Goal: Task Accomplishment & Management: Complete application form

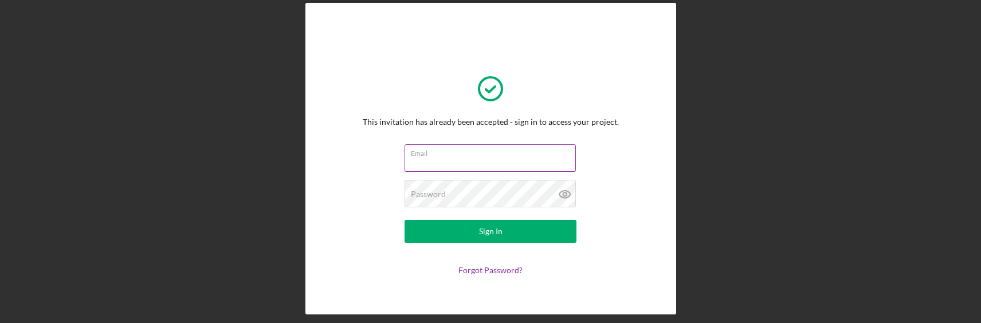
click at [484, 166] on input "Email" at bounding box center [490, 158] width 171 height 28
type input "[EMAIL_ADDRESS][DOMAIN_NAME]"
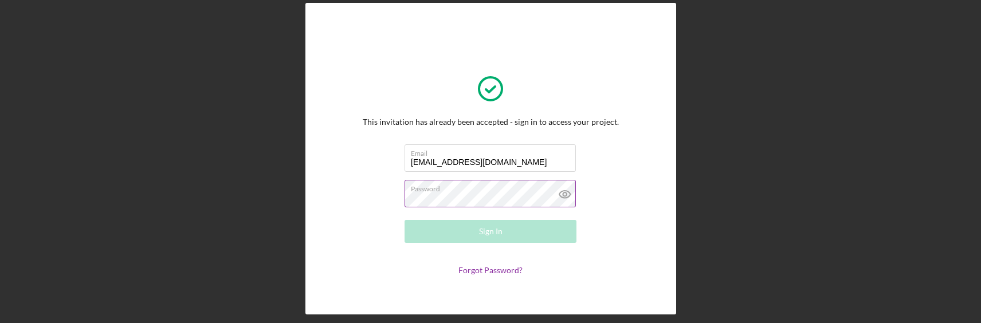
click at [484, 191] on div "Password Required" at bounding box center [491, 194] width 172 height 29
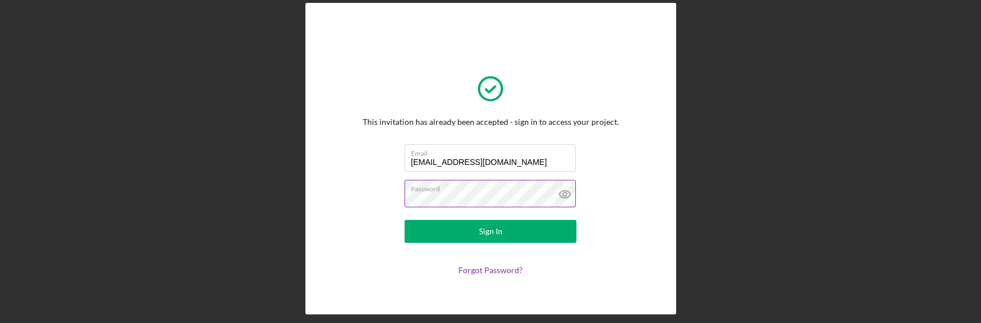
click at [405, 220] on button "Sign In" at bounding box center [491, 231] width 172 height 23
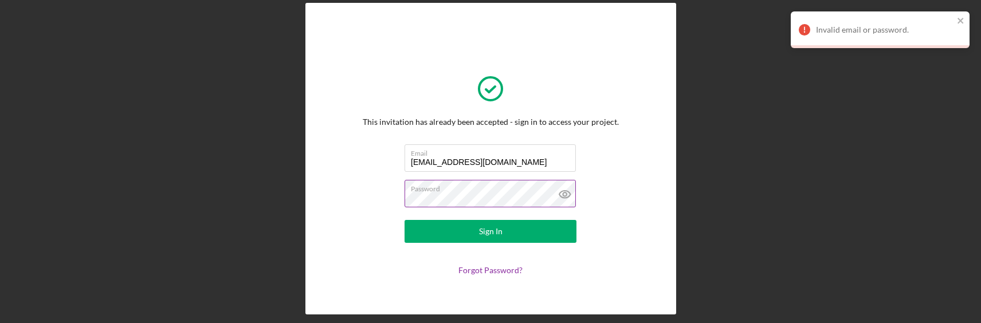
click at [405, 220] on button "Sign In" at bounding box center [491, 231] width 172 height 23
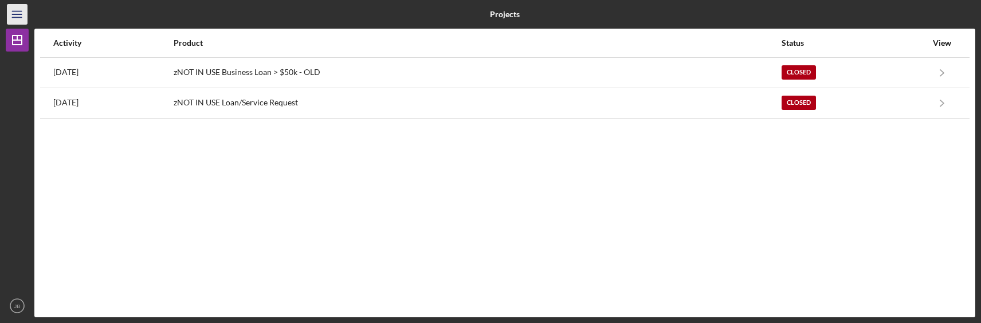
click at [17, 13] on icon "Icon/Menu" at bounding box center [18, 15] width 26 height 26
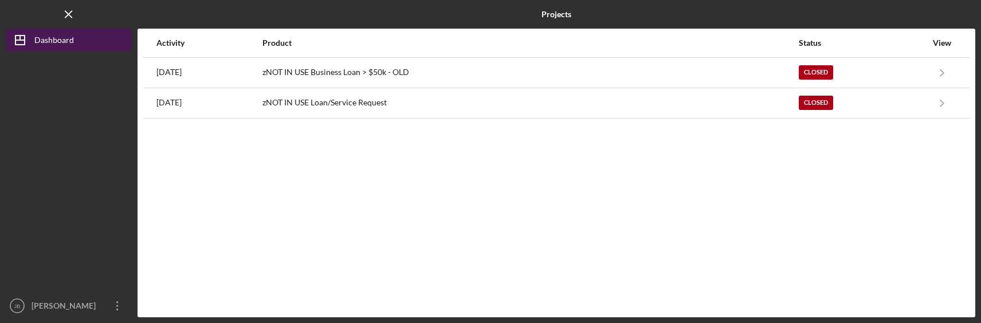
click at [38, 44] on div "Dashboard" at bounding box center [54, 42] width 40 height 26
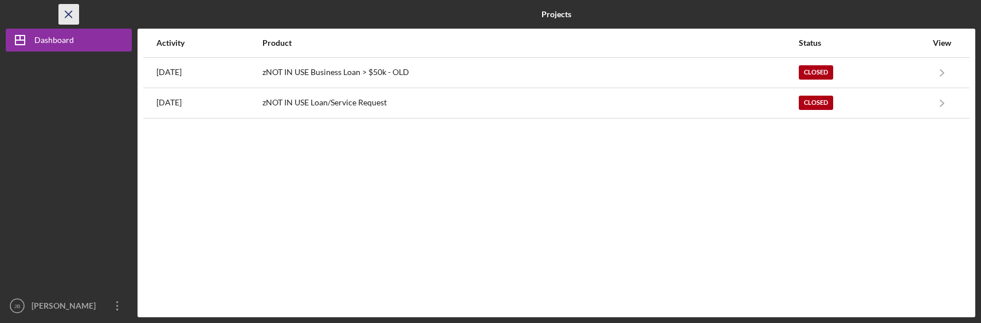
click at [68, 17] on icon "Icon/Menu Close" at bounding box center [69, 15] width 26 height 26
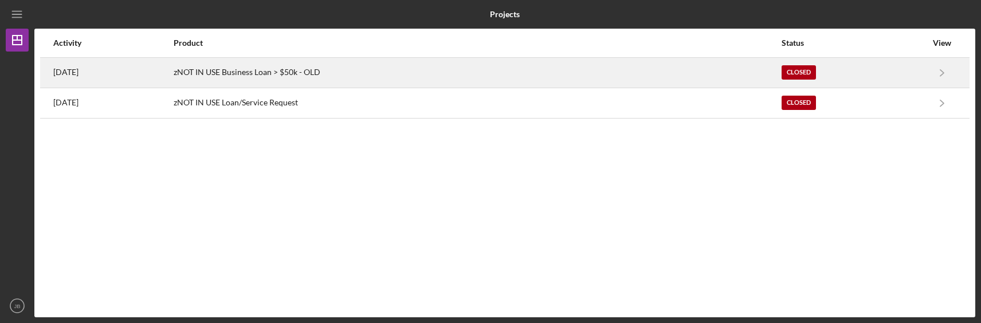
click at [104, 73] on div "3 years ago" at bounding box center [112, 72] width 119 height 29
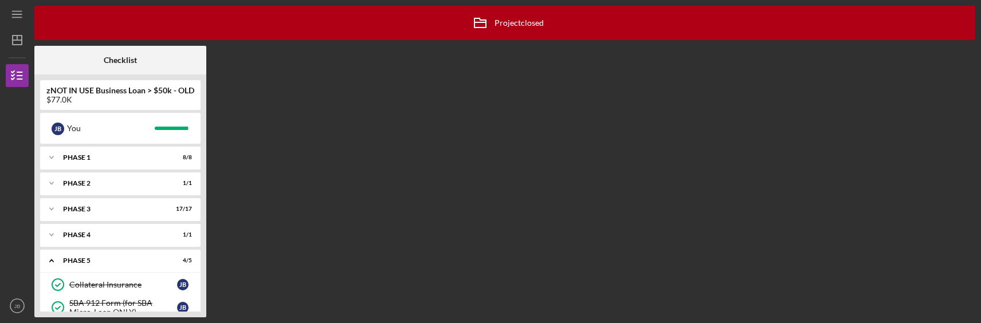
click at [120, 95] on b "zNOT IN USE Business Loan > $50k - OLD" at bounding box center [120, 90] width 148 height 9
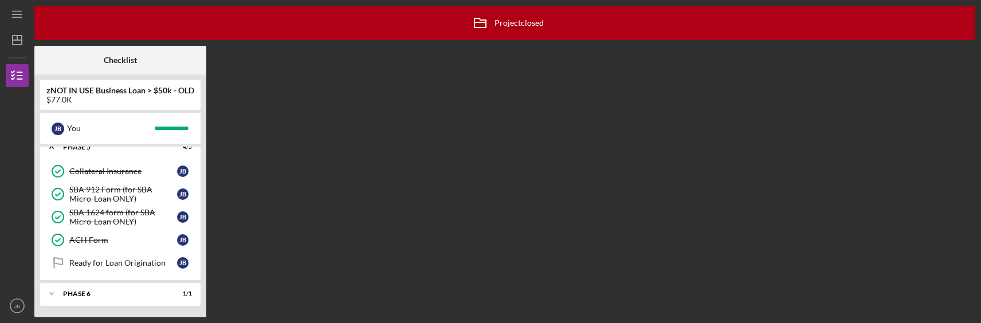
scroll to position [56, 0]
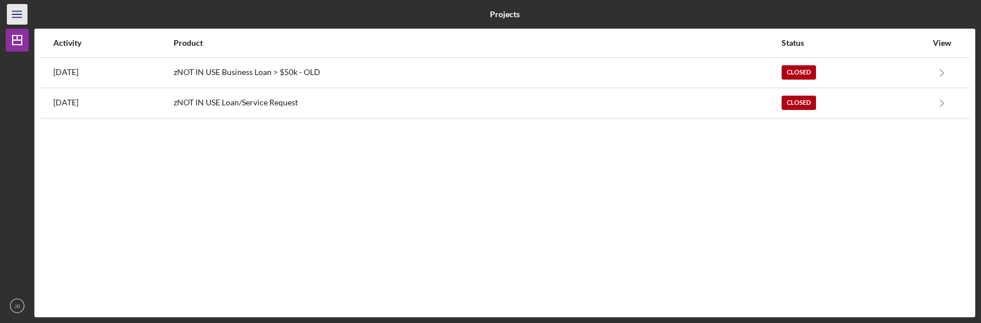
click at [18, 14] on line "button" at bounding box center [16, 14] width 9 height 0
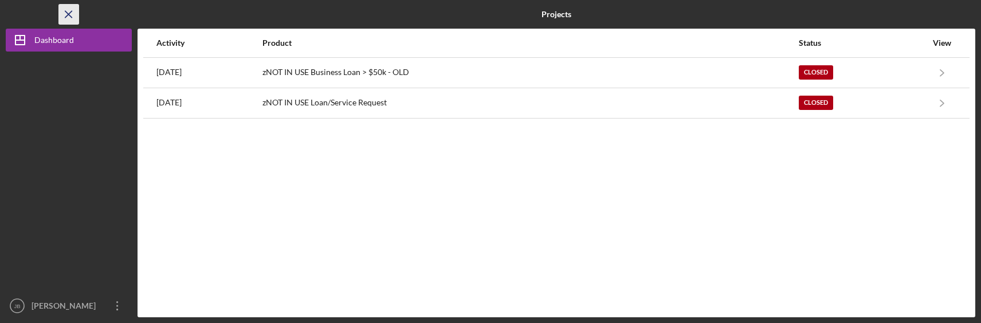
click at [69, 18] on icon "Icon/Menu Close" at bounding box center [69, 15] width 26 height 26
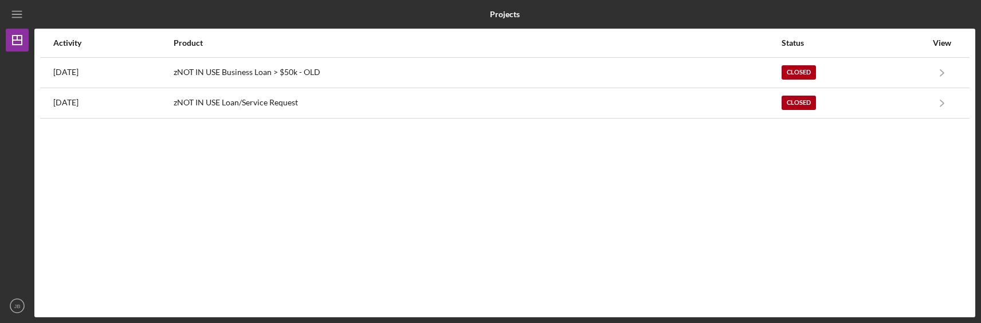
click at [18, 3] on div "Icon/Menu" at bounding box center [17, 14] width 23 height 29
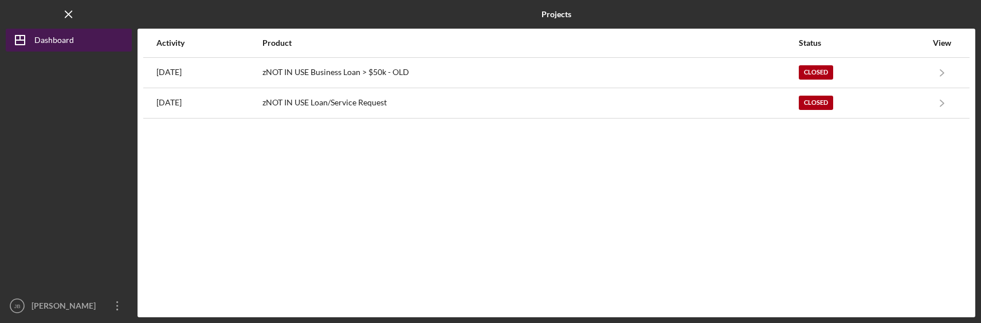
click at [26, 48] on icon "Icon/Dashboard" at bounding box center [20, 40] width 29 height 29
click at [30, 43] on icon "Icon/Dashboard" at bounding box center [20, 40] width 29 height 29
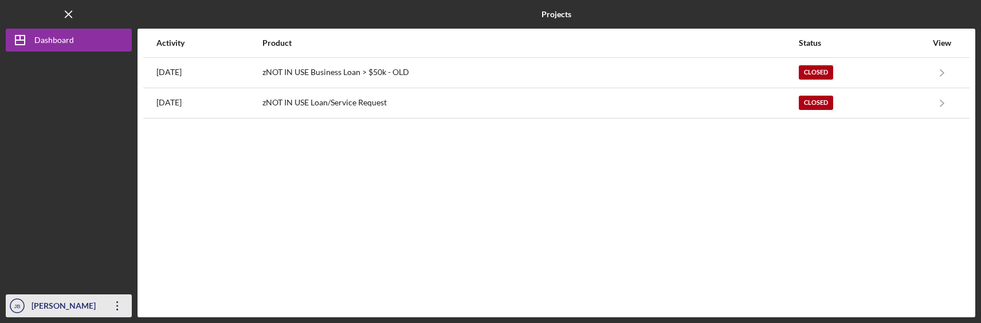
click at [116, 302] on icon "Icon/Overflow" at bounding box center [117, 306] width 29 height 29
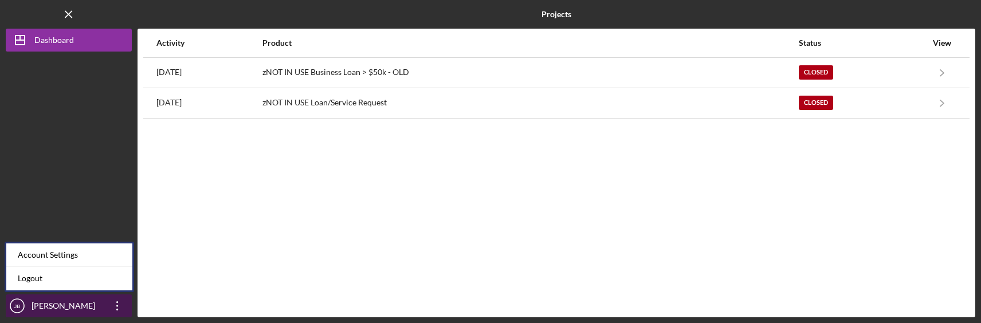
click at [116, 302] on icon "Icon/Overflow" at bounding box center [117, 306] width 29 height 29
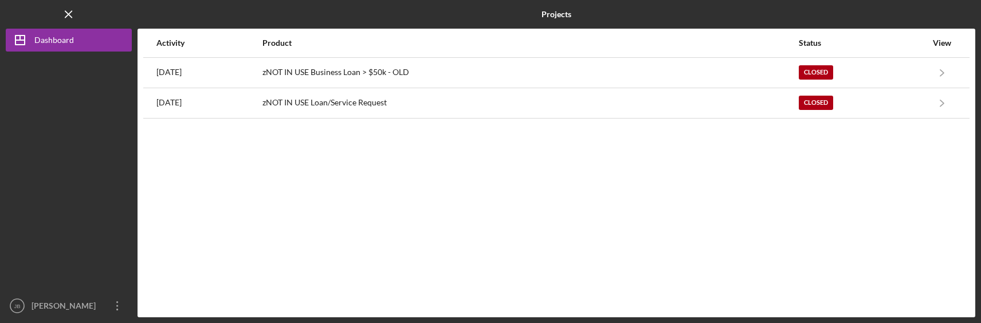
drag, startPoint x: 78, startPoint y: 58, endPoint x: 76, endPoint y: 74, distance: 16.3
click at [78, 60] on div at bounding box center [69, 173] width 126 height 243
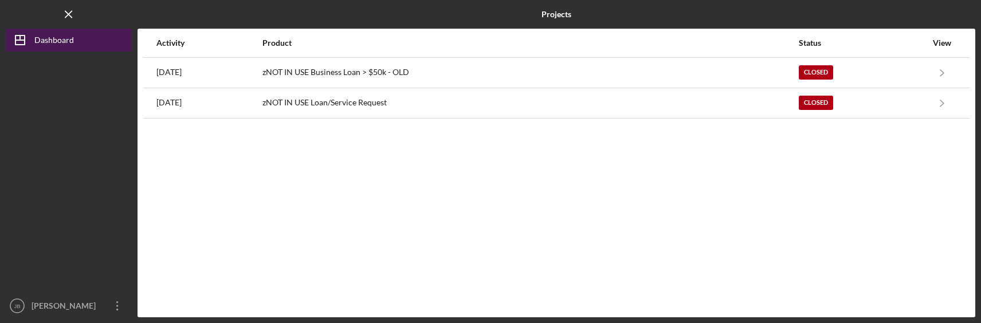
click at [75, 44] on button "Icon/Dashboard Dashboard" at bounding box center [69, 40] width 126 height 23
click at [57, 40] on div "Dashboard" at bounding box center [54, 42] width 40 height 26
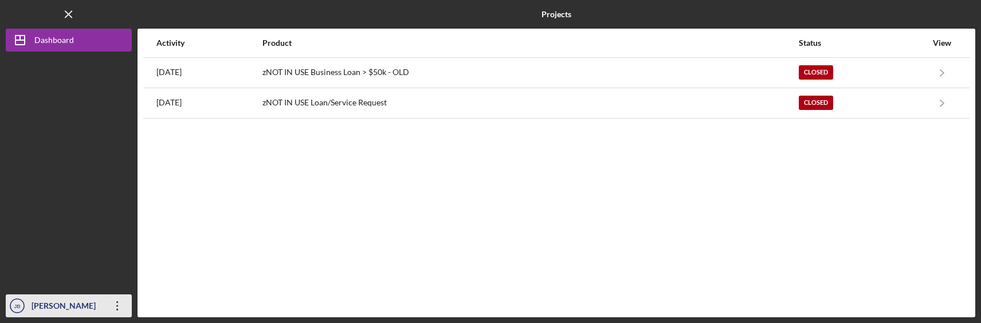
click at [73, 303] on div "[PERSON_NAME]" at bounding box center [66, 308] width 74 height 26
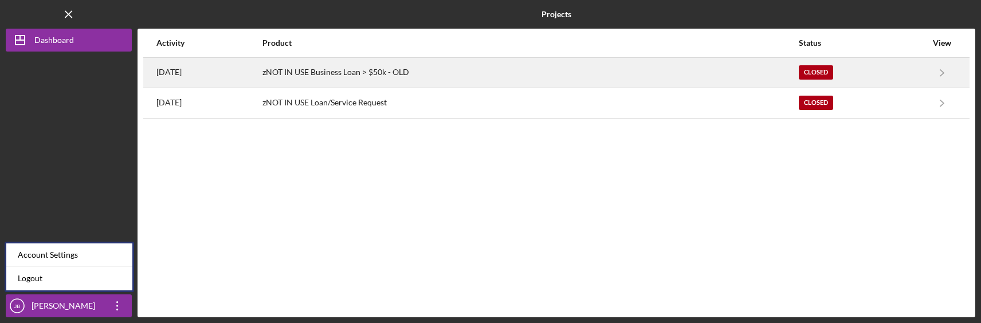
click at [187, 64] on div "3 years ago" at bounding box center [208, 72] width 105 height 29
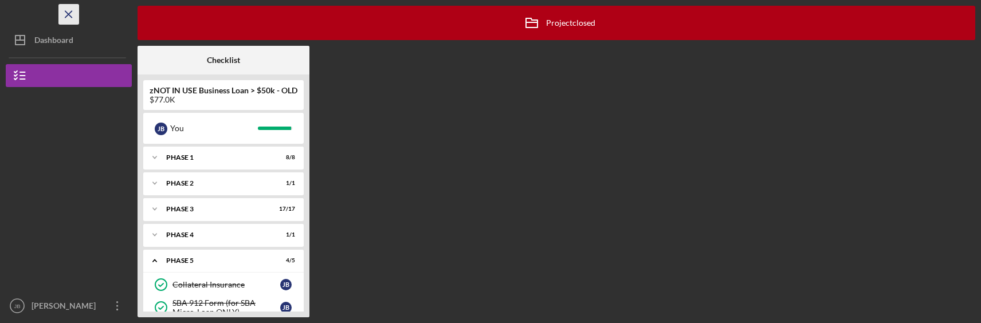
click at [69, 11] on icon "Icon/Menu Close" at bounding box center [69, 15] width 26 height 26
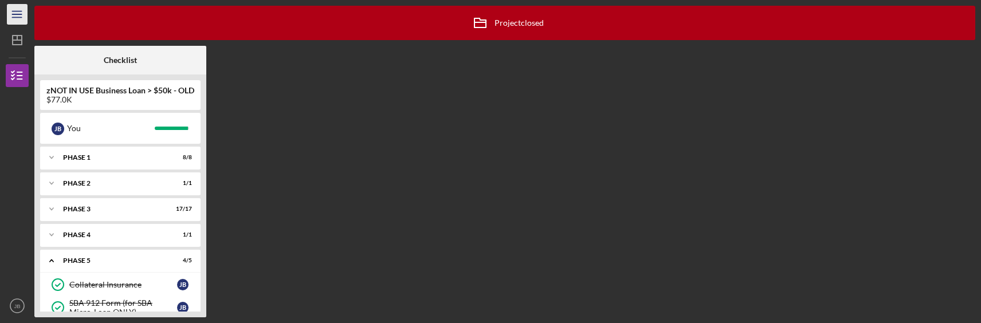
click at [18, 17] on line "button" at bounding box center [16, 17] width 9 height 0
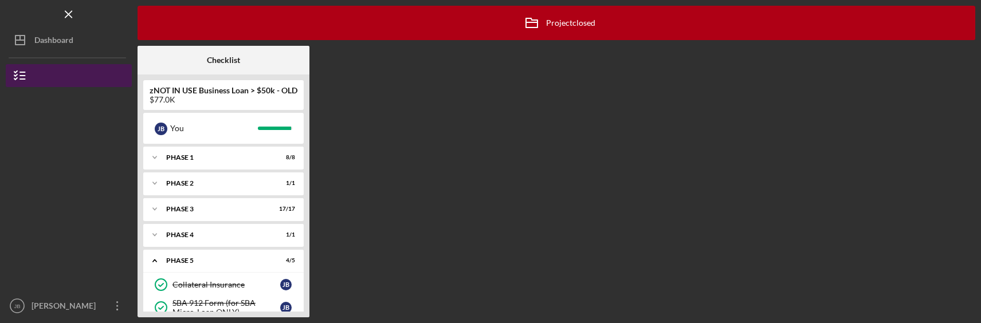
click at [18, 72] on icon "button" at bounding box center [20, 75] width 29 height 29
click at [25, 77] on icon "button" at bounding box center [20, 75] width 29 height 29
click at [25, 76] on icon "button" at bounding box center [20, 75] width 29 height 29
click at [61, 293] on div at bounding box center [69, 243] width 126 height 104
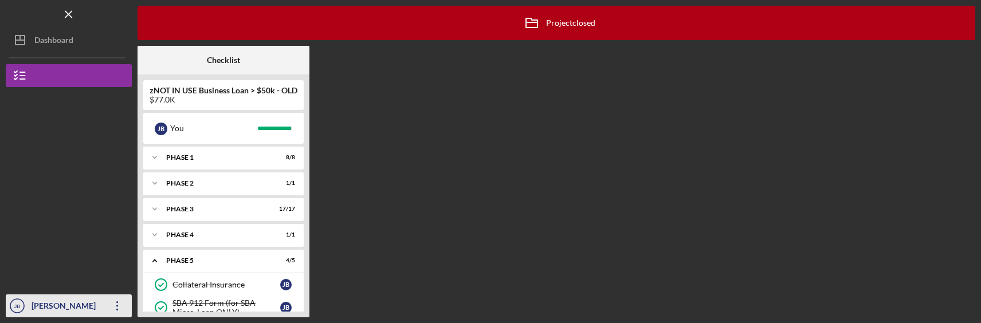
click at [66, 304] on div "[PERSON_NAME]" at bounding box center [66, 308] width 74 height 26
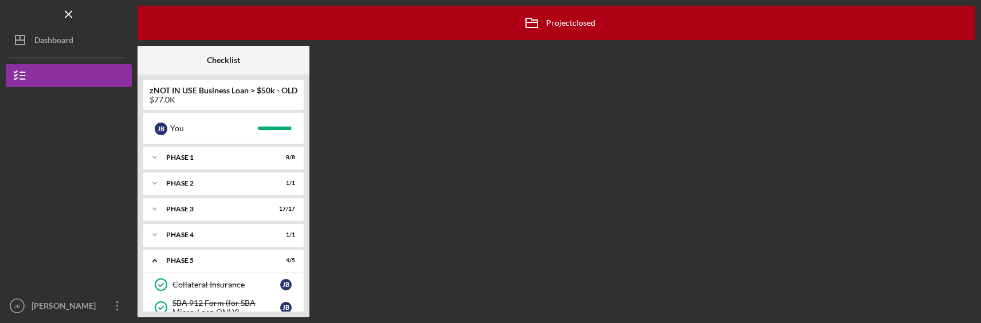
click at [84, 187] on div at bounding box center [69, 139] width 126 height 104
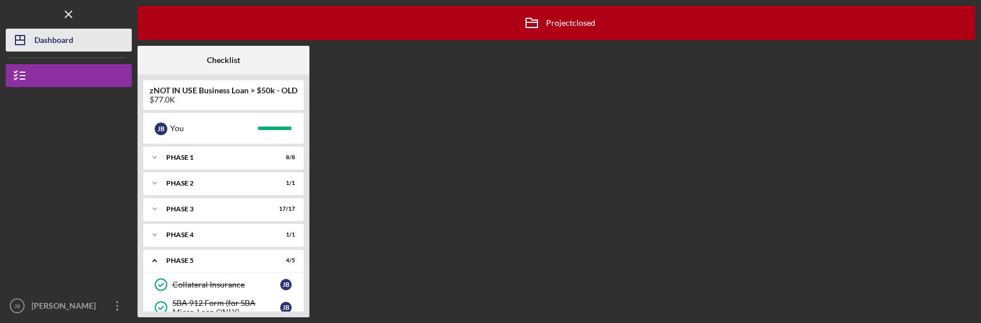
click at [27, 36] on icon "Icon/Dashboard" at bounding box center [20, 40] width 29 height 29
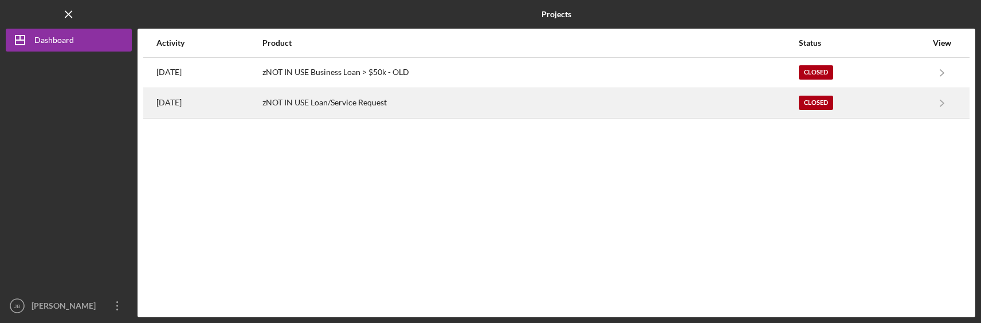
click at [373, 98] on div "zNOT IN USE Loan/Service Request" at bounding box center [529, 103] width 535 height 29
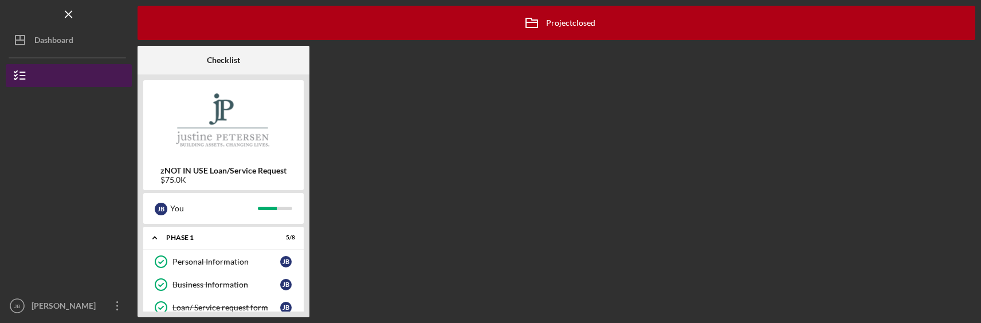
click at [22, 76] on line "button" at bounding box center [22, 76] width 5 height 0
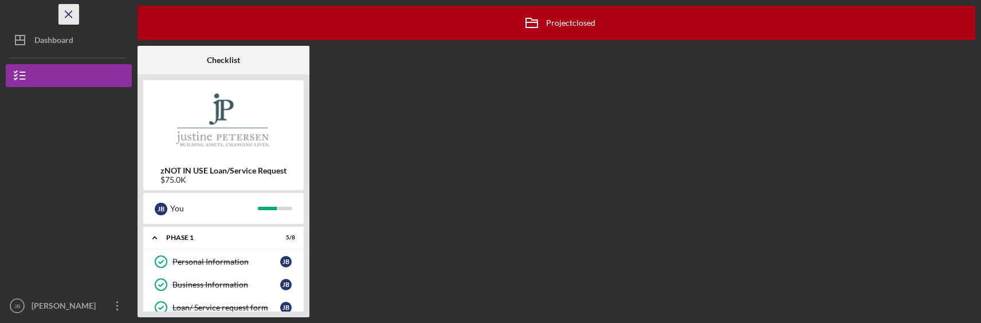
click at [68, 19] on icon "Icon/Menu Close" at bounding box center [69, 15] width 26 height 26
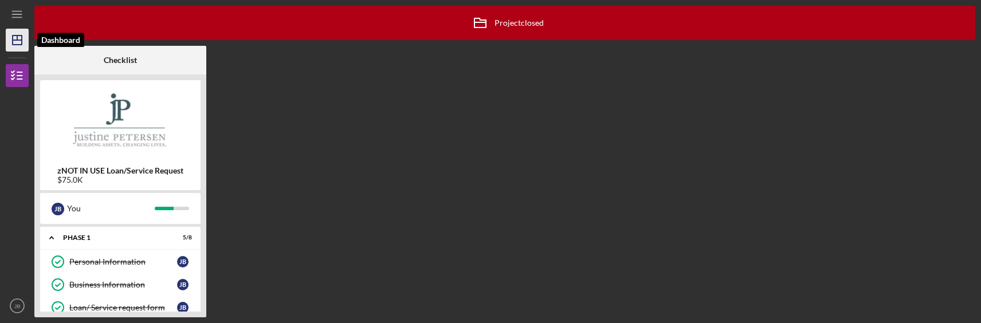
click at [24, 38] on icon "Icon/Dashboard" at bounding box center [17, 40] width 29 height 29
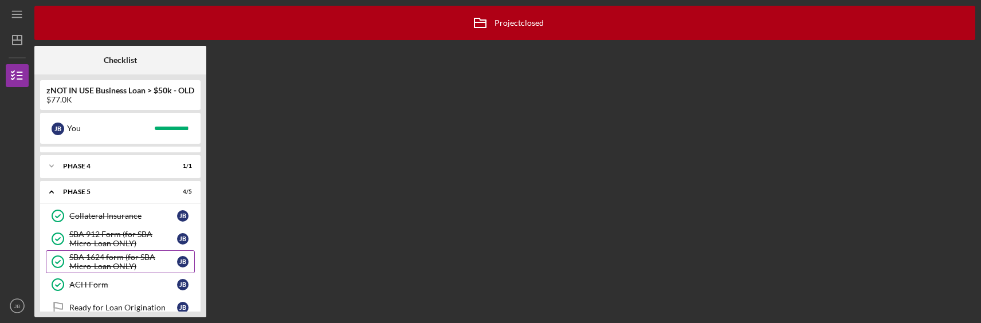
scroll to position [113, 0]
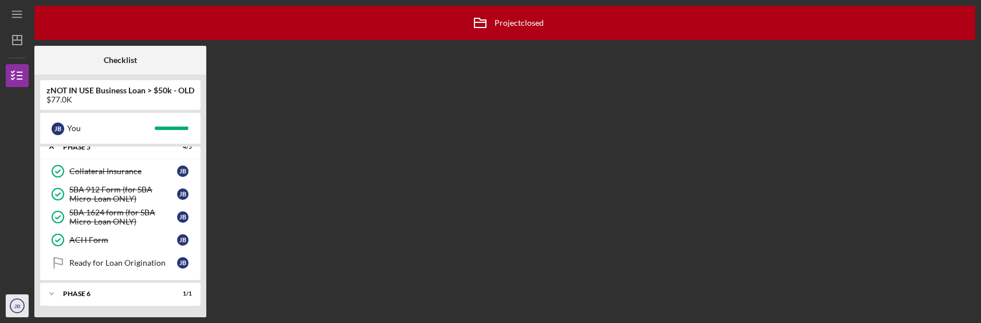
click at [14, 307] on text "JB" at bounding box center [17, 306] width 6 height 6
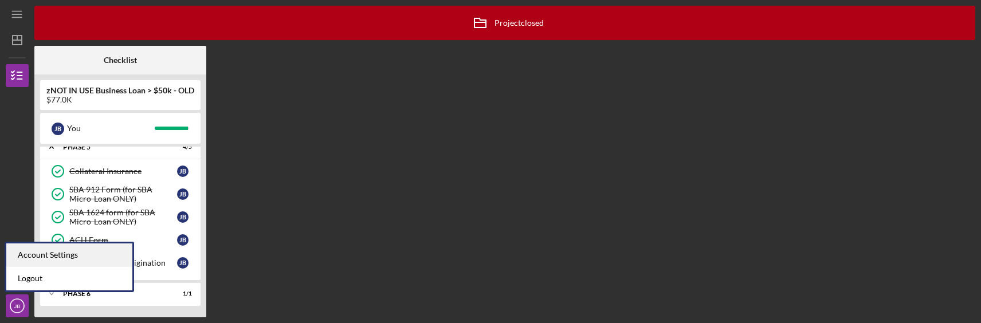
click at [44, 256] on div "Account Settings" at bounding box center [69, 255] width 126 height 23
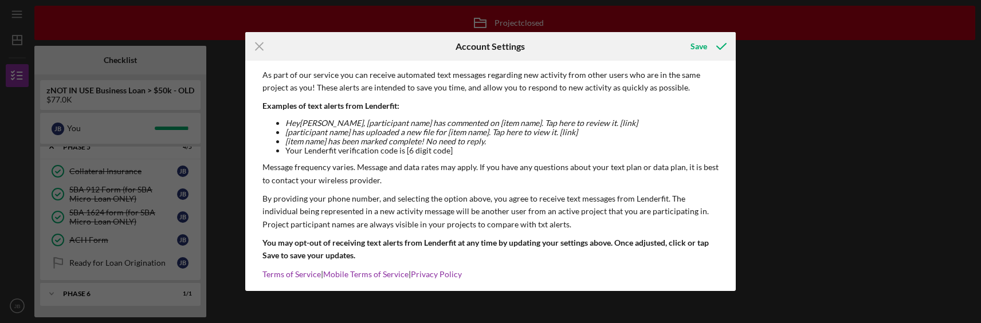
scroll to position [148, 0]
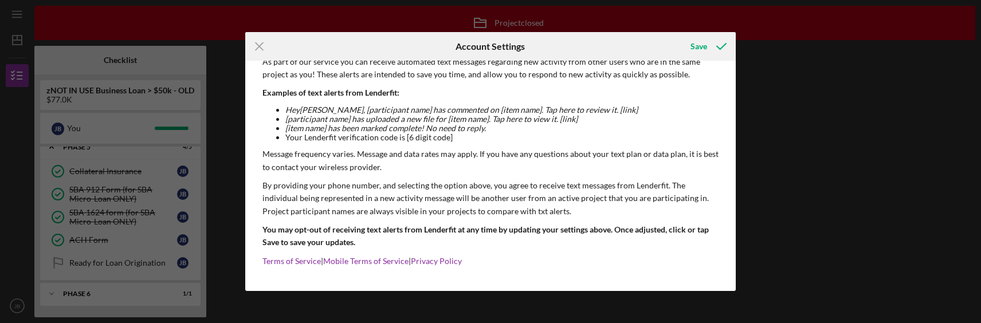
click at [806, 92] on div "Icon/Menu Close Account Settings Save Email Address Jbezz92@gmail.com Change Pa…" at bounding box center [490, 161] width 981 height 323
click at [261, 36] on icon "Icon/Menu Close" at bounding box center [259, 46] width 29 height 29
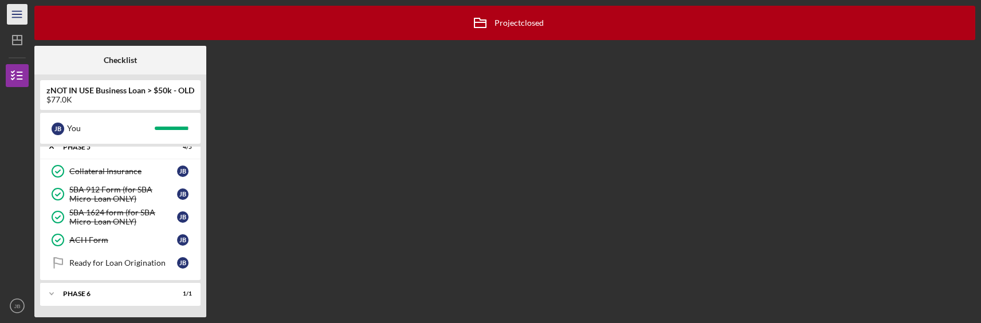
click at [13, 18] on icon "Icon/Menu" at bounding box center [18, 15] width 26 height 26
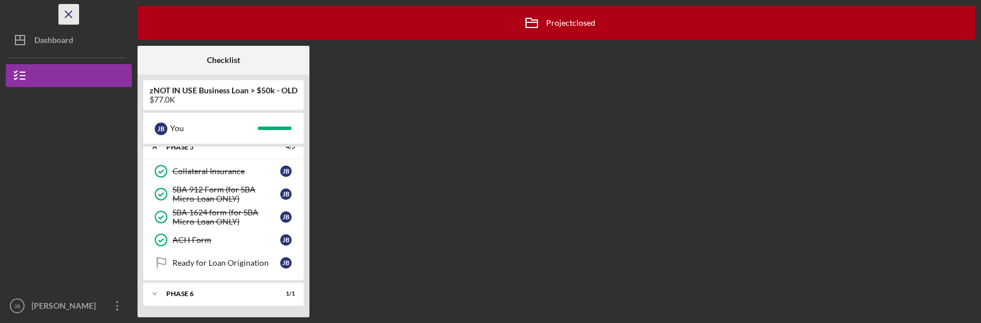
click at [63, 19] on icon "Icon/Menu Close" at bounding box center [69, 15] width 26 height 26
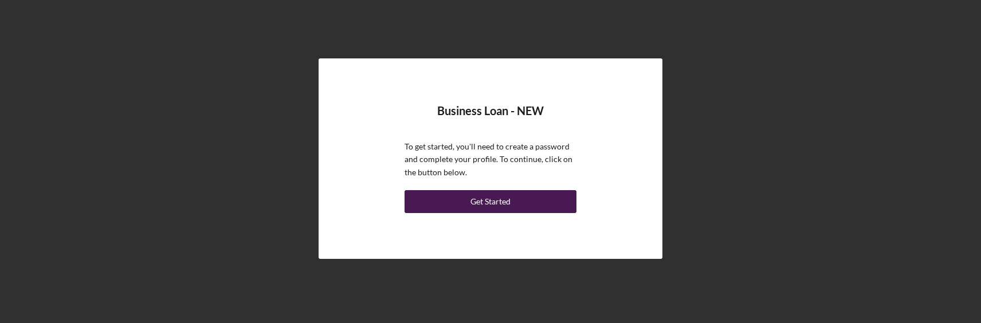
click at [478, 198] on div "Get Started" at bounding box center [490, 201] width 40 height 23
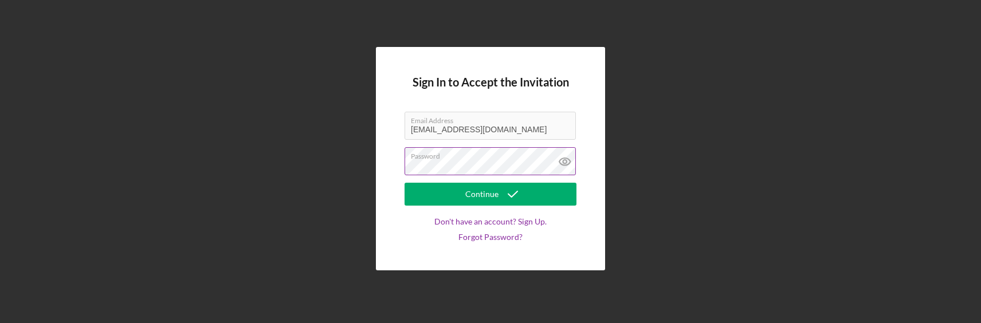
click at [405, 183] on button "Continue" at bounding box center [491, 194] width 172 height 23
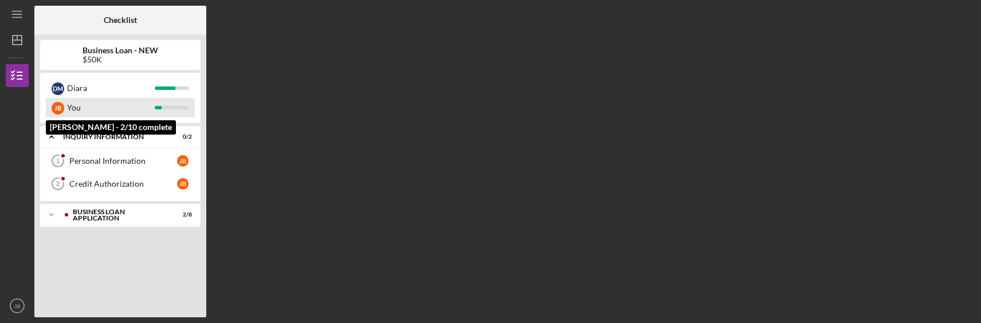
click at [96, 108] on div "You" at bounding box center [111, 107] width 88 height 19
click at [85, 109] on div "You" at bounding box center [111, 107] width 88 height 19
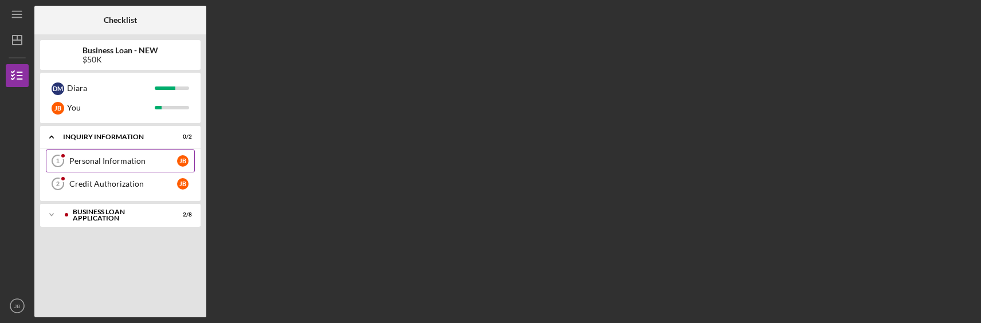
click at [110, 160] on div "Personal Information" at bounding box center [123, 160] width 108 height 9
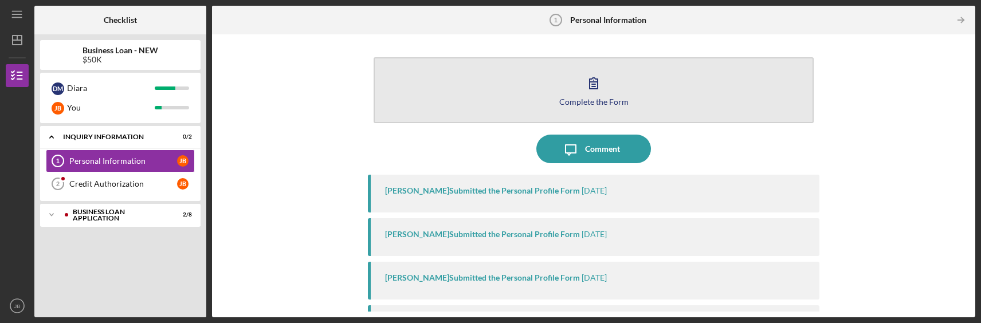
click at [629, 95] on button "Complete the Form Form" at bounding box center [593, 90] width 439 height 66
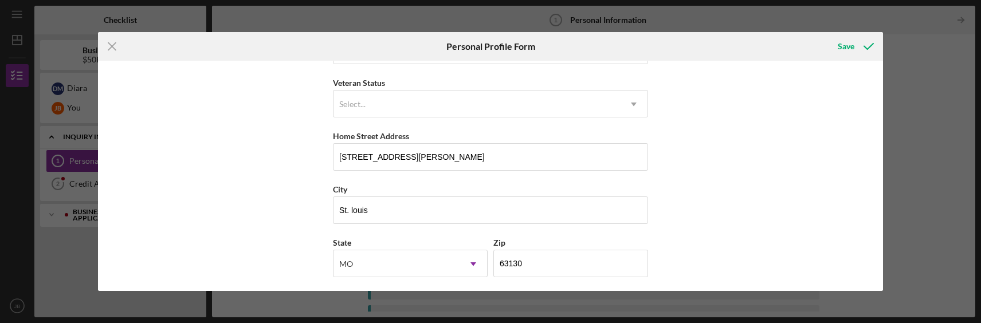
scroll to position [172, 0]
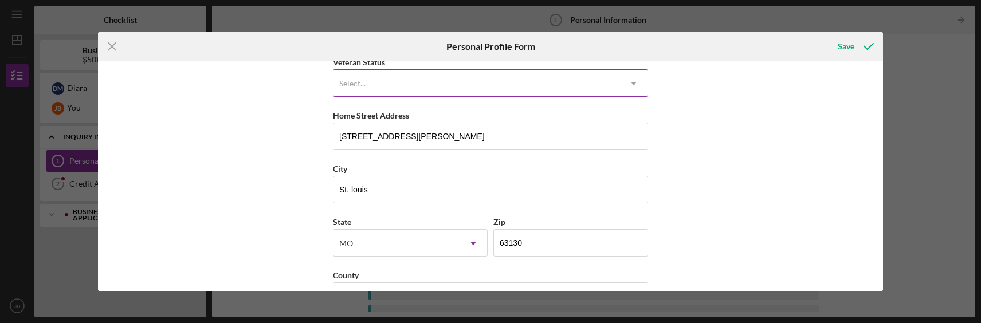
click at [627, 81] on icon "Icon/Dropdown Arrow" at bounding box center [634, 84] width 28 height 28
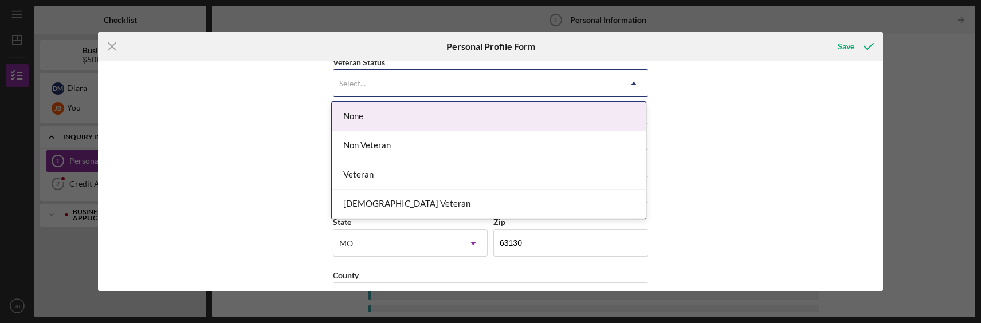
click at [619, 109] on div "None" at bounding box center [489, 116] width 314 height 29
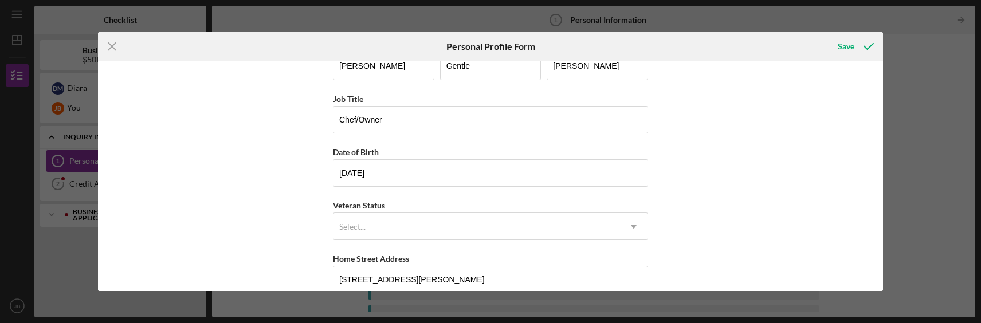
scroll to position [0, 0]
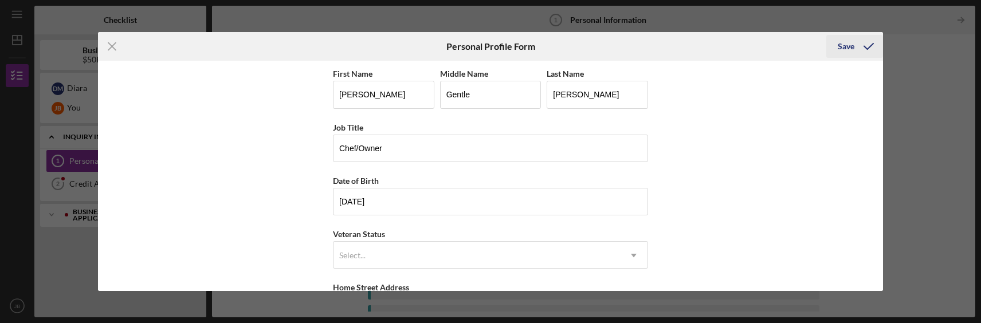
click at [841, 49] on div "Save" at bounding box center [846, 46] width 17 height 23
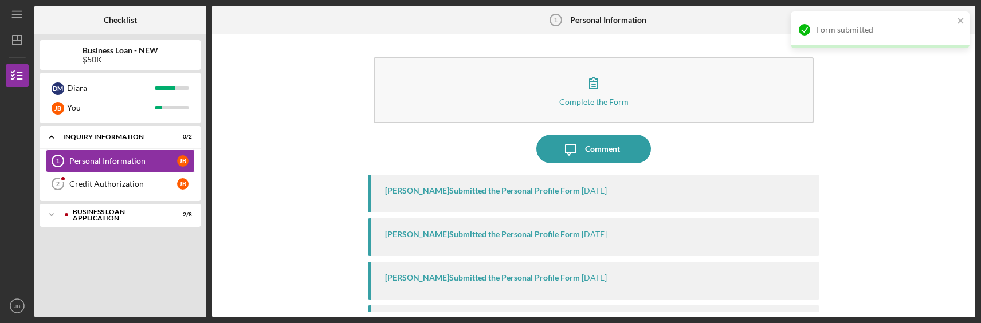
scroll to position [57, 0]
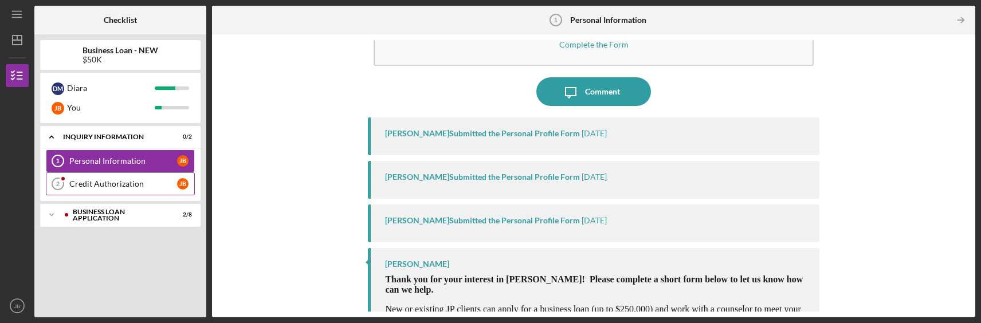
click at [124, 183] on div "Credit Authorization" at bounding box center [123, 183] width 108 height 9
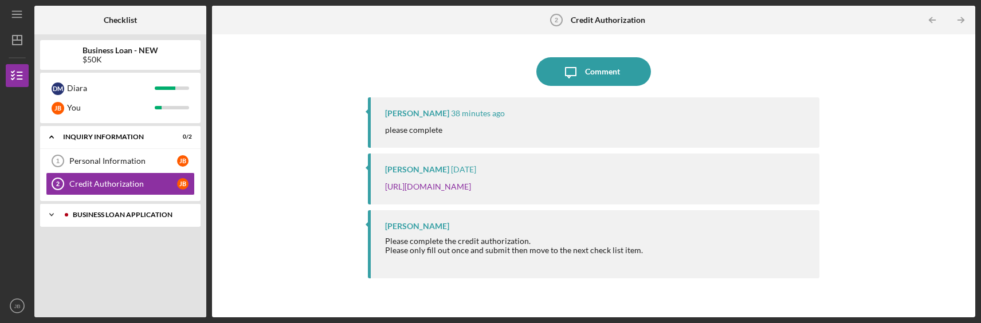
click at [115, 218] on div "BUSINESS LOAN APPLICATION" at bounding box center [129, 214] width 113 height 7
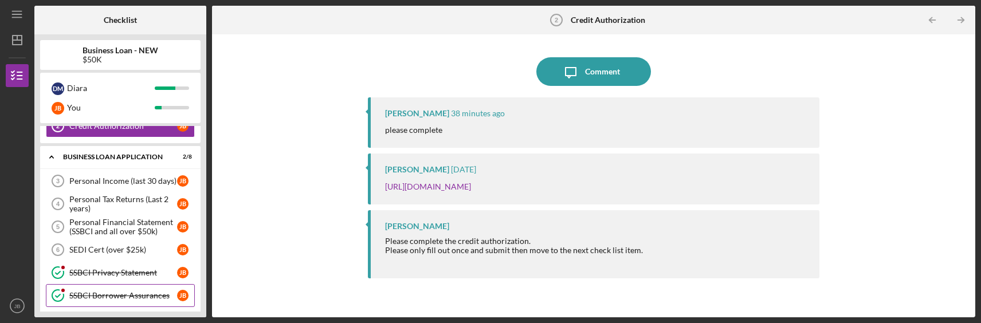
scroll to position [53, 0]
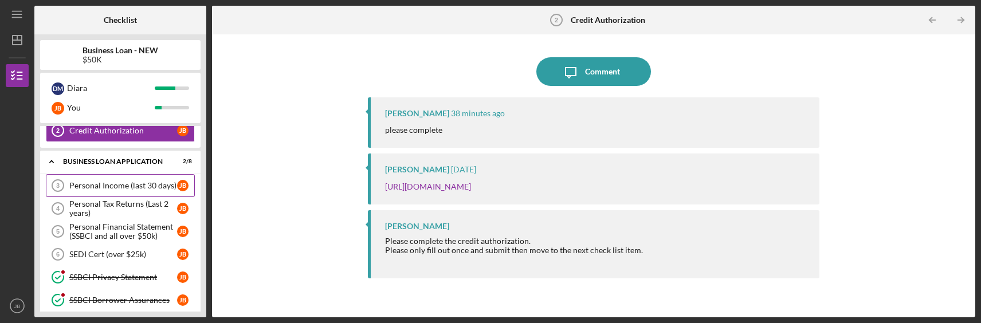
click at [111, 182] on div "Personal Income (last 30 days)" at bounding box center [123, 185] width 108 height 9
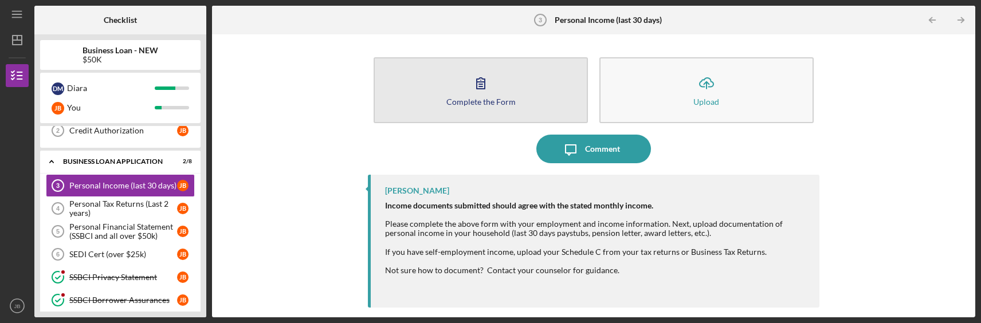
click at [488, 92] on icon "button" at bounding box center [480, 83] width 29 height 29
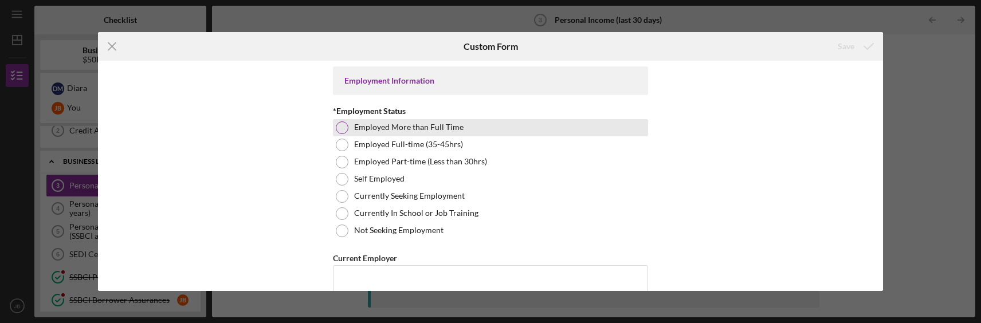
click at [340, 129] on div at bounding box center [342, 127] width 13 height 13
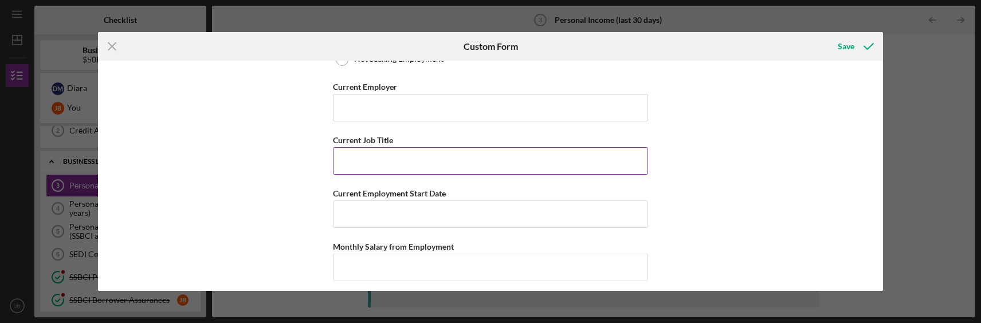
scroll to position [172, 0]
click at [434, 108] on input "Current Employer" at bounding box center [490, 107] width 315 height 28
type input "Marriott International"
click at [411, 167] on input "Current Job Title" at bounding box center [490, 161] width 315 height 28
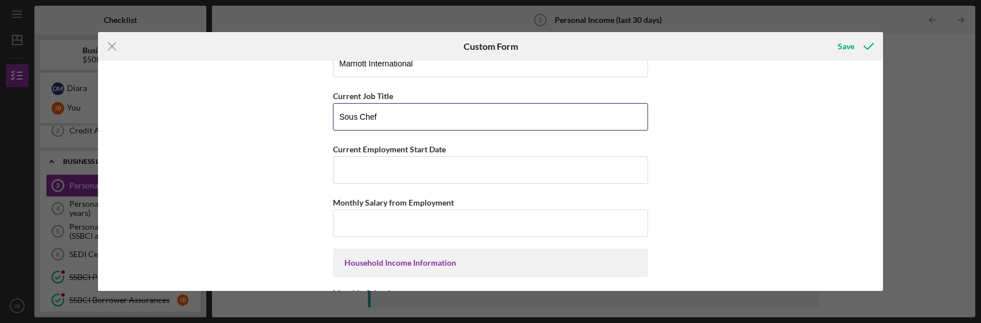
scroll to position [229, 0]
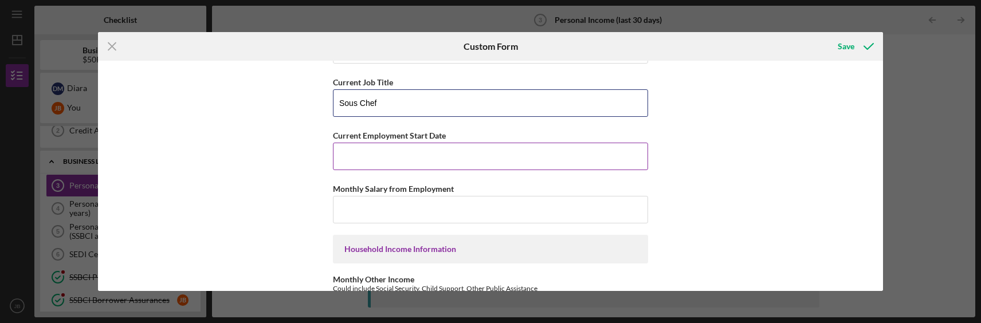
type input "Sous Chef"
click at [393, 156] on input "Current Employment Start Date" at bounding box center [490, 157] width 315 height 28
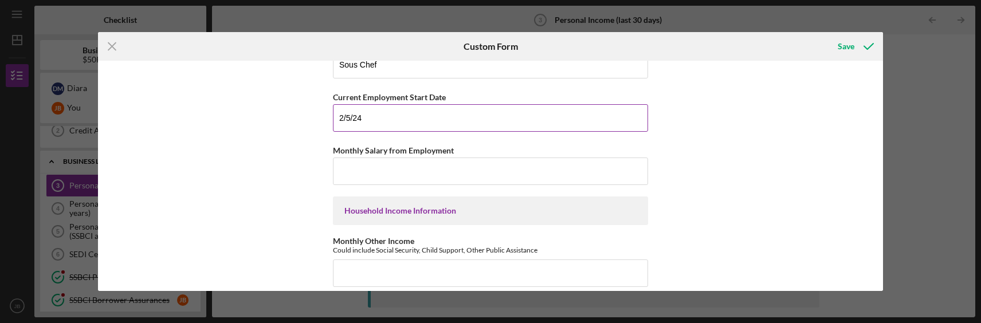
scroll to position [286, 0]
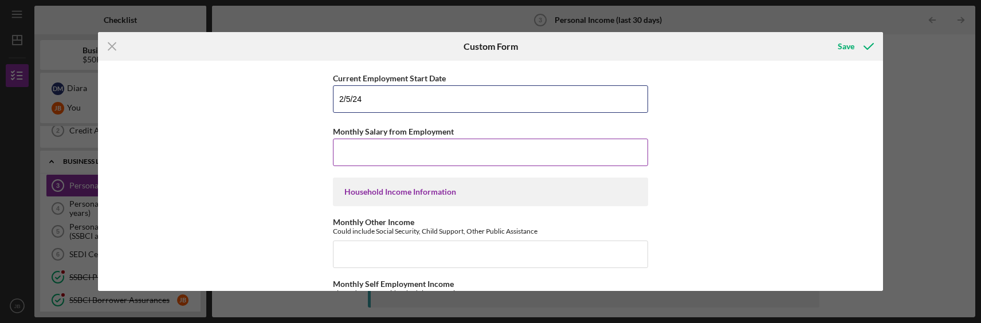
type input "2/5/24"
click at [418, 156] on input "Monthly Salary from Employment" at bounding box center [490, 153] width 315 height 28
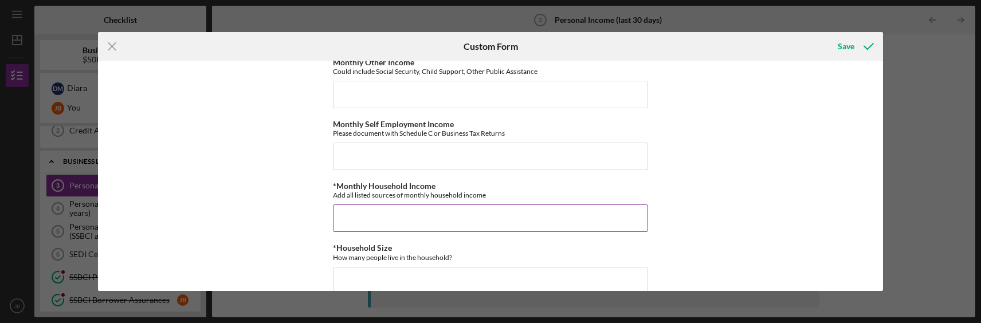
scroll to position [458, 0]
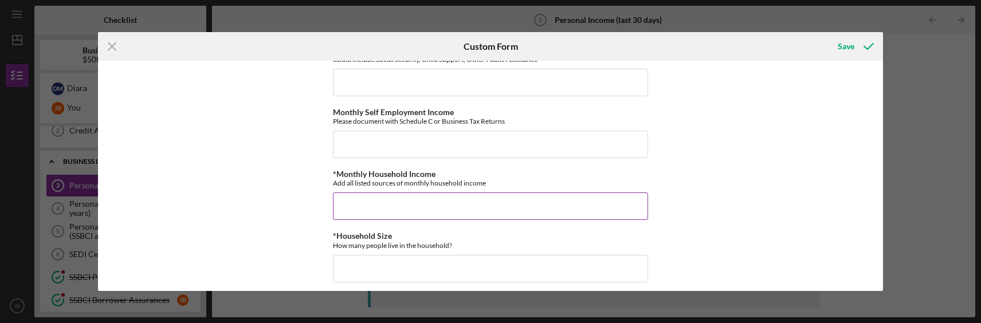
type input "$2,000"
click at [425, 202] on input "*Monthly Household Income" at bounding box center [490, 207] width 315 height 28
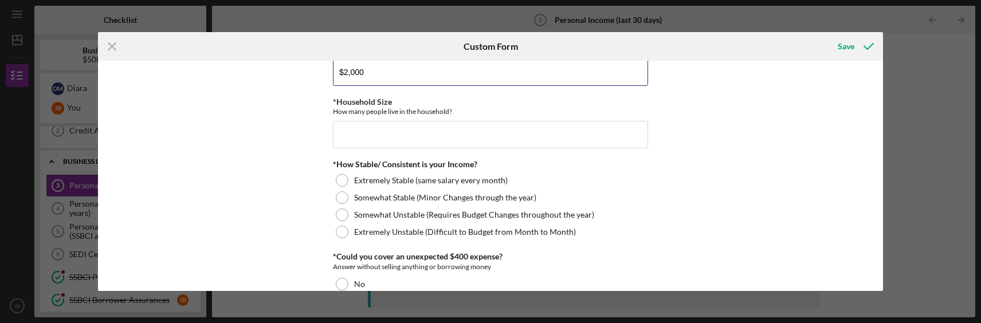
scroll to position [573, 0]
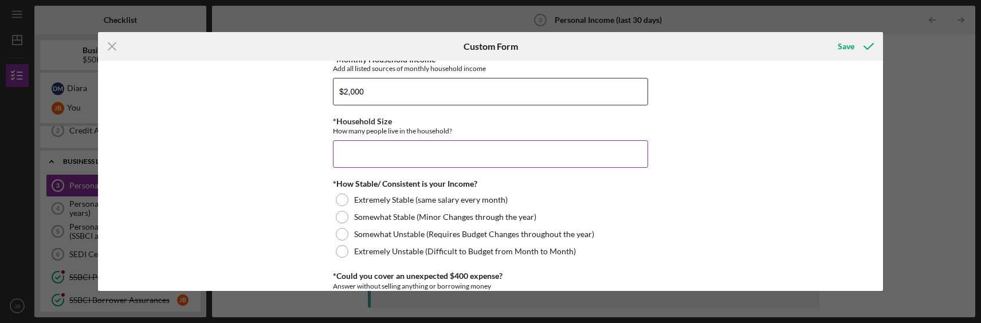
type input "$2,000"
click at [460, 147] on input "*Household Size" at bounding box center [490, 154] width 315 height 28
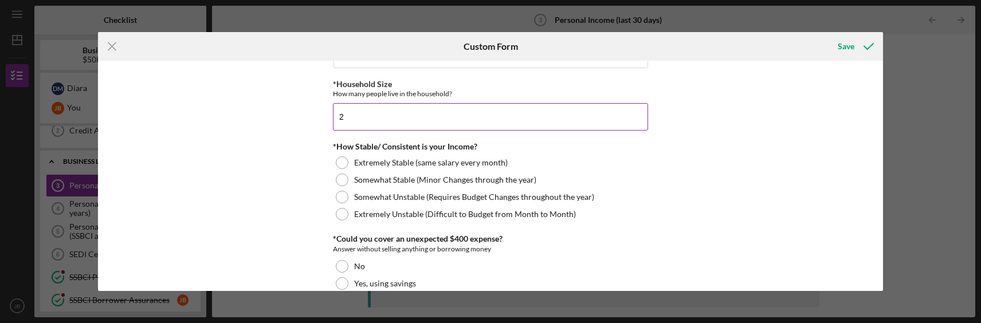
scroll to position [630, 0]
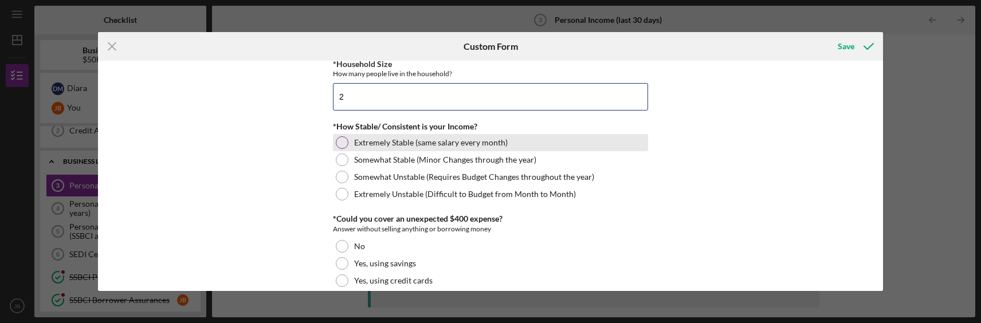
type input "2"
click at [336, 142] on div at bounding box center [342, 142] width 13 height 13
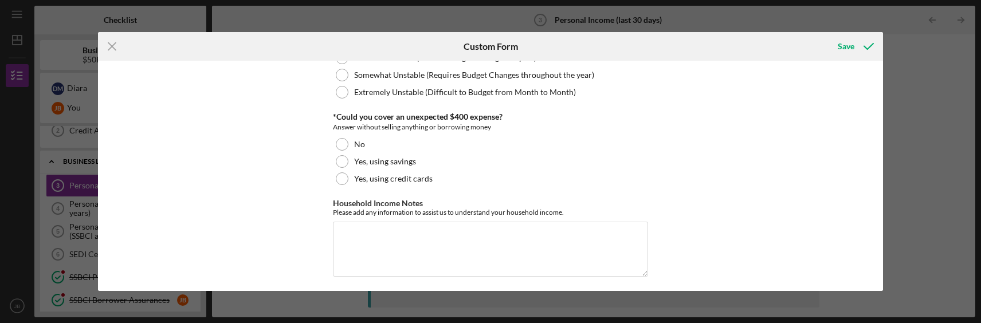
scroll to position [737, 0]
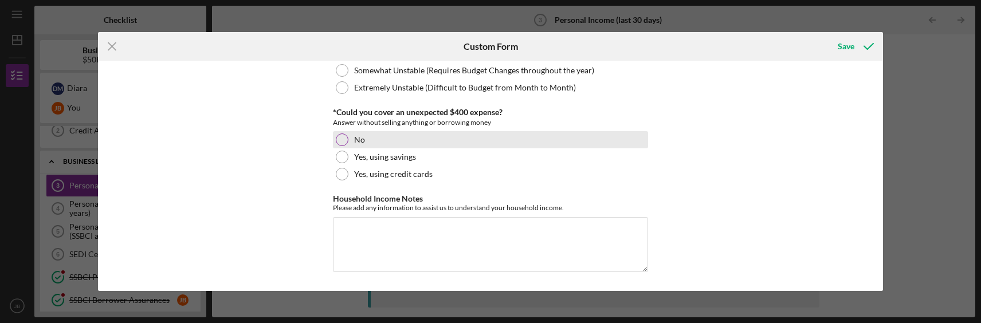
click at [340, 142] on div at bounding box center [342, 140] width 13 height 13
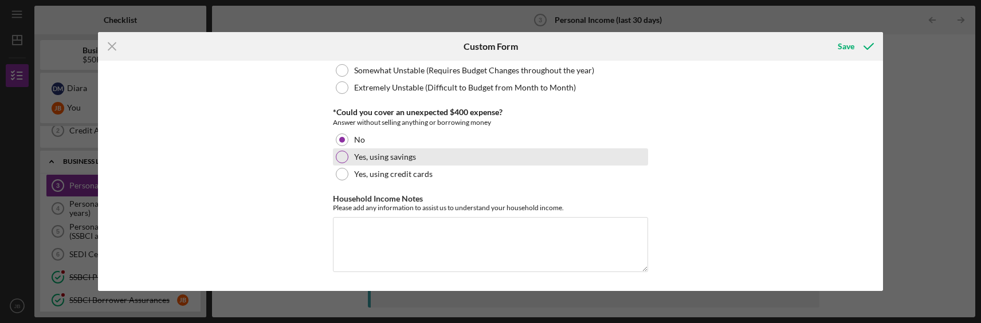
click at [343, 160] on div at bounding box center [342, 157] width 13 height 13
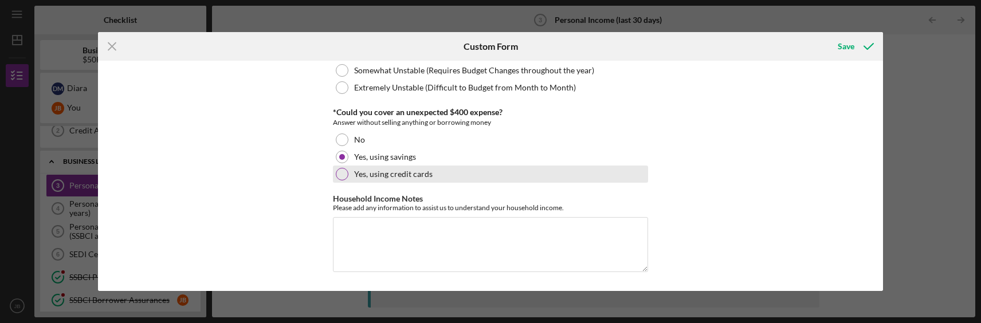
click at [341, 175] on div at bounding box center [342, 174] width 13 height 13
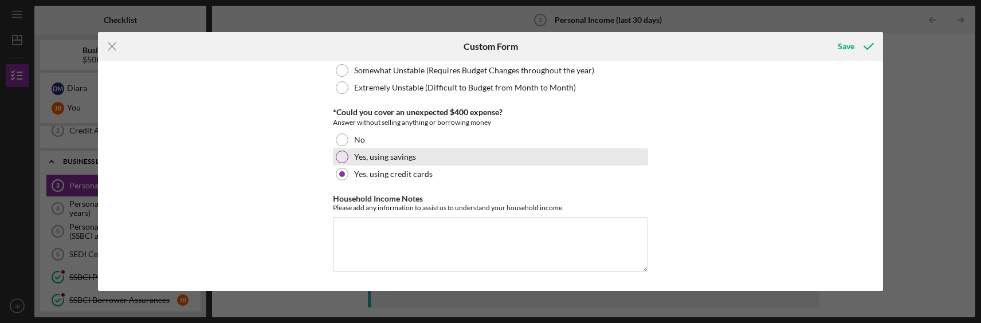
click at [337, 156] on div at bounding box center [342, 157] width 13 height 13
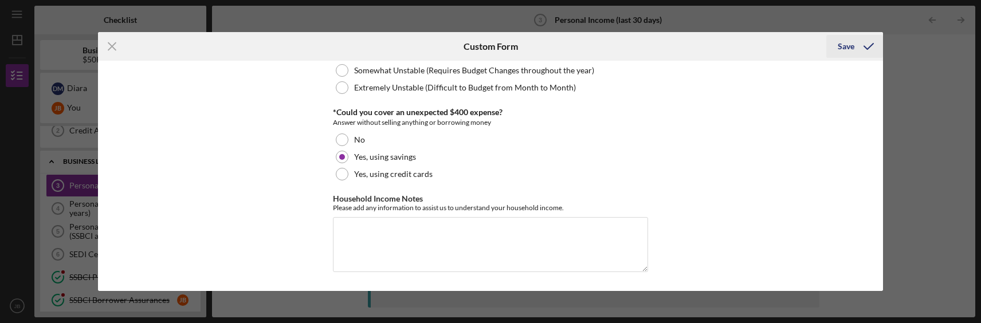
click at [839, 50] on div "Save" at bounding box center [846, 46] width 17 height 23
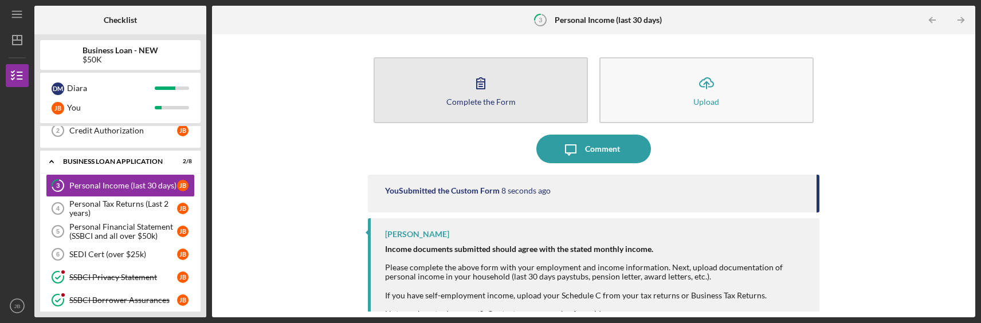
click at [503, 99] on div "Complete the Form" at bounding box center [480, 101] width 69 height 9
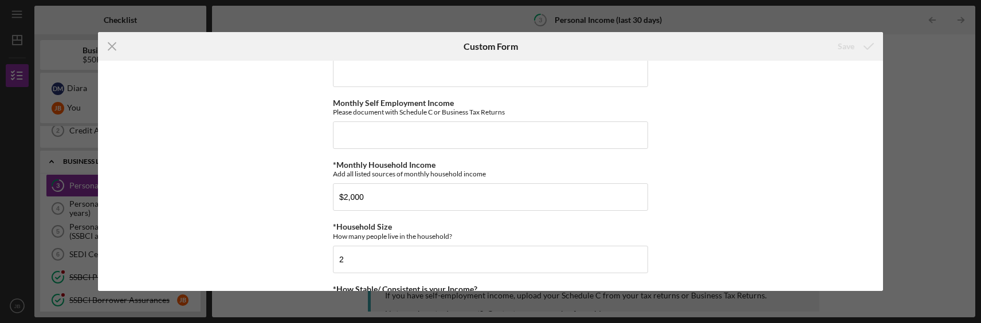
scroll to position [450, 0]
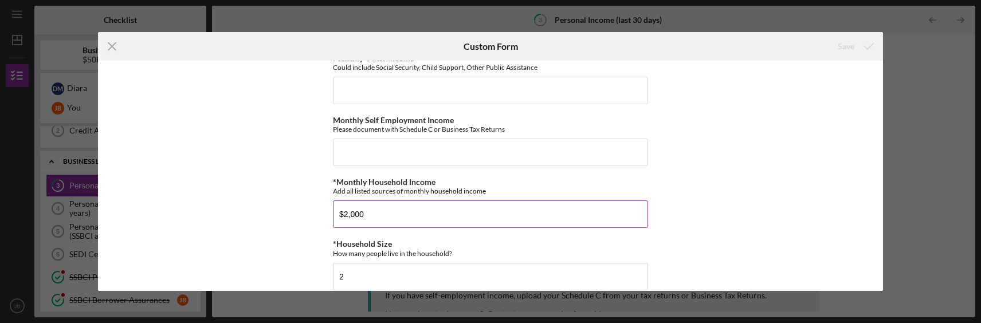
click at [377, 219] on input "$2,000" at bounding box center [490, 215] width 315 height 28
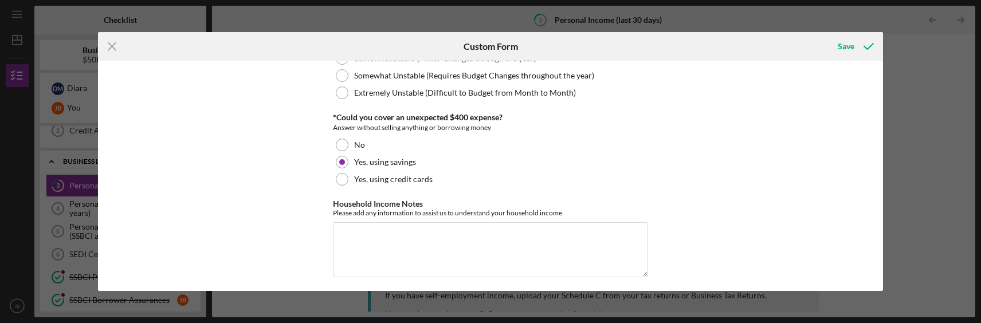
scroll to position [737, 0]
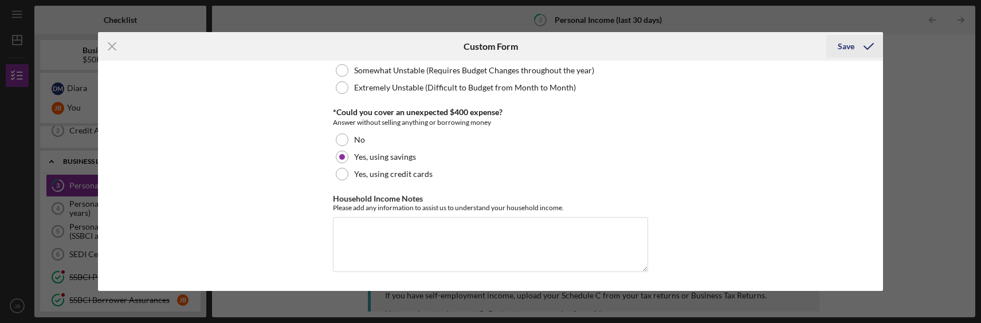
type input "$2,500"
click at [849, 46] on div "Save" at bounding box center [846, 46] width 17 height 23
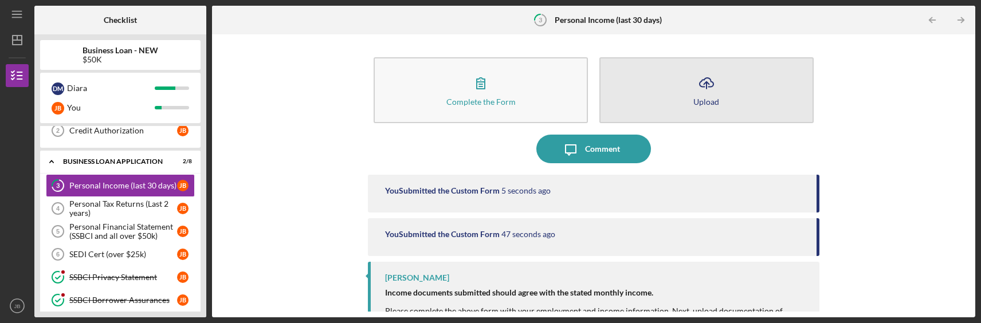
click at [685, 65] on button "Icon/Upload Upload" at bounding box center [706, 90] width 214 height 66
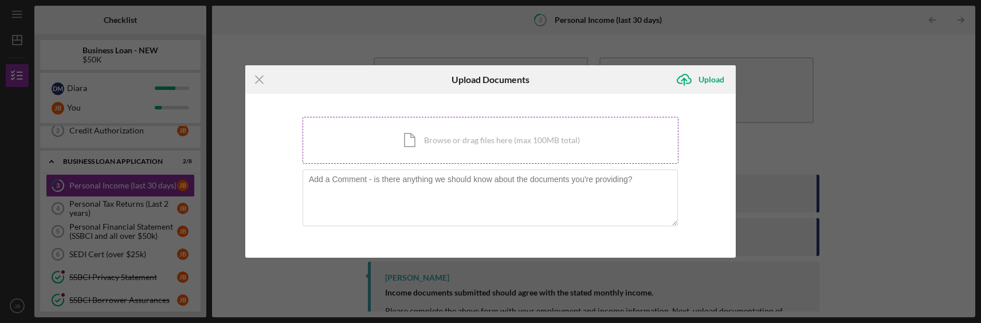
click at [493, 147] on div "Icon/Document Browse or drag files here (max 100MB total) Tap to choose files o…" at bounding box center [491, 140] width 376 height 47
click at [258, 79] on line at bounding box center [259, 79] width 7 height 7
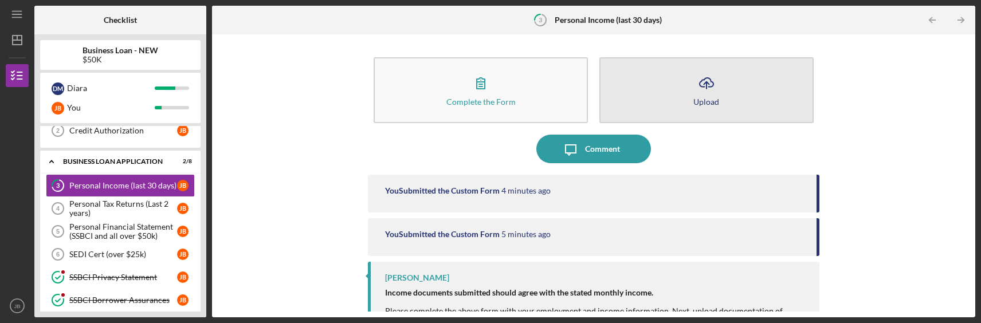
click at [701, 109] on button "Icon/Upload Upload" at bounding box center [706, 90] width 214 height 66
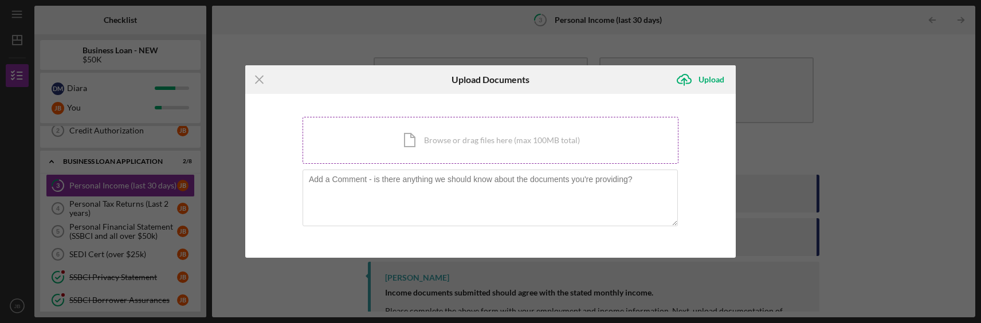
click at [496, 139] on div "Icon/Document Browse or drag files here (max 100MB total) Tap to choose files o…" at bounding box center [491, 140] width 376 height 47
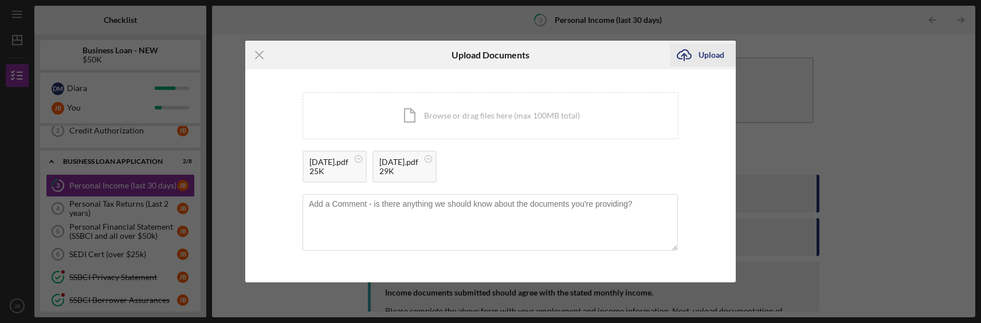
click at [714, 54] on div "Upload" at bounding box center [711, 55] width 26 height 23
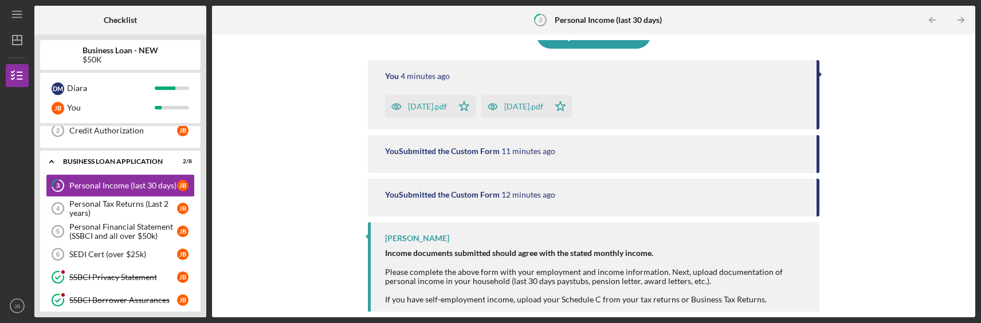
scroll to position [158, 0]
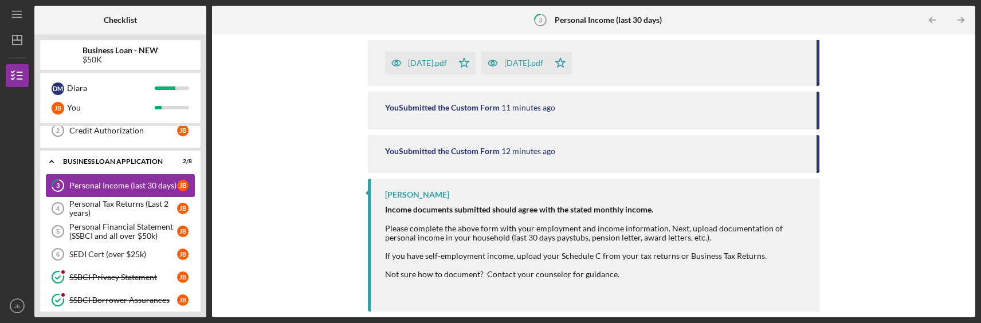
click at [117, 187] on div "Personal Income (last 30 days)" at bounding box center [123, 185] width 108 height 9
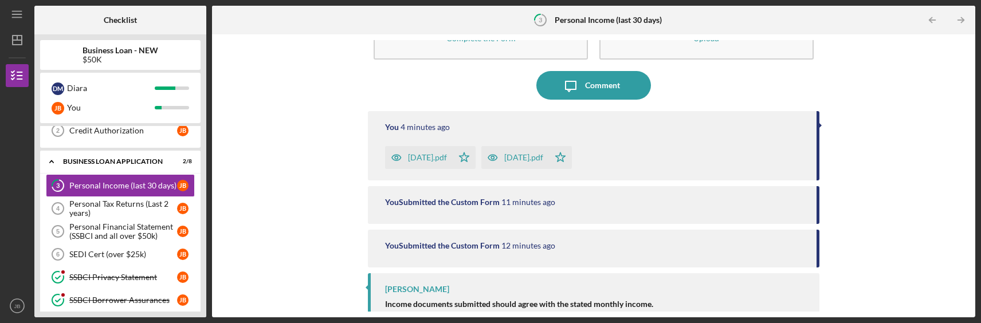
scroll to position [158, 0]
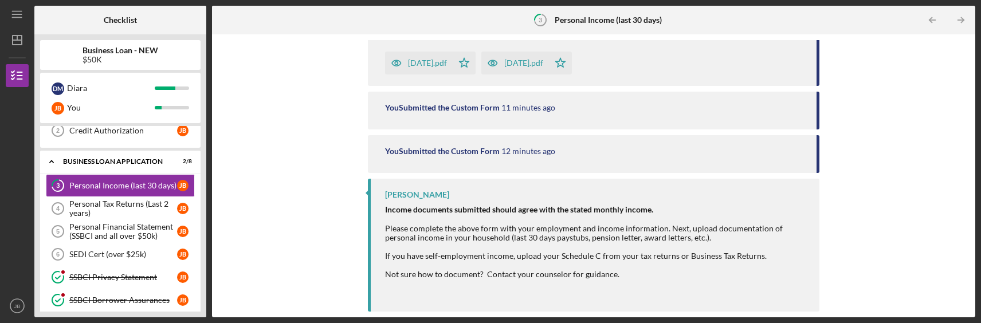
click at [477, 104] on div "You Submitted the Custom Form" at bounding box center [442, 107] width 115 height 9
click at [478, 147] on div "You Submitted the Custom Form" at bounding box center [442, 151] width 115 height 9
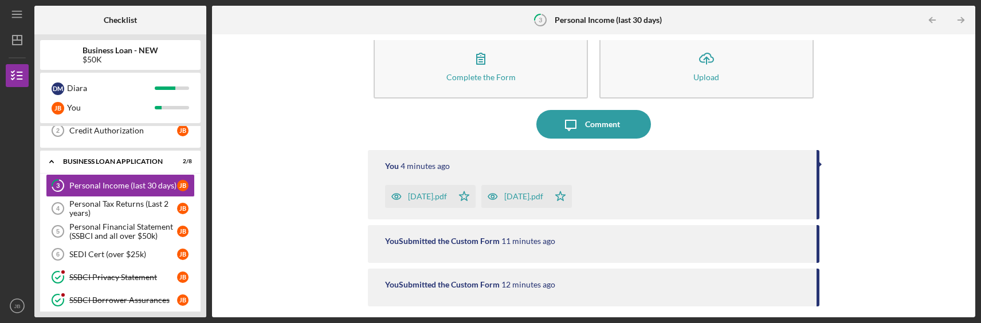
scroll to position [0, 0]
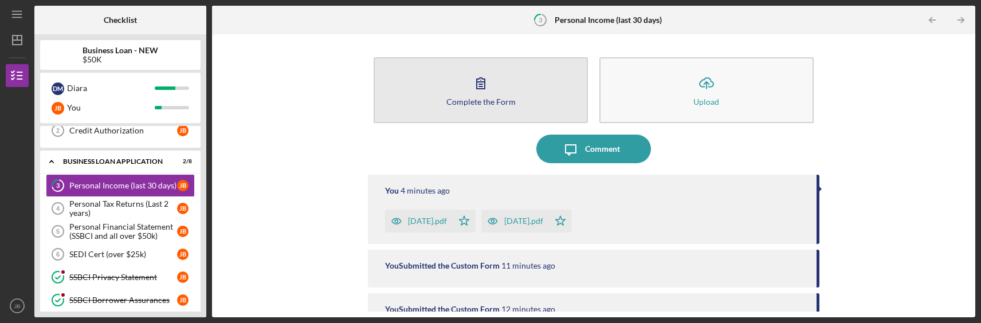
click at [482, 75] on icon "button" at bounding box center [480, 83] width 29 height 29
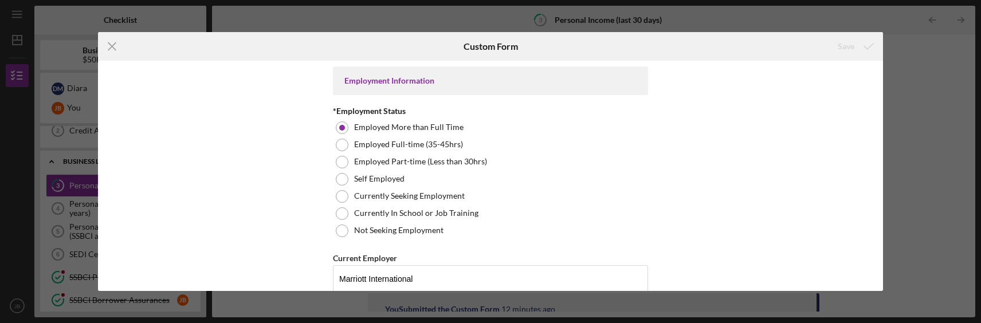
click at [458, 78] on div "Employment Information" at bounding box center [490, 80] width 292 height 9
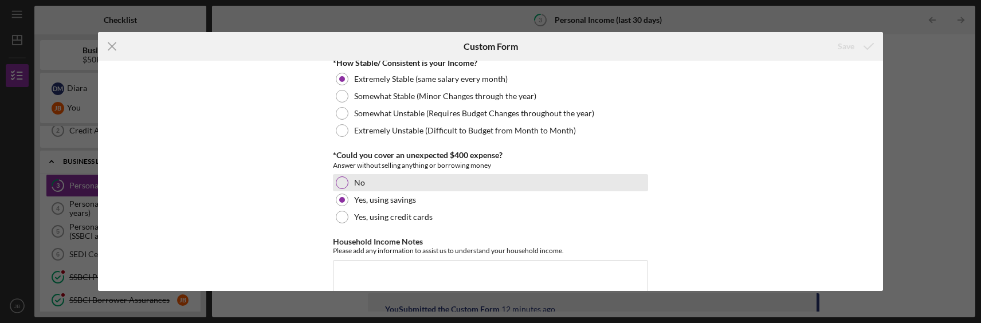
scroll to position [737, 0]
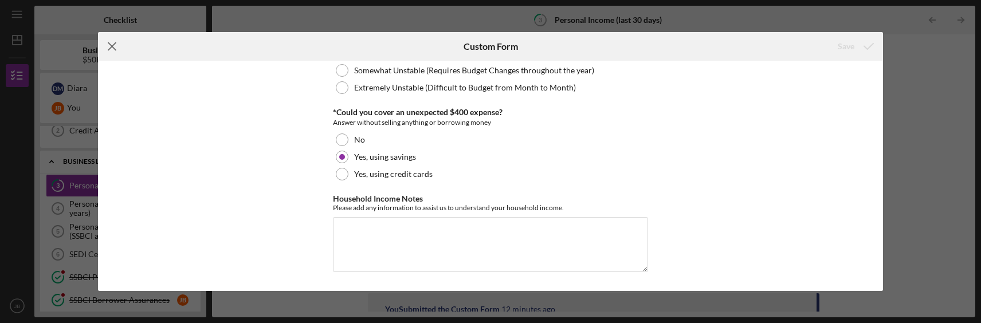
click at [115, 38] on icon "Icon/Menu Close" at bounding box center [112, 46] width 29 height 29
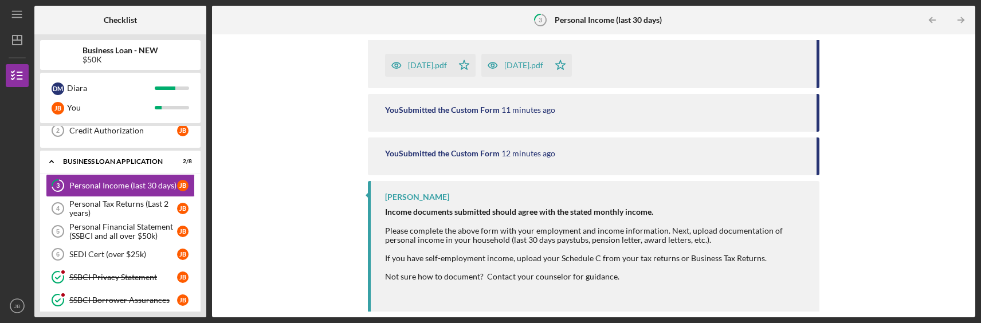
scroll to position [158, 0]
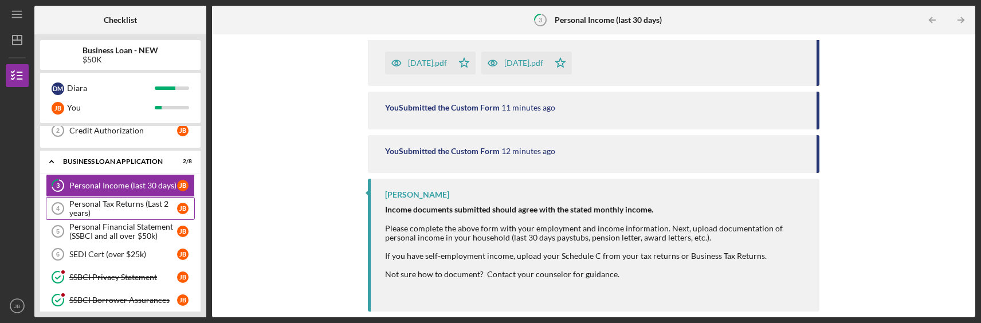
click at [122, 209] on div "Personal Tax Returns (Last 2 years)" at bounding box center [123, 208] width 108 height 18
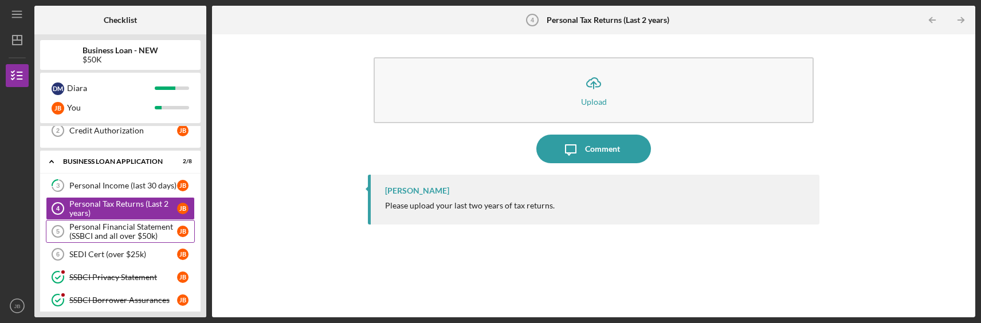
click at [111, 230] on div "Personal Financial Statement (SSBCI and all over $50k)" at bounding box center [123, 231] width 108 height 18
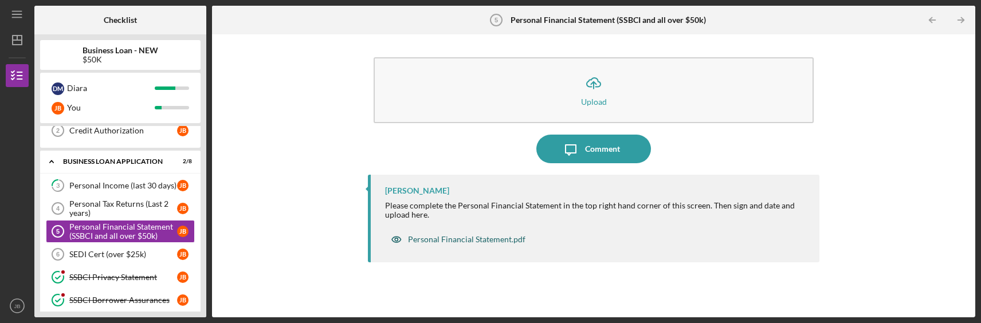
click at [480, 240] on div "Personal Financial Statement.pdf" at bounding box center [466, 239] width 117 height 9
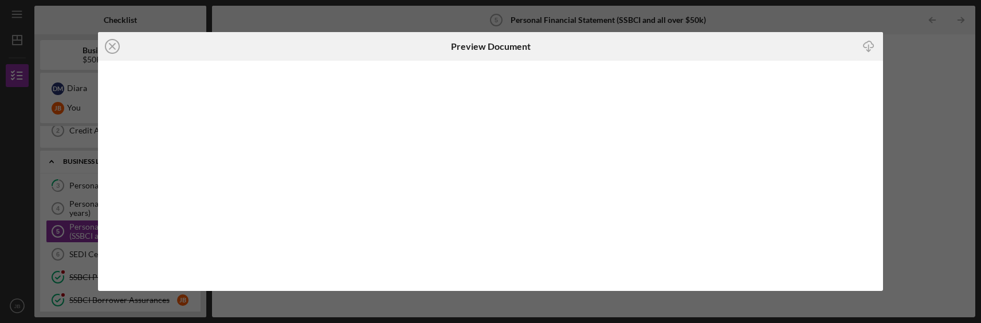
click at [867, 44] on icon "Icon/Download" at bounding box center [868, 47] width 26 height 26
click at [109, 43] on icon "Icon/Close" at bounding box center [112, 46] width 29 height 29
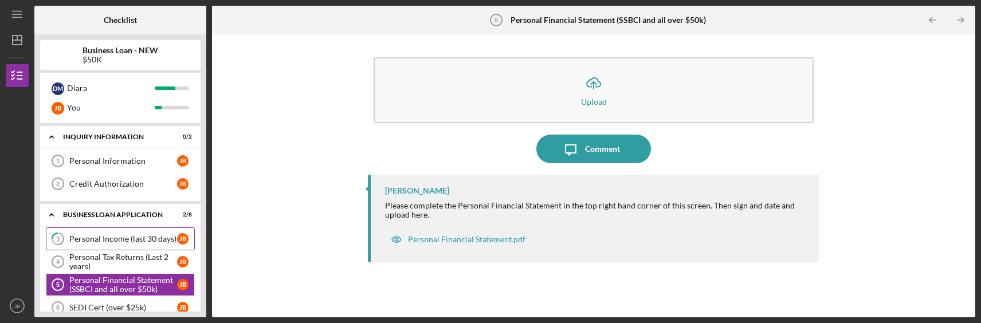
click at [125, 238] on div "Personal Income (last 30 days)" at bounding box center [123, 238] width 108 height 9
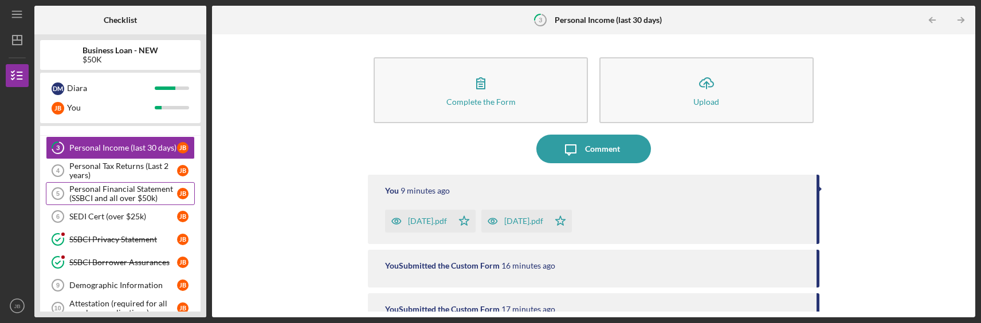
scroll to position [111, 0]
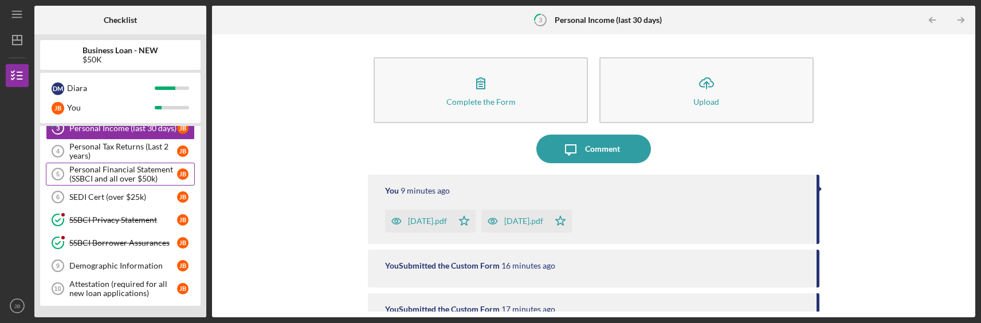
click at [118, 168] on div "Personal Financial Statement (SSBCI and all over $50k)" at bounding box center [123, 174] width 108 height 18
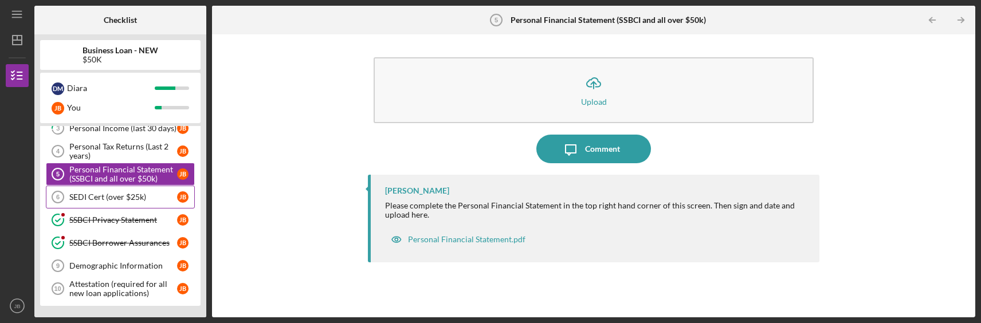
click at [118, 196] on div "SEDI Cert (over $25k)" at bounding box center [123, 197] width 108 height 9
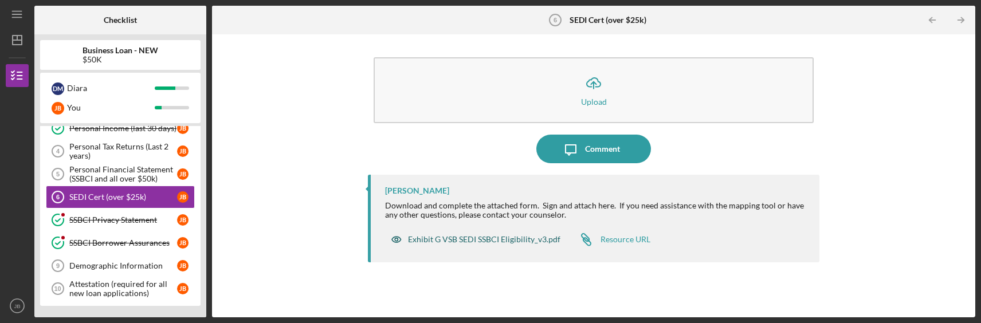
click at [484, 238] on div "Exhibit G VSB SEDI SSBCI Eligibility_v3.pdf" at bounding box center [484, 239] width 152 height 9
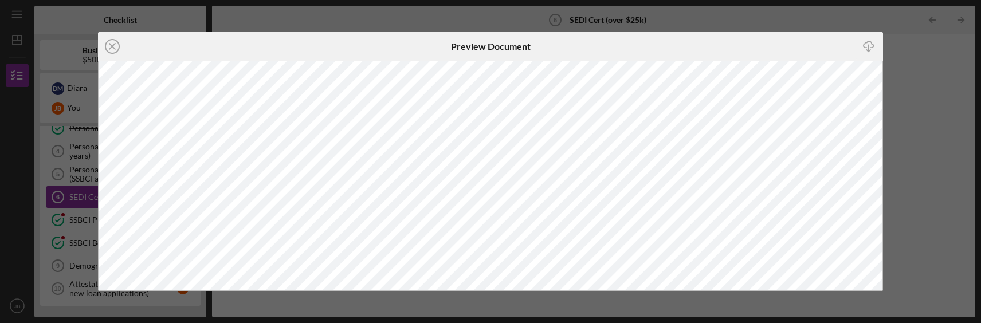
click at [118, 44] on circle at bounding box center [112, 47] width 14 height 14
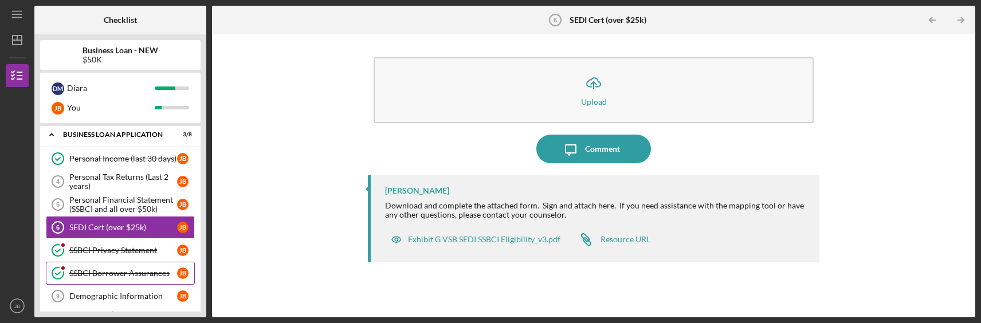
scroll to position [111, 0]
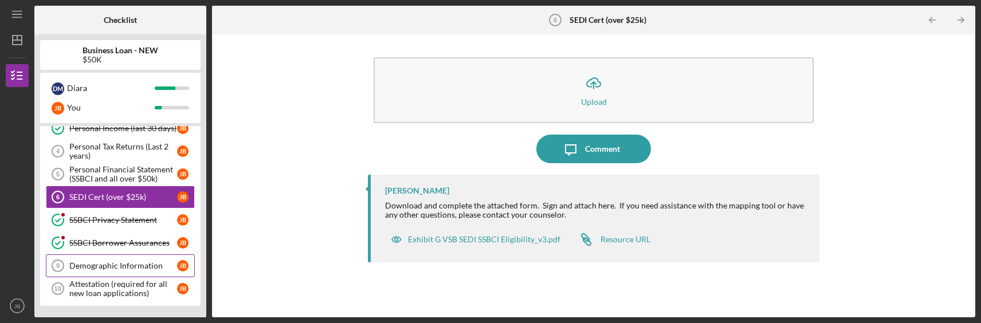
click at [125, 264] on div "Demographic Information" at bounding box center [123, 265] width 108 height 9
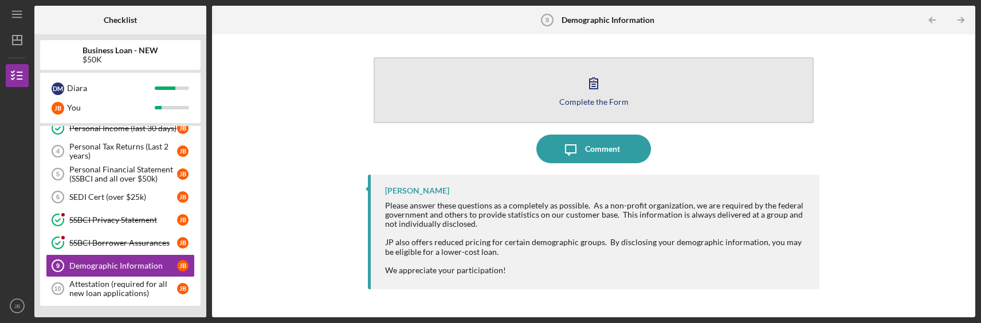
click at [608, 92] on button "Complete the Form Form" at bounding box center [593, 90] width 439 height 66
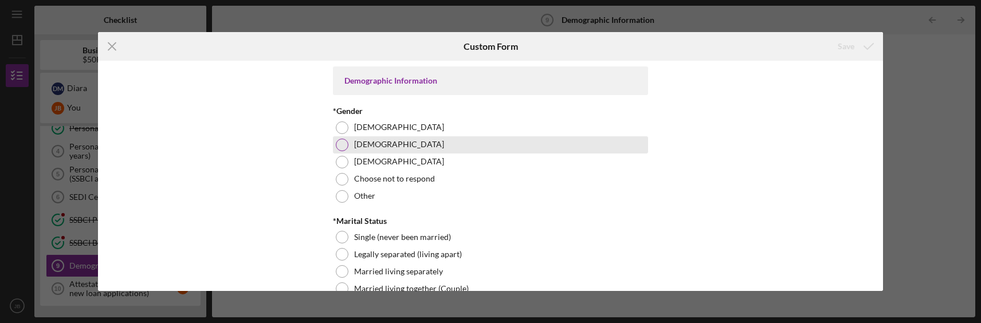
click at [336, 142] on div at bounding box center [342, 145] width 13 height 13
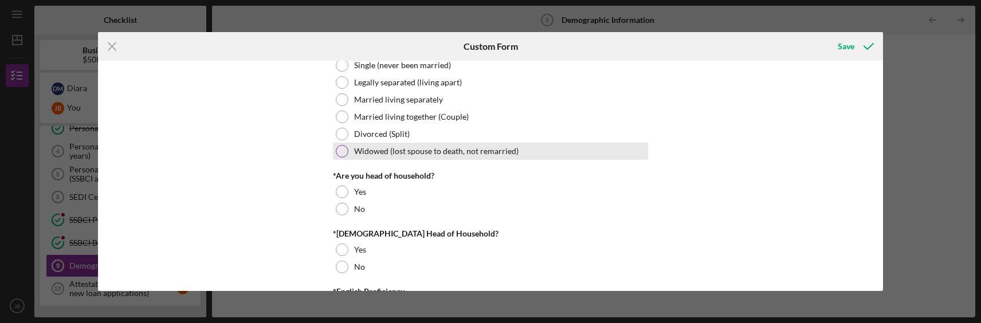
scroll to position [115, 0]
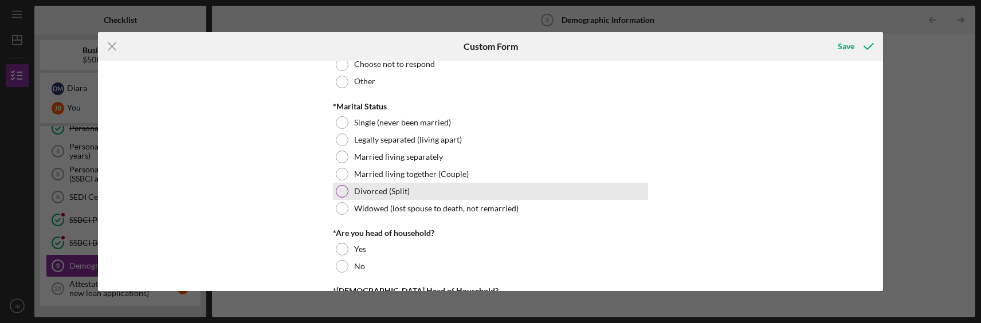
click at [339, 194] on div at bounding box center [342, 191] width 13 height 13
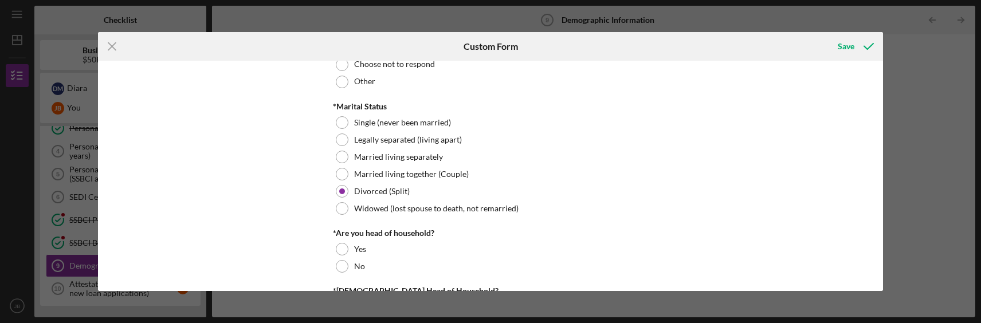
scroll to position [229, 0]
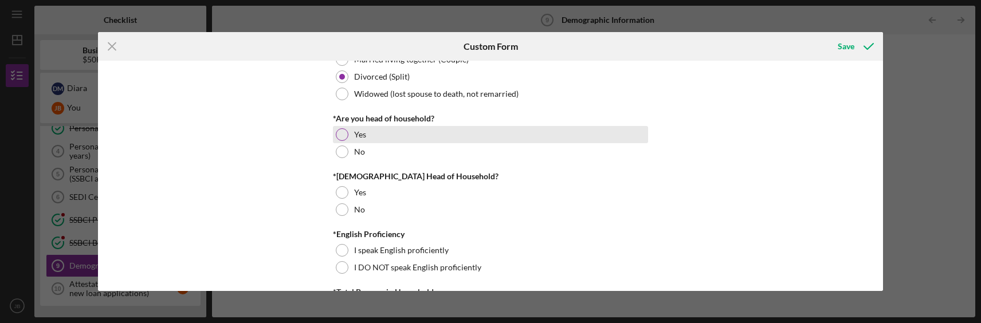
click at [339, 138] on div at bounding box center [342, 134] width 13 height 13
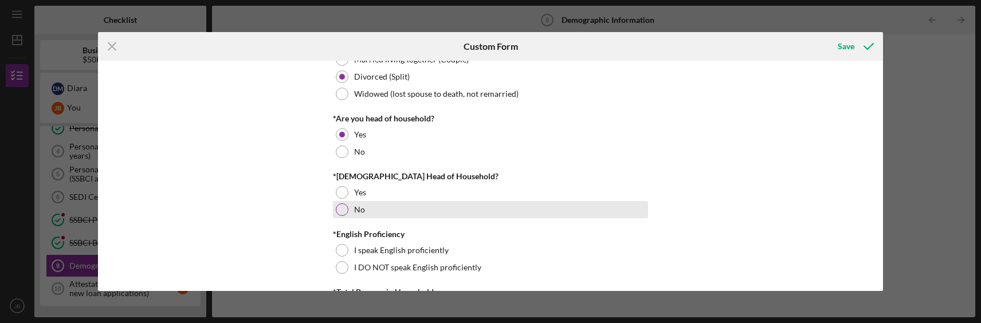
click at [339, 210] on div at bounding box center [342, 209] width 13 height 13
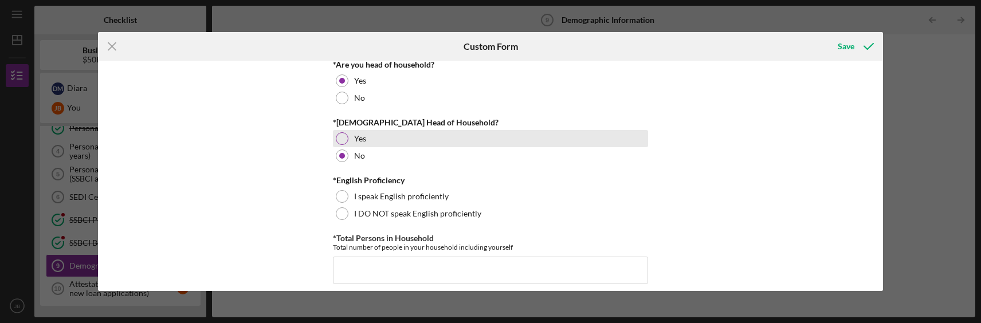
scroll to position [344, 0]
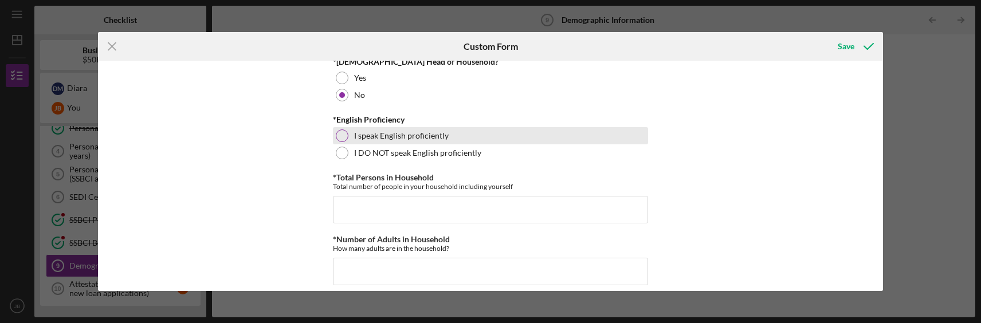
click at [340, 130] on div at bounding box center [342, 135] width 13 height 13
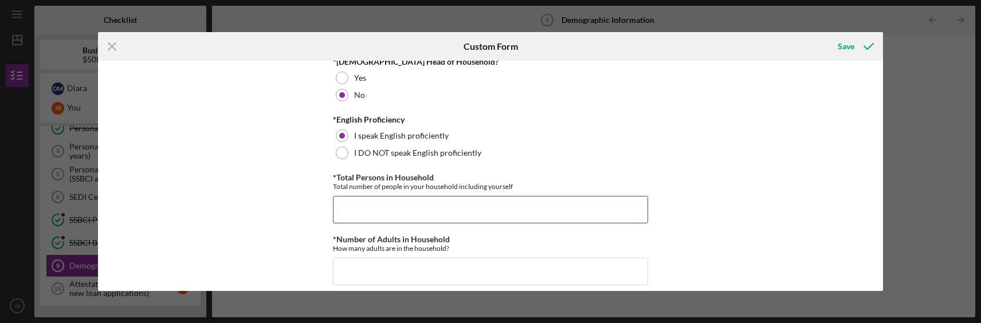
click at [371, 209] on input "*Total Persons in Household" at bounding box center [490, 210] width 315 height 28
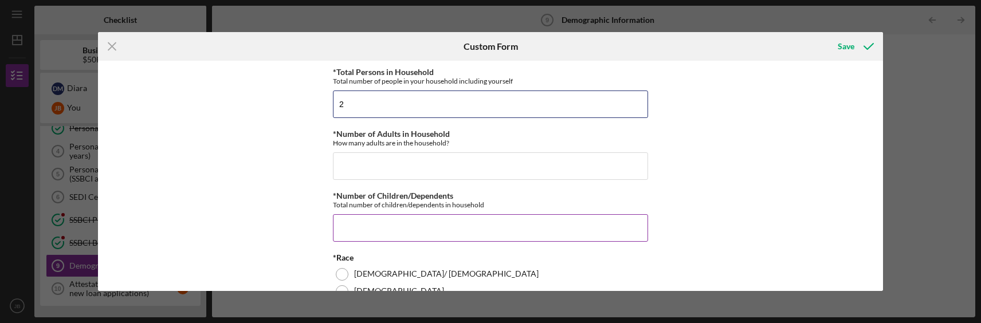
scroll to position [458, 0]
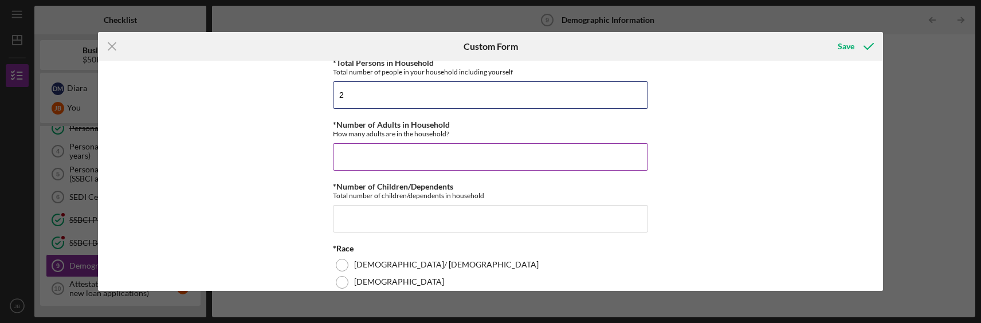
type input "2"
click at [386, 151] on input "*Number of Adults in Household" at bounding box center [490, 157] width 315 height 28
type input "2"
click at [357, 227] on input "*Number of Children/Dependents" at bounding box center [490, 219] width 315 height 28
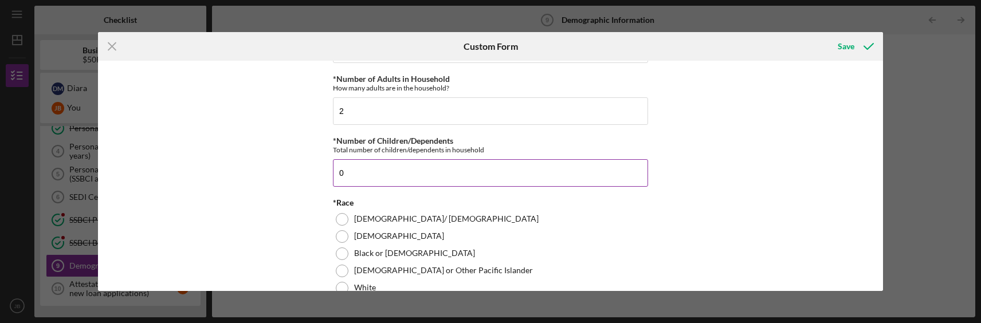
scroll to position [630, 0]
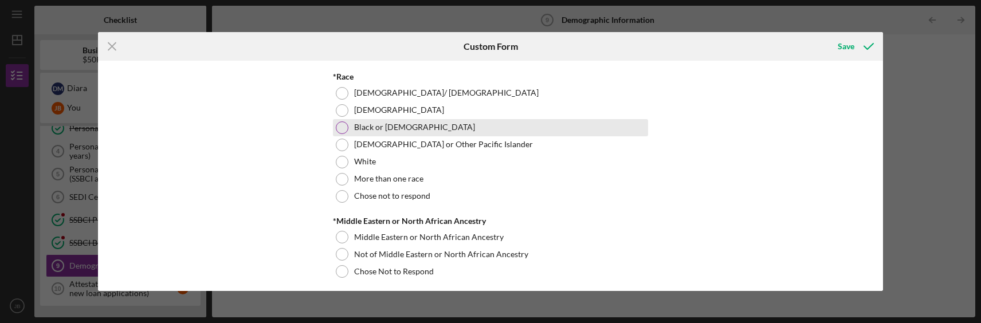
type input "0"
click at [343, 128] on div at bounding box center [342, 127] width 13 height 13
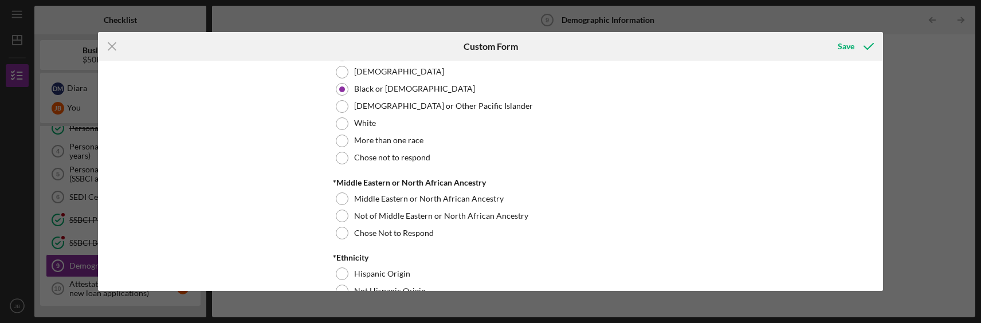
scroll to position [745, 0]
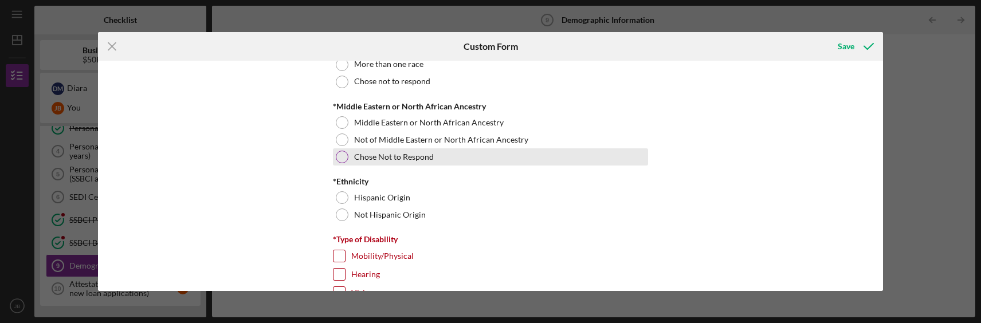
click at [340, 160] on div at bounding box center [342, 157] width 13 height 13
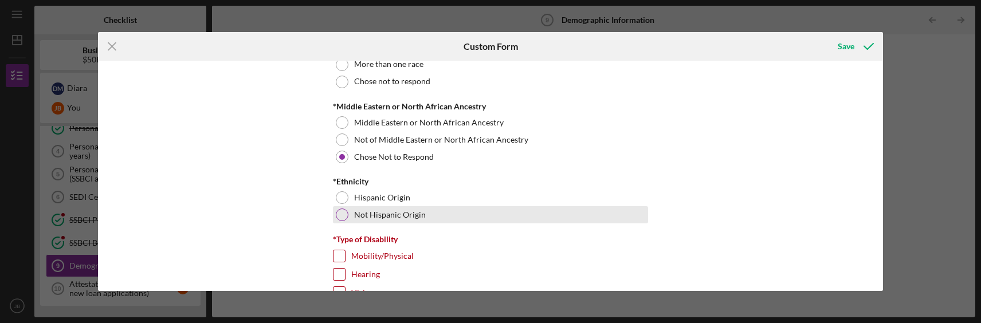
click at [340, 212] on div at bounding box center [342, 215] width 13 height 13
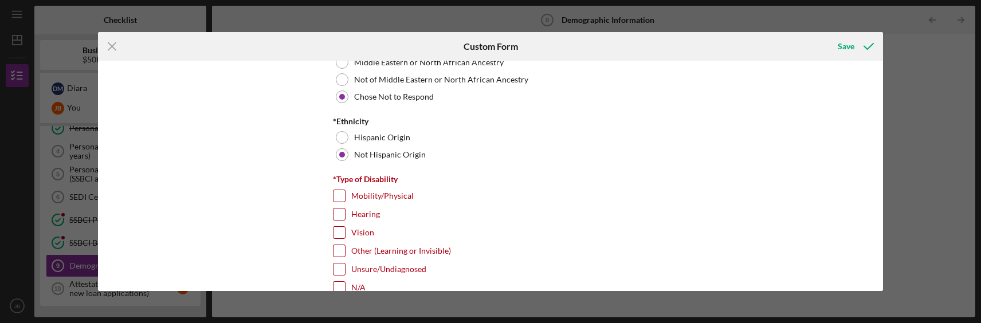
scroll to position [859, 0]
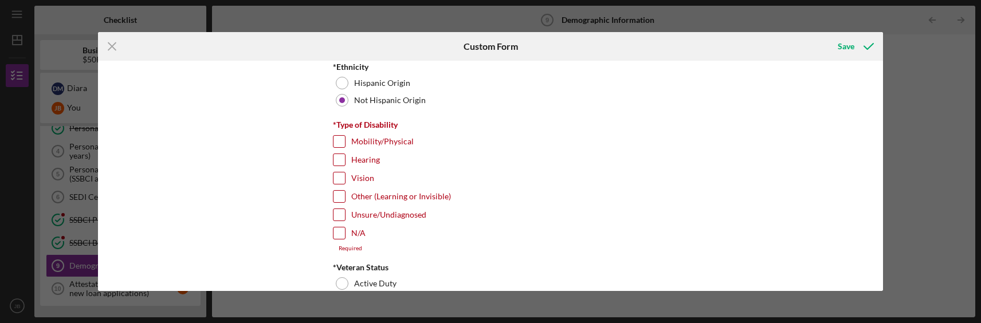
click at [336, 176] on input "Vision" at bounding box center [338, 177] width 11 height 11
checkbox input "true"
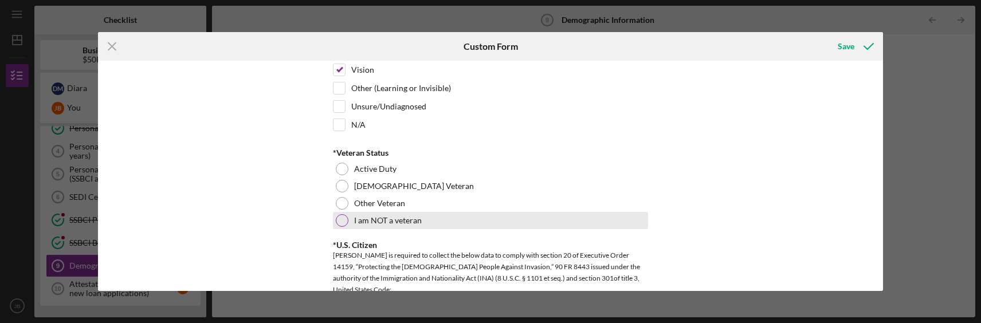
scroll to position [974, 0]
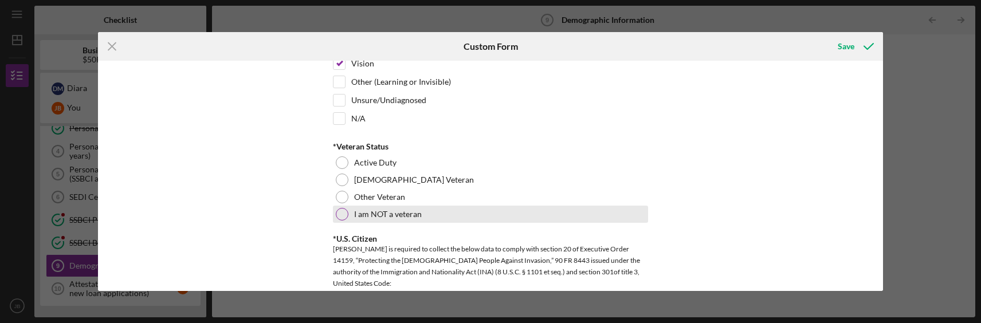
click at [339, 212] on div at bounding box center [342, 214] width 13 height 13
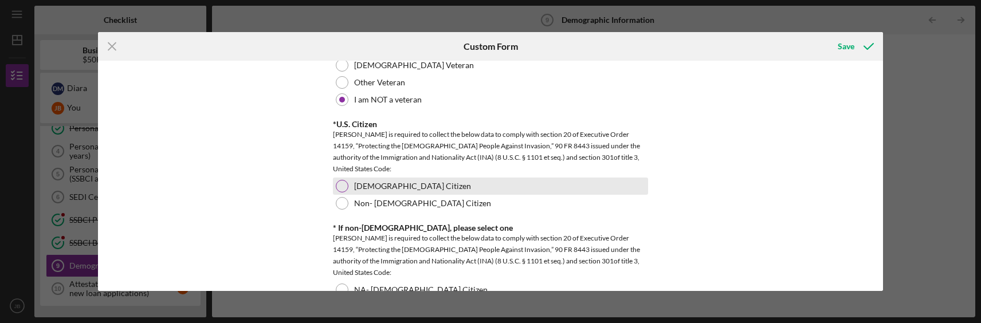
click at [341, 183] on div at bounding box center [342, 186] width 13 height 13
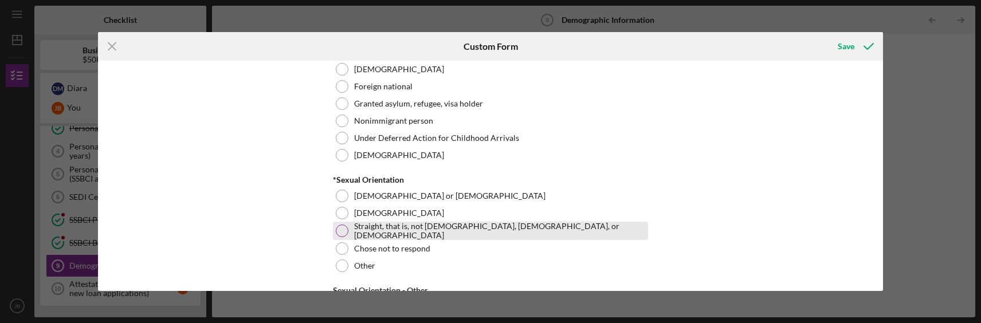
scroll to position [1375, 0]
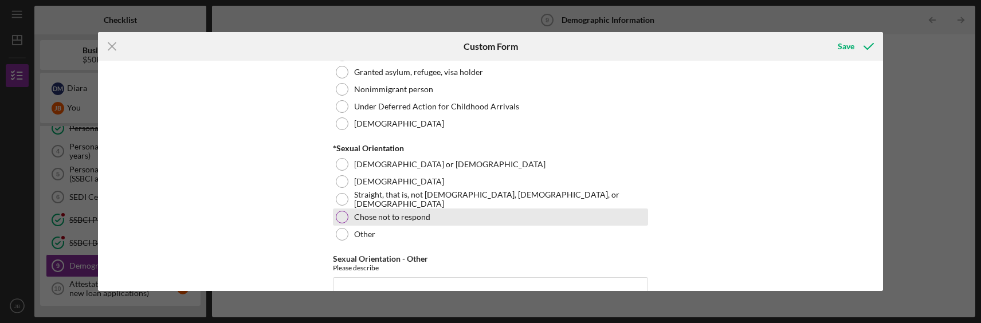
click at [340, 214] on div at bounding box center [342, 217] width 13 height 13
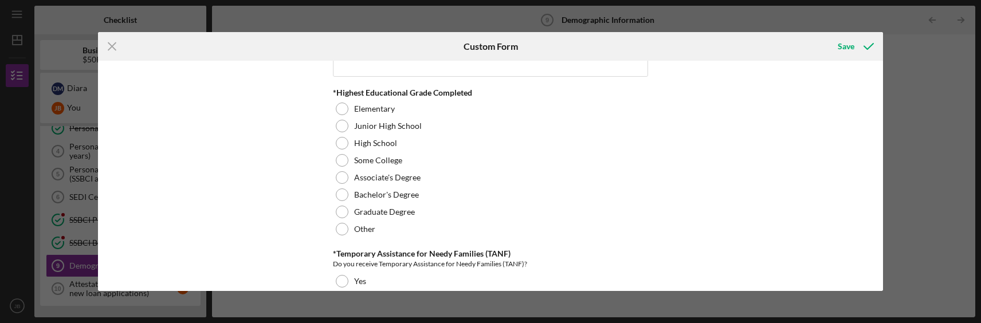
scroll to position [1604, 0]
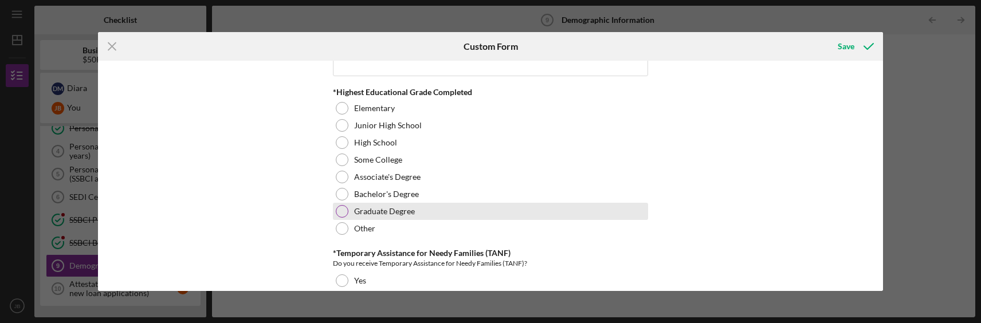
click at [340, 211] on div at bounding box center [342, 211] width 13 height 13
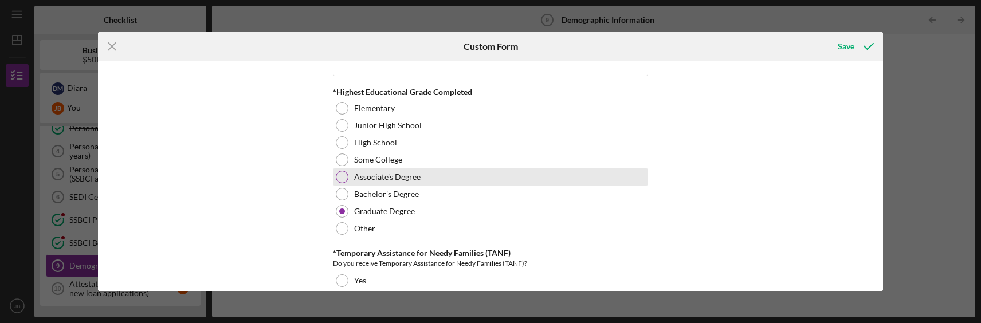
click at [340, 177] on div at bounding box center [342, 177] width 13 height 13
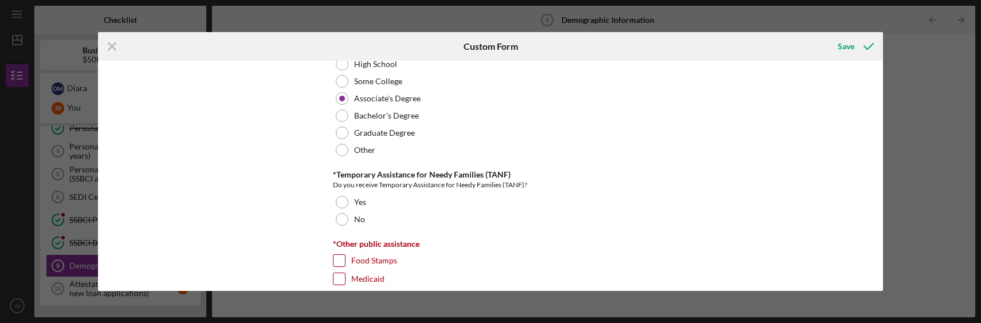
scroll to position [1719, 0]
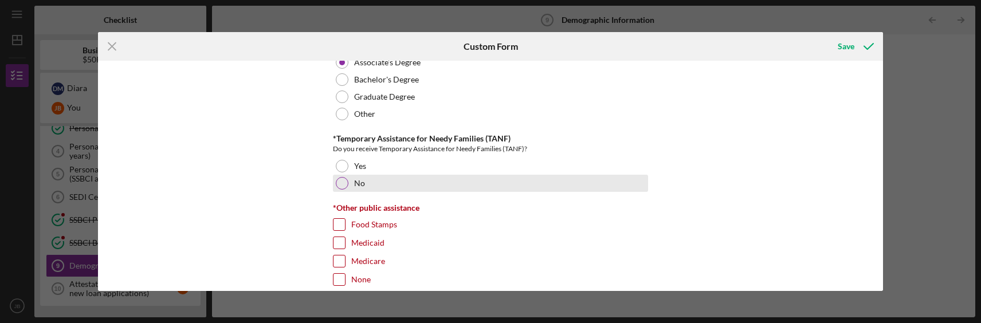
click at [337, 177] on div at bounding box center [342, 183] width 13 height 13
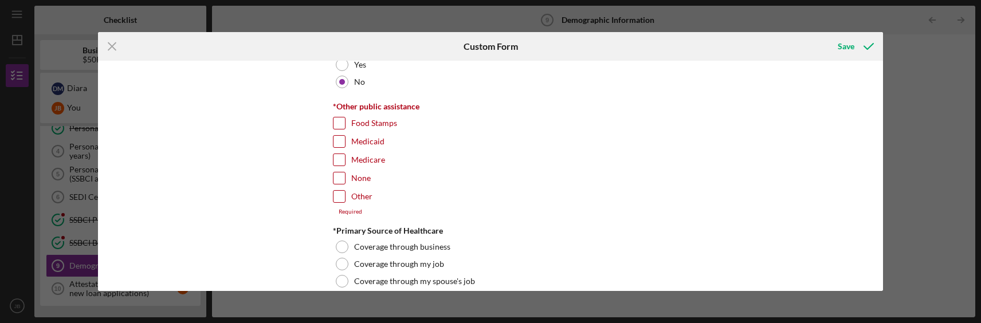
scroll to position [1776, 0]
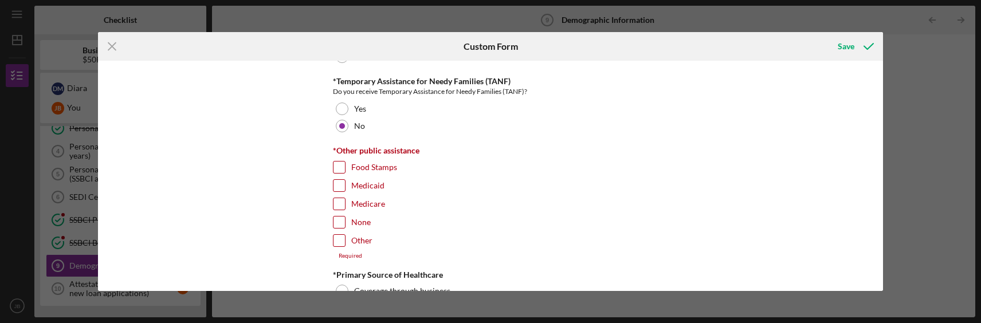
click at [336, 217] on input "None" at bounding box center [338, 222] width 11 height 11
checkbox input "true"
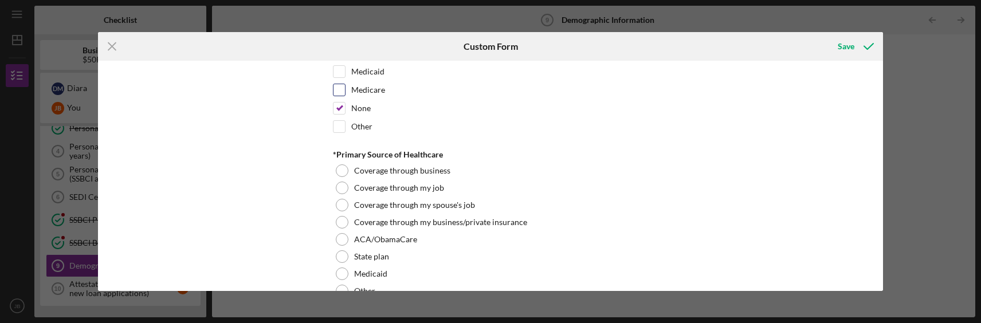
scroll to position [1891, 0]
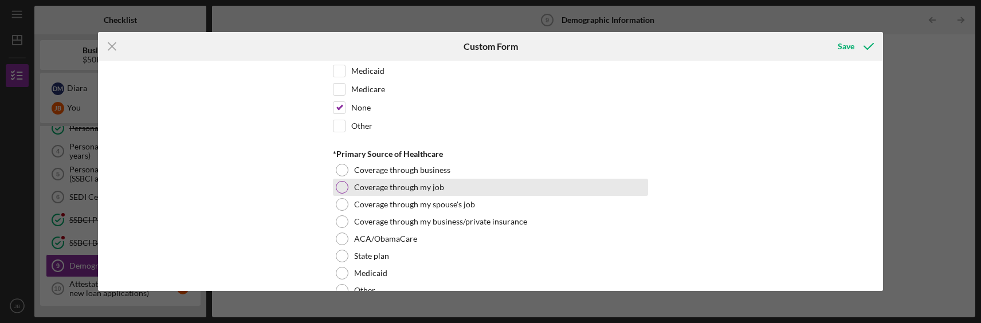
click at [343, 184] on div at bounding box center [342, 187] width 13 height 13
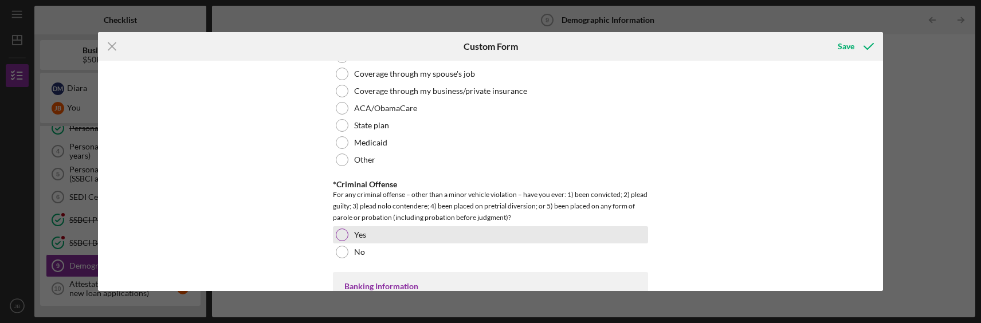
scroll to position [2063, 0]
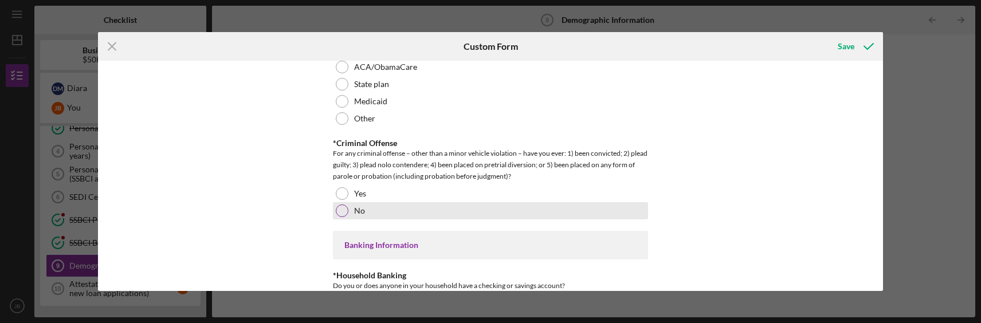
click at [341, 207] on div at bounding box center [342, 211] width 13 height 13
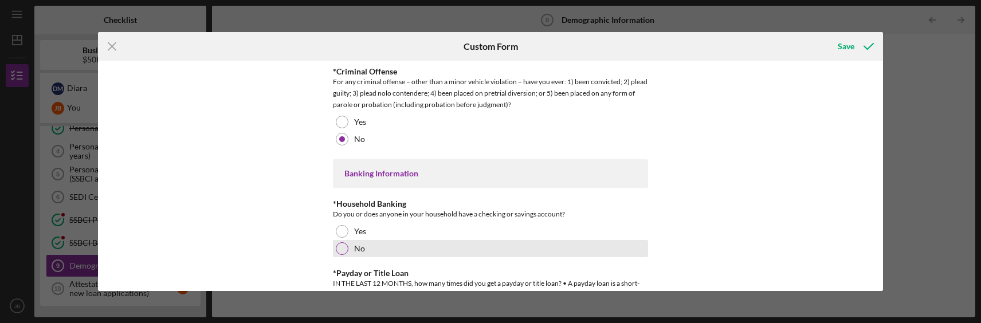
scroll to position [2177, 0]
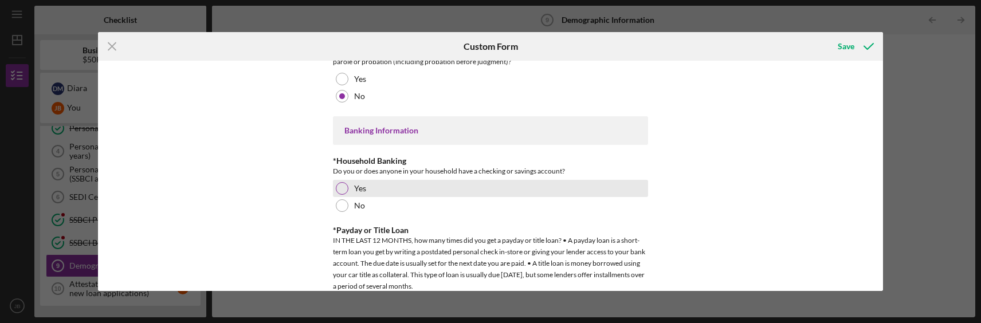
click at [340, 187] on div at bounding box center [342, 188] width 13 height 13
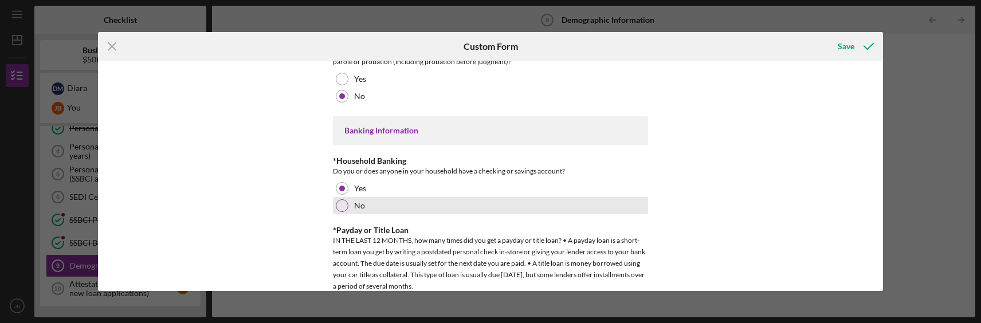
scroll to position [2292, 0]
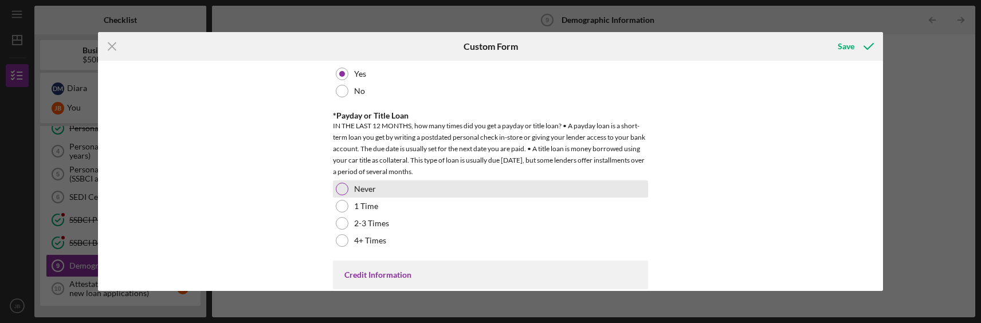
click at [339, 189] on div at bounding box center [342, 189] width 13 height 13
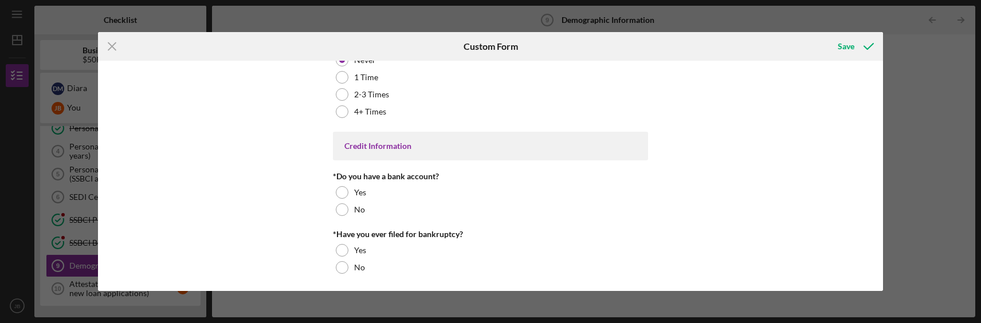
scroll to position [2422, 0]
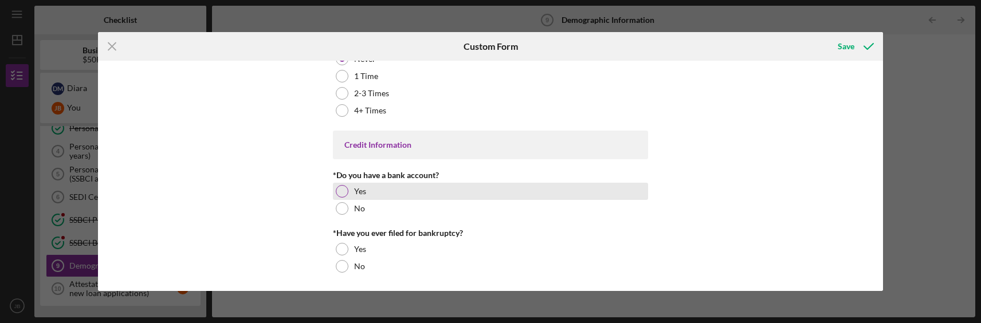
click at [335, 196] on div "Yes" at bounding box center [490, 191] width 315 height 17
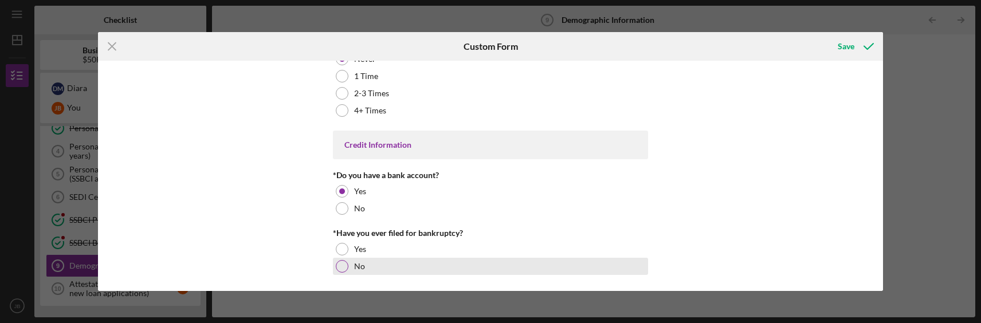
click at [336, 266] on div at bounding box center [342, 266] width 13 height 13
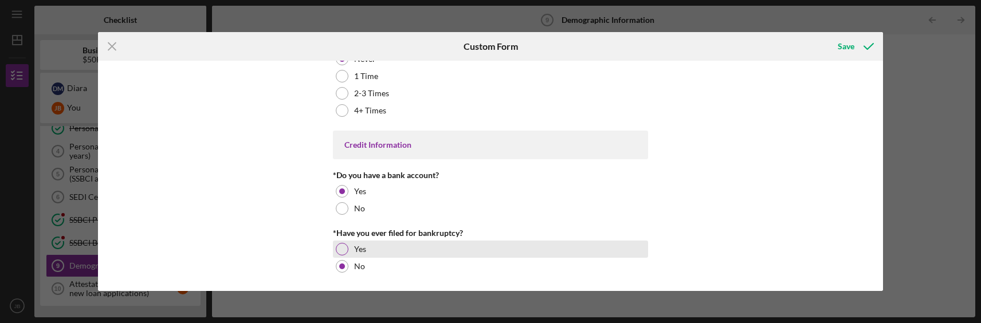
click at [349, 245] on div "Yes" at bounding box center [490, 249] width 315 height 17
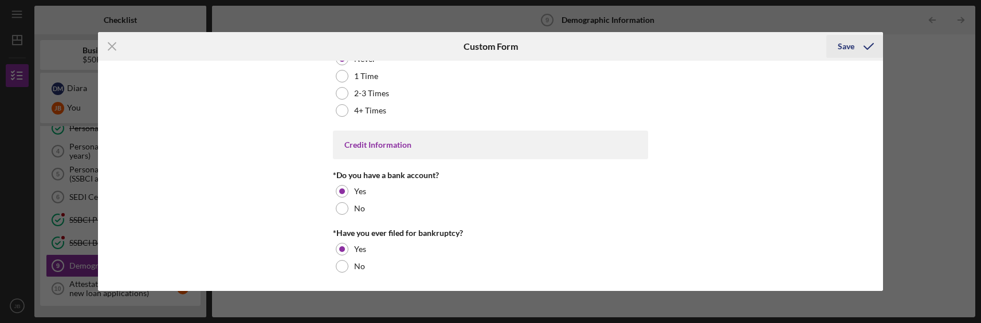
click at [842, 46] on div "Save" at bounding box center [846, 46] width 17 height 23
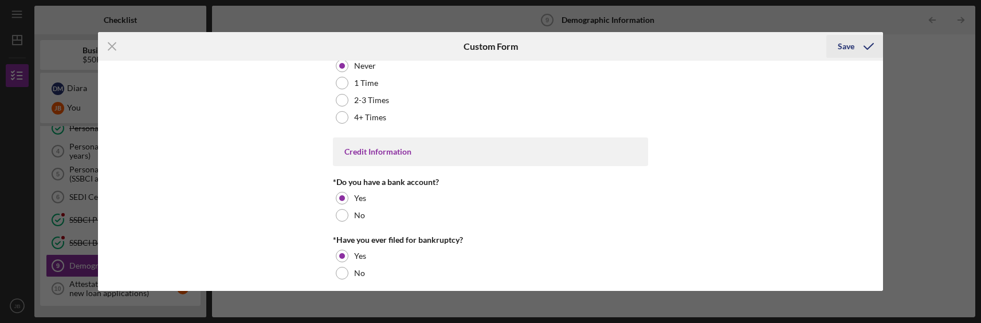
scroll to position [2429, 0]
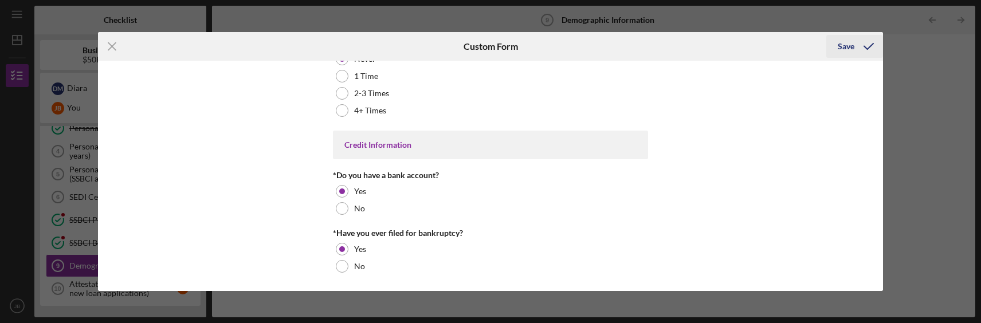
click at [843, 44] on div "Save" at bounding box center [846, 46] width 17 height 23
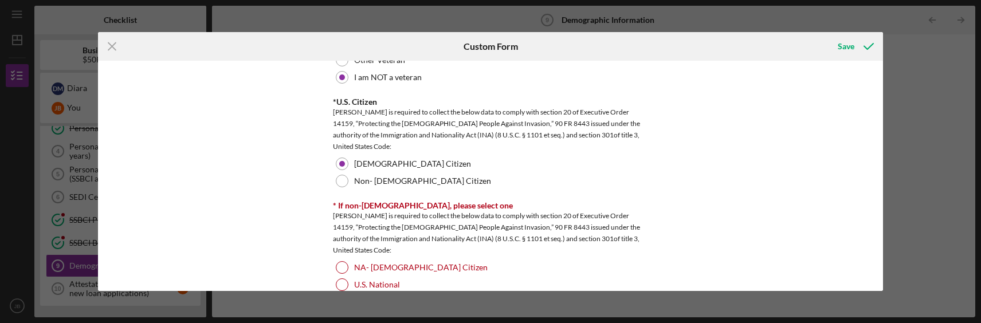
scroll to position [1168, 0]
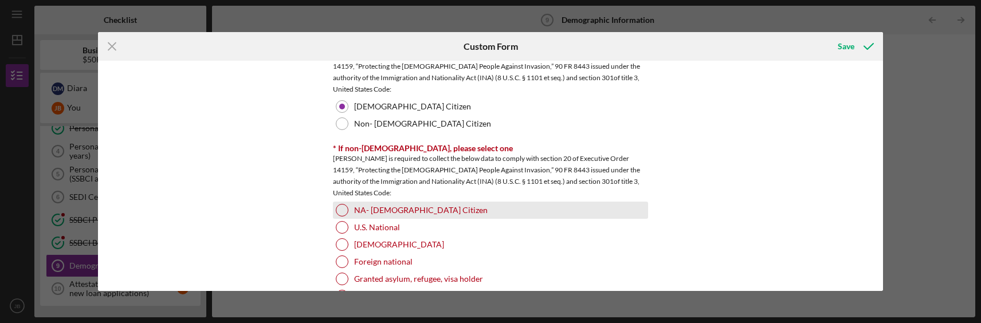
click at [337, 211] on div at bounding box center [342, 210] width 13 height 13
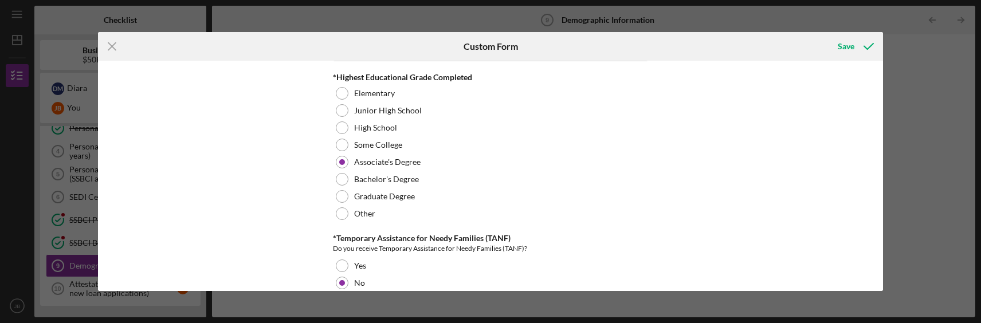
scroll to position [1913, 0]
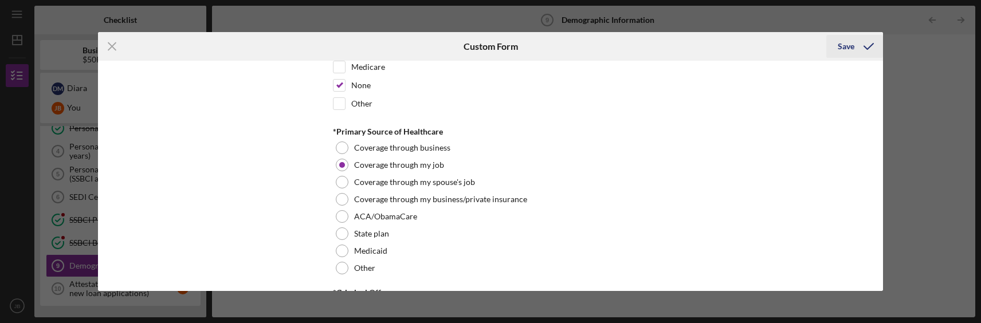
click at [841, 47] on div "Save" at bounding box center [846, 46] width 17 height 23
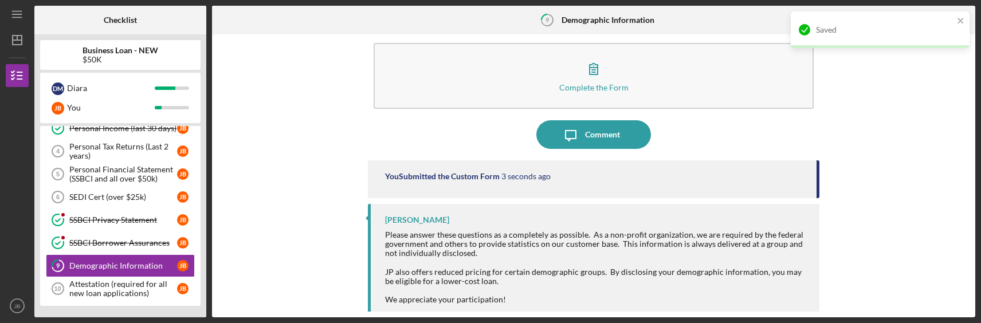
scroll to position [21, 0]
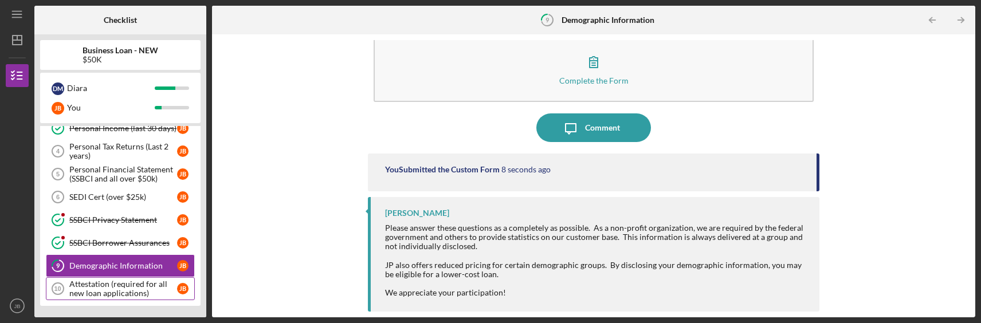
click at [131, 288] on div "Attestation (required for all new loan applications)" at bounding box center [123, 289] width 108 height 18
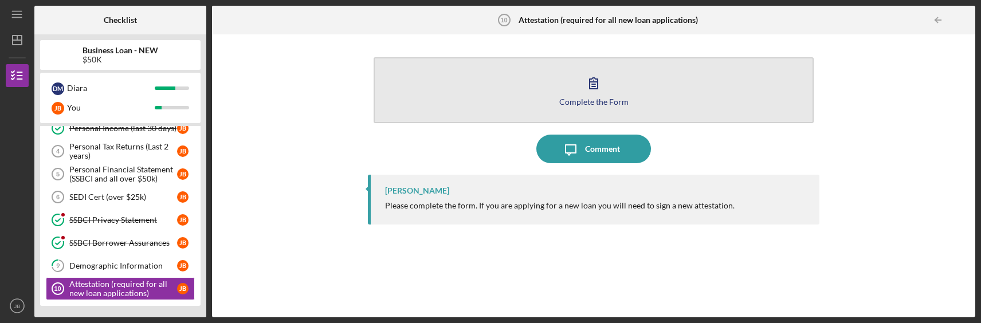
click at [638, 99] on button "Complete the Form Form" at bounding box center [593, 90] width 439 height 66
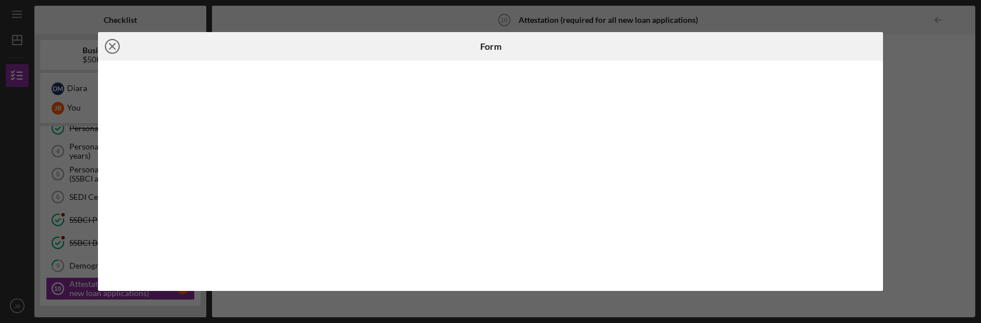
click at [113, 44] on icon "Icon/Close" at bounding box center [112, 46] width 29 height 29
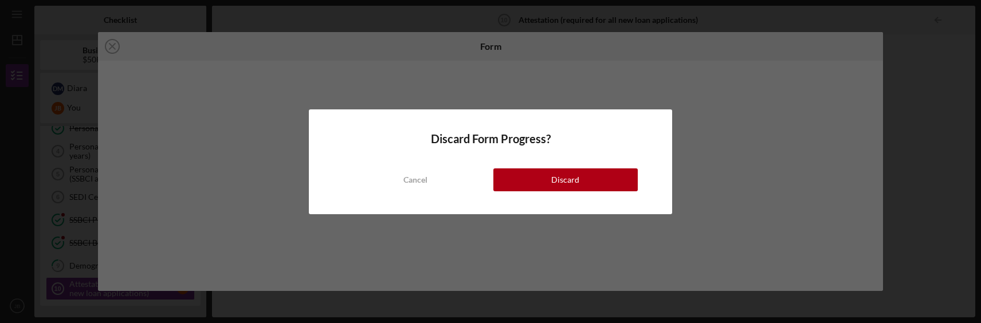
click at [555, 174] on div "Discard" at bounding box center [565, 179] width 28 height 23
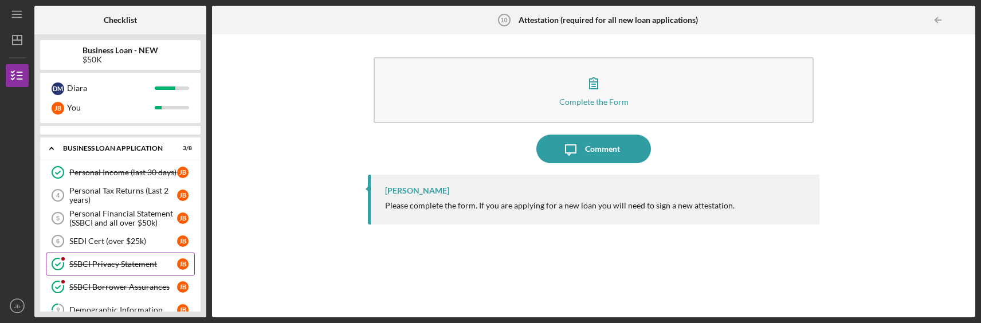
scroll to position [53, 0]
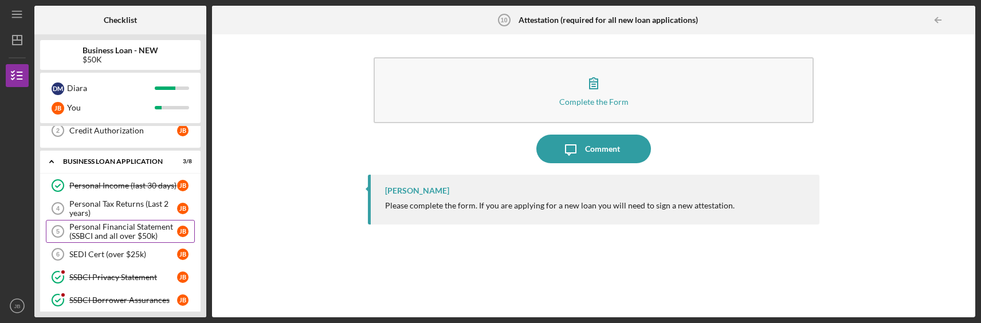
click at [120, 231] on div "Personal Financial Statement (SSBCI and all over $50k)" at bounding box center [123, 231] width 108 height 18
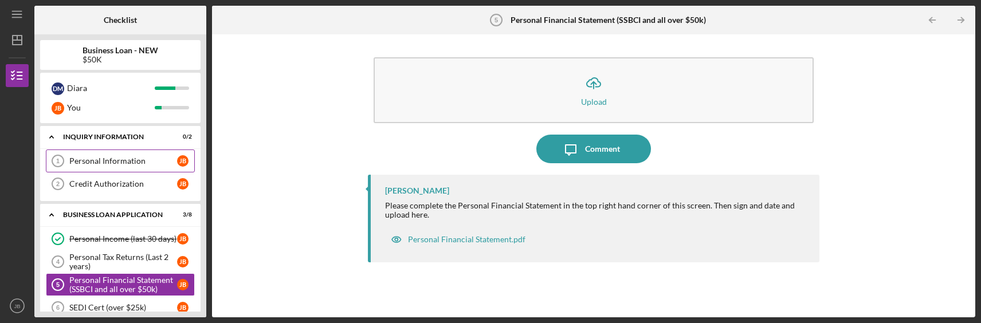
click at [125, 154] on link "Personal Information 1 Personal Information [PERSON_NAME]" at bounding box center [120, 161] width 149 height 23
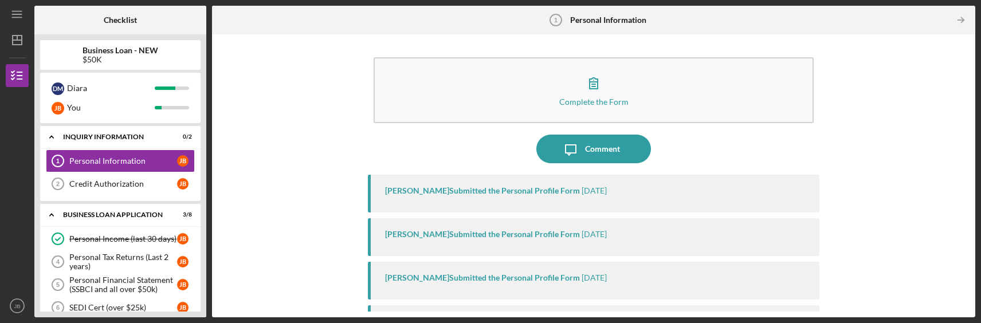
click at [494, 189] on div "[PERSON_NAME] Submitted the Personal Profile Form" at bounding box center [482, 190] width 195 height 9
click at [502, 231] on div "[PERSON_NAME] Submitted the Personal Profile Form" at bounding box center [482, 234] width 195 height 9
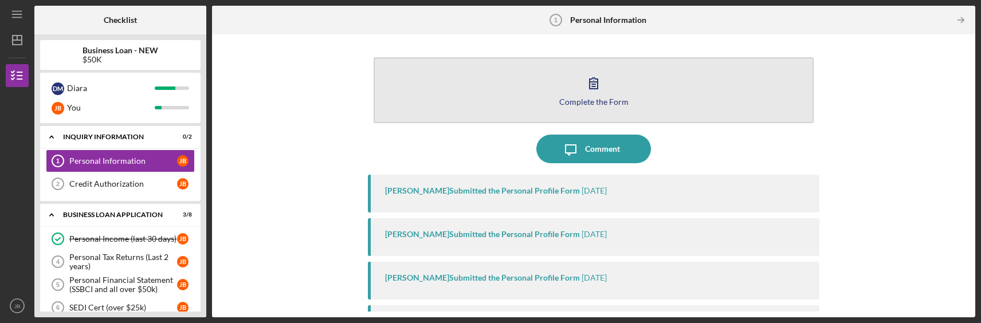
click at [582, 78] on icon "button" at bounding box center [593, 83] width 29 height 29
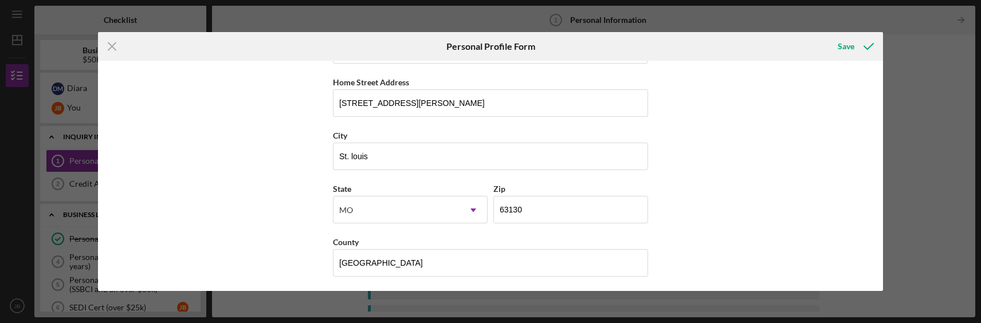
scroll to position [208, 0]
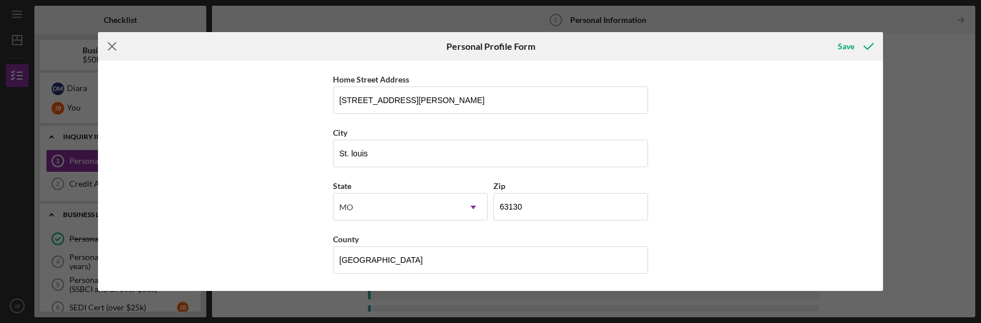
click at [111, 48] on line at bounding box center [111, 46] width 7 height 7
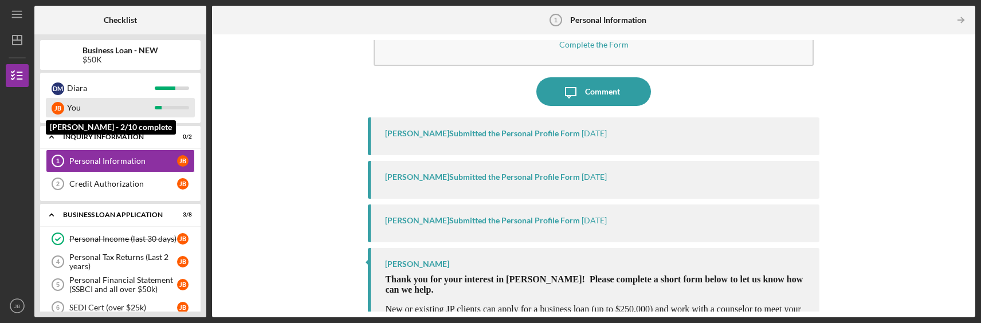
click at [104, 104] on div "You" at bounding box center [111, 107] width 88 height 19
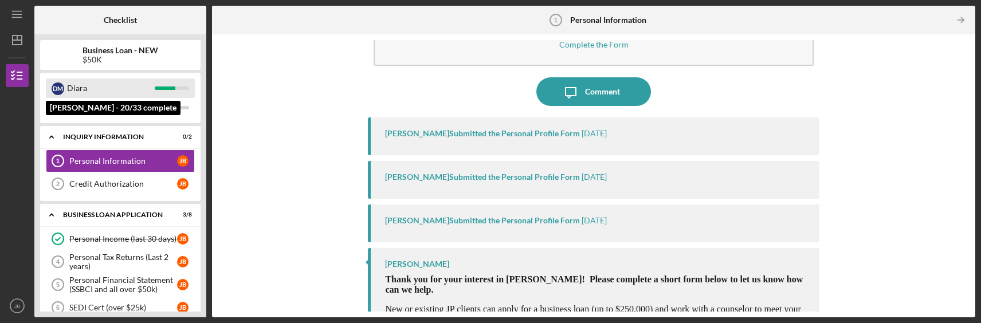
click at [99, 88] on div "Diara" at bounding box center [111, 87] width 88 height 19
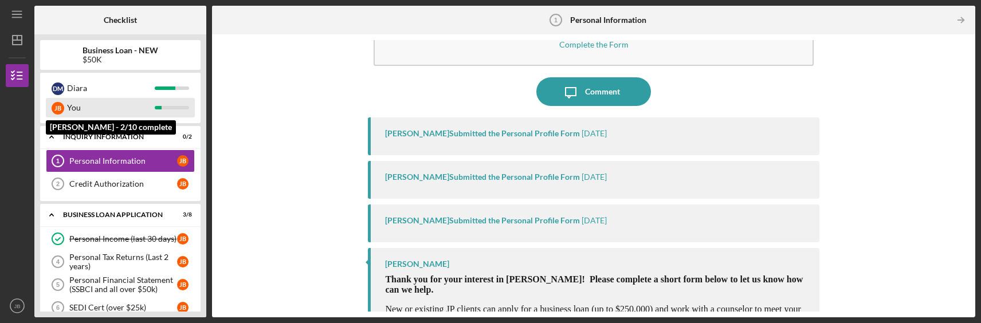
click at [93, 110] on div "You" at bounding box center [111, 107] width 88 height 19
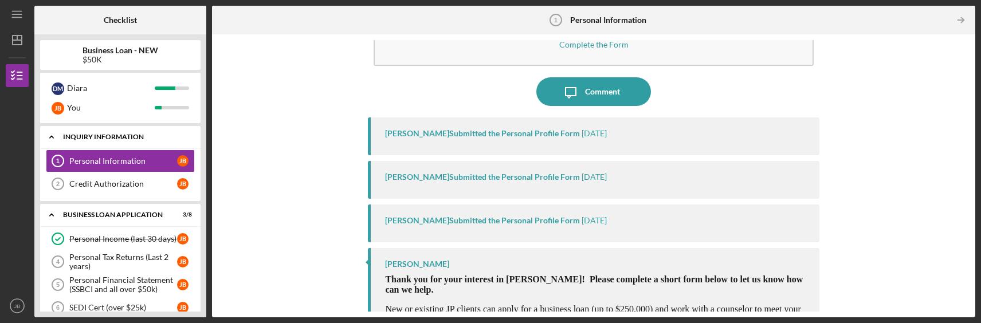
click at [100, 137] on div "INQUIRY INFORMATION" at bounding box center [124, 137] width 123 height 7
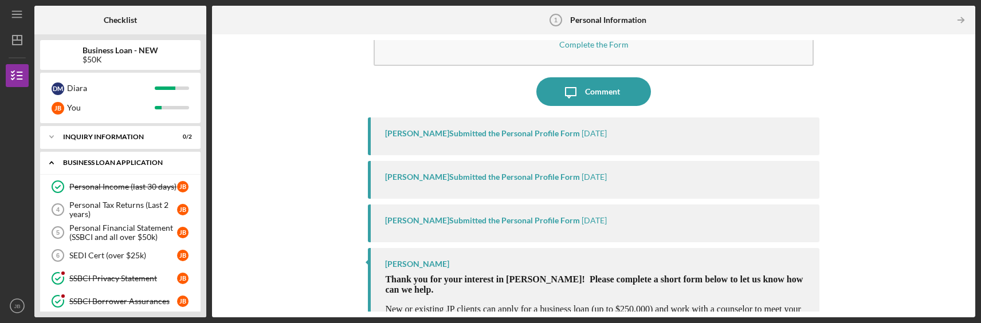
click at [53, 162] on icon "Icon/Expander" at bounding box center [51, 162] width 23 height 23
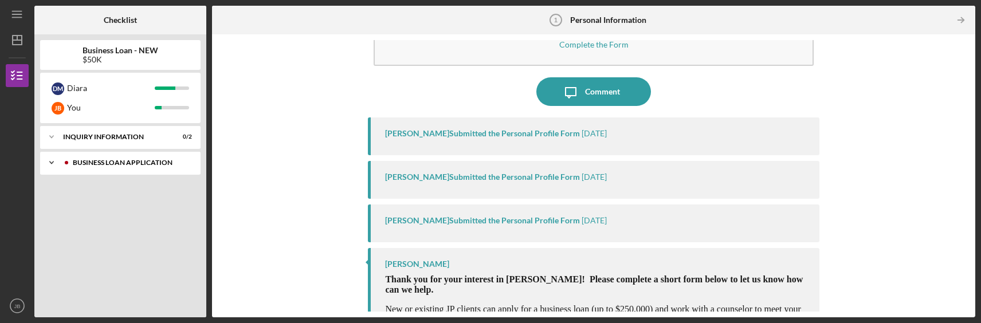
click at [97, 160] on div "BUSINESS LOAN APPLICATION" at bounding box center [129, 162] width 113 height 7
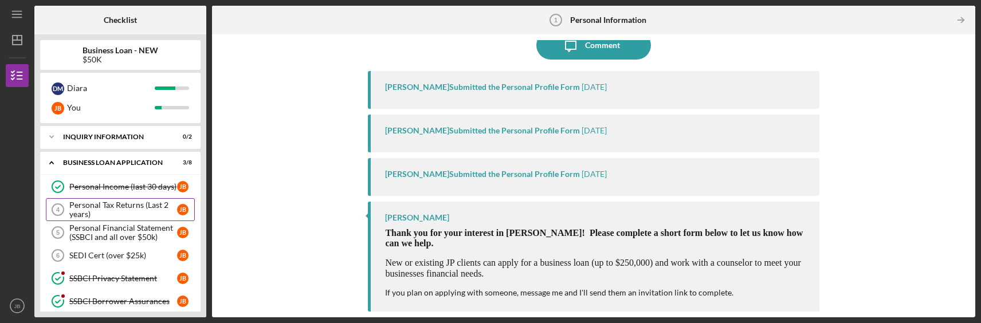
click at [116, 209] on div "Personal Tax Returns (Last 2 years)" at bounding box center [123, 210] width 108 height 18
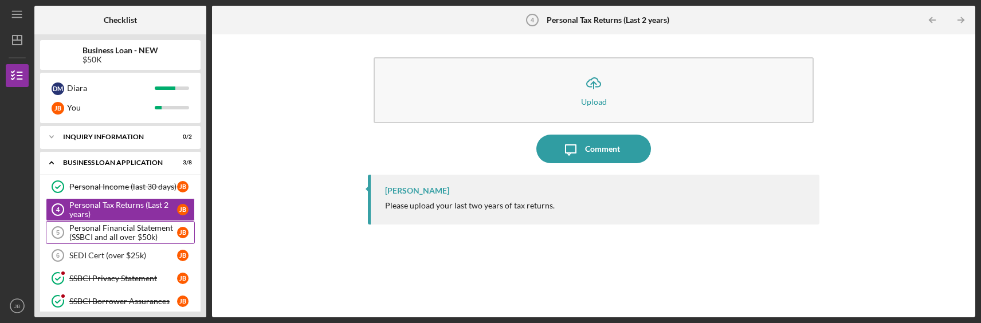
click at [111, 237] on div "Personal Financial Statement (SSBCI and all over $50k)" at bounding box center [123, 232] width 108 height 18
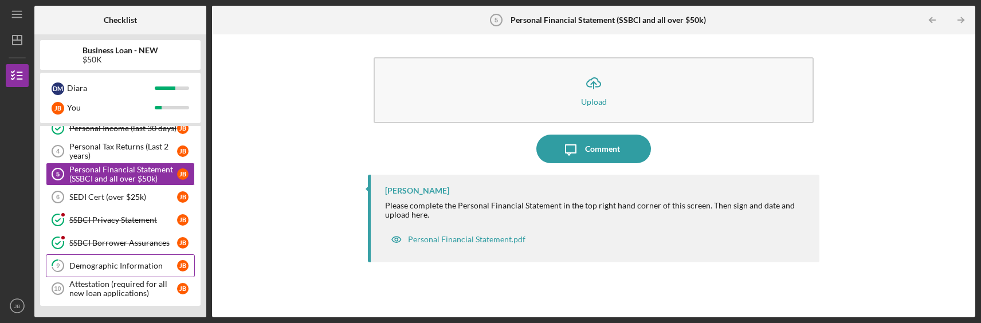
scroll to position [1, 0]
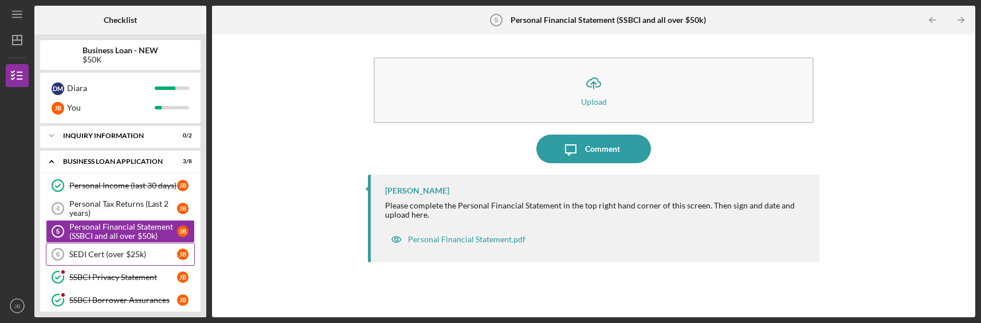
click at [111, 258] on div "SEDI Cert (over $25k)" at bounding box center [123, 254] width 108 height 9
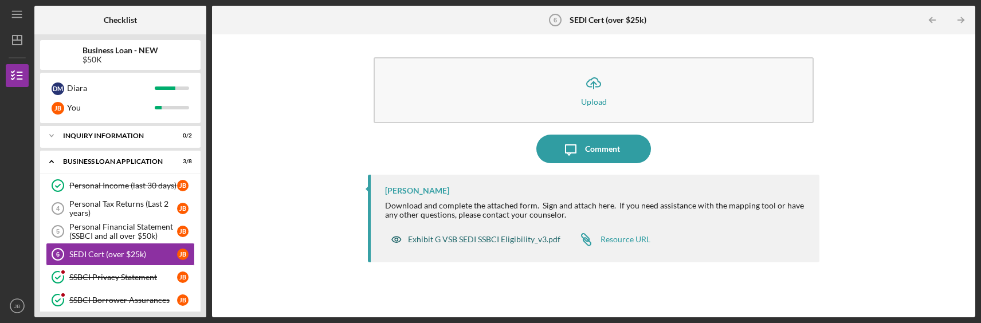
click at [507, 241] on div "Exhibit G VSB SEDI SSBCI Eligibility_v3.pdf" at bounding box center [484, 239] width 152 height 9
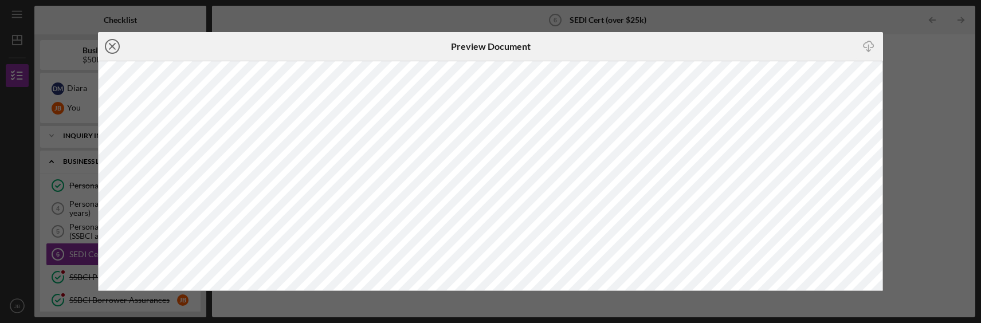
click at [109, 46] on icon "Icon/Close" at bounding box center [112, 46] width 29 height 29
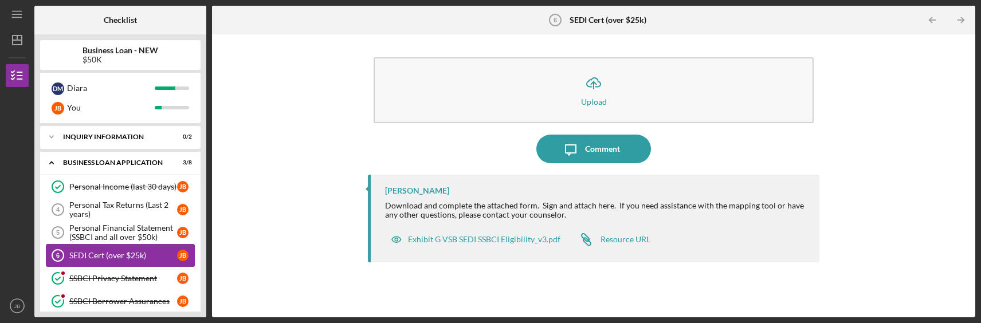
click at [97, 259] on div "SEDI Cert (over $25k)" at bounding box center [123, 255] width 108 height 9
click at [486, 240] on div "Exhibit G VSB SEDI SSBCI Eligibility_v3.pdf" at bounding box center [484, 239] width 152 height 9
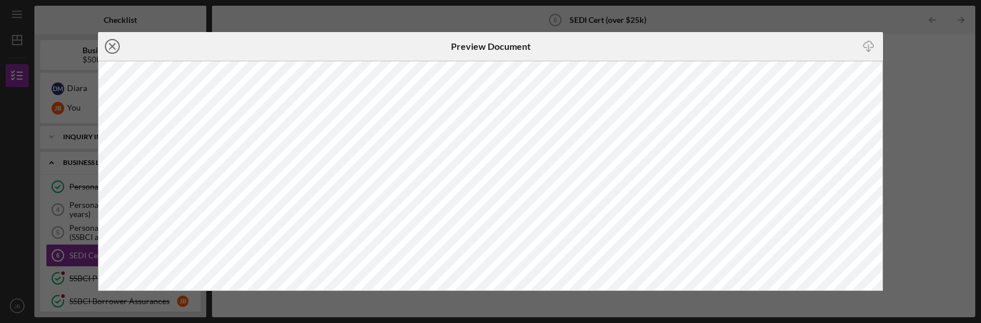
click at [116, 48] on icon "Icon/Close" at bounding box center [112, 46] width 29 height 29
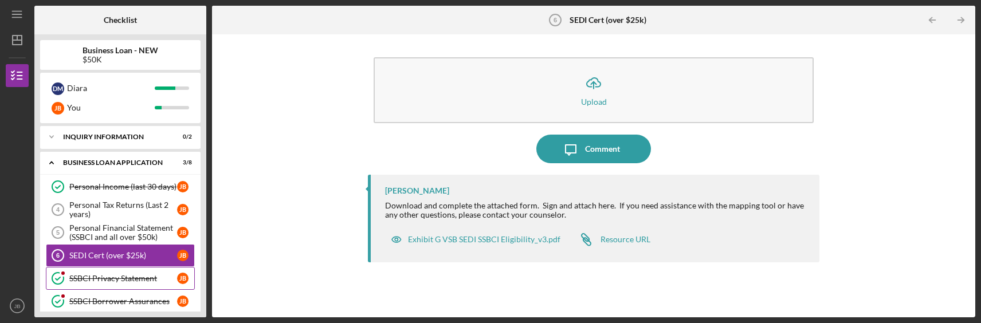
click at [103, 278] on div "SSBCI Privacy Statement" at bounding box center [123, 278] width 108 height 9
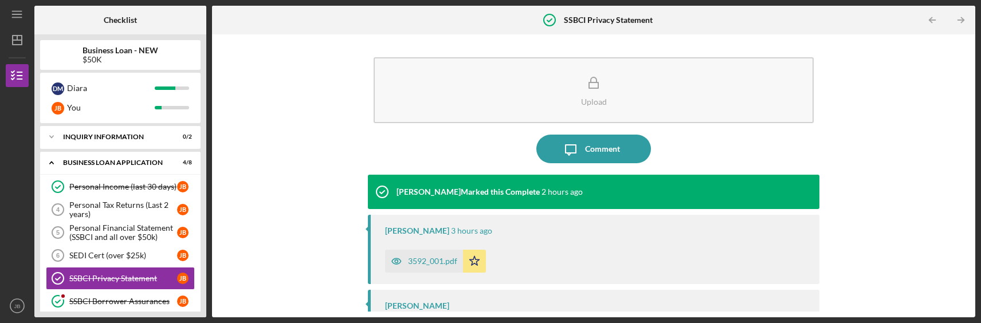
scroll to position [57, 0]
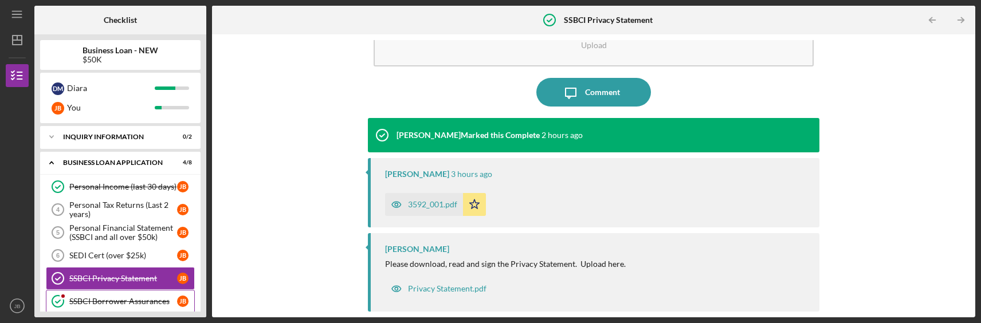
click at [105, 303] on div "SSBCI Borrower Assurances" at bounding box center [123, 301] width 108 height 9
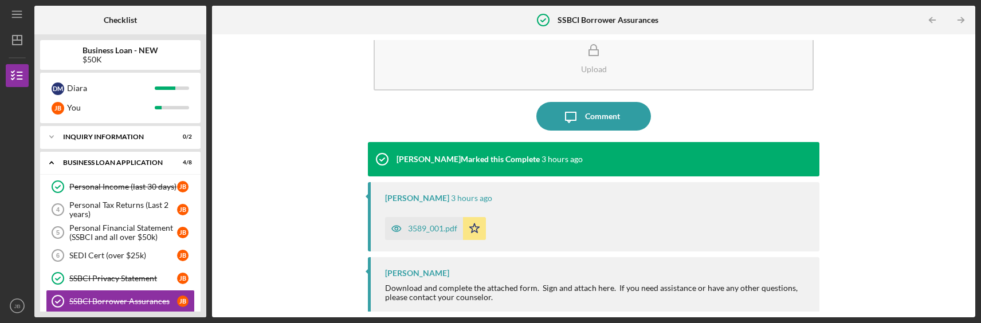
scroll to position [66, 0]
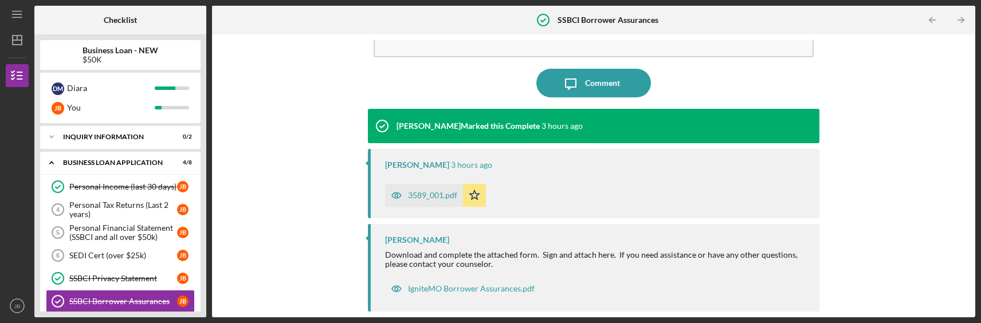
click at [260, 247] on div "Upload Icon/Message Comment [PERSON_NAME] Marked this Complete 3 hours ago [PER…" at bounding box center [594, 176] width 752 height 272
click at [113, 252] on div "SEDI Cert (over $25k)" at bounding box center [123, 255] width 108 height 9
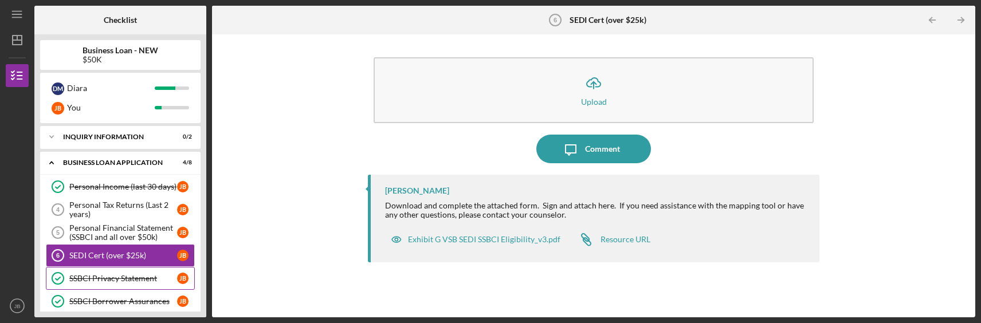
click at [117, 284] on link "SSBCI Privacy Statement SSBCI Privacy Statement [PERSON_NAME]" at bounding box center [120, 278] width 149 height 23
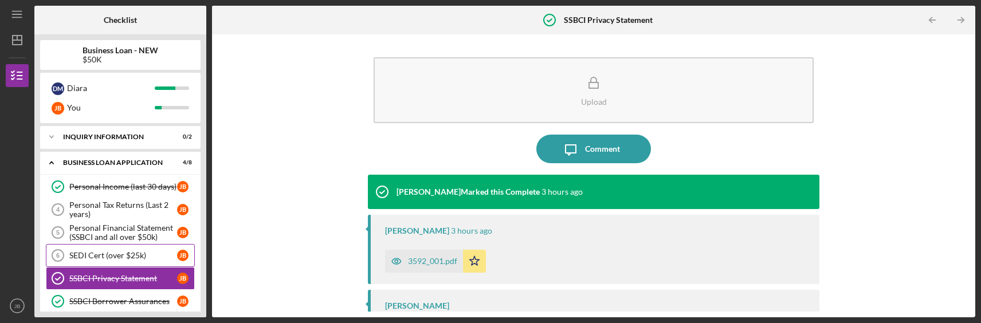
click at [126, 248] on link "SEDI Cert (over $25k) 6 SEDI Cert (over $25k) [PERSON_NAME]" at bounding box center [120, 255] width 149 height 23
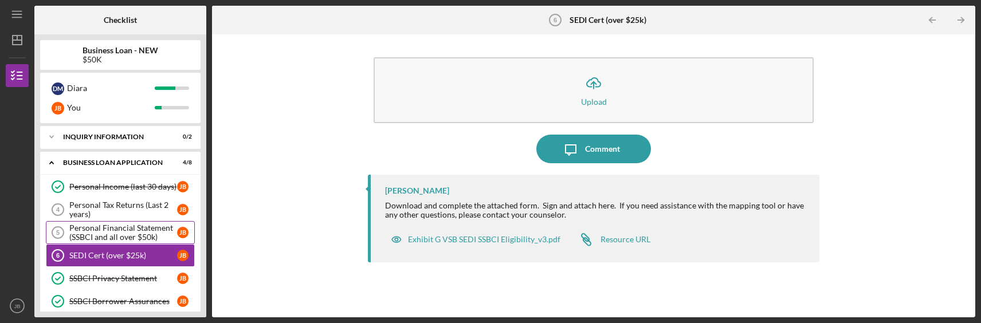
click at [129, 221] on link "Personal Financial Statement (SSBCI and all over $50k) 5 Personal Financial Sta…" at bounding box center [120, 232] width 149 height 23
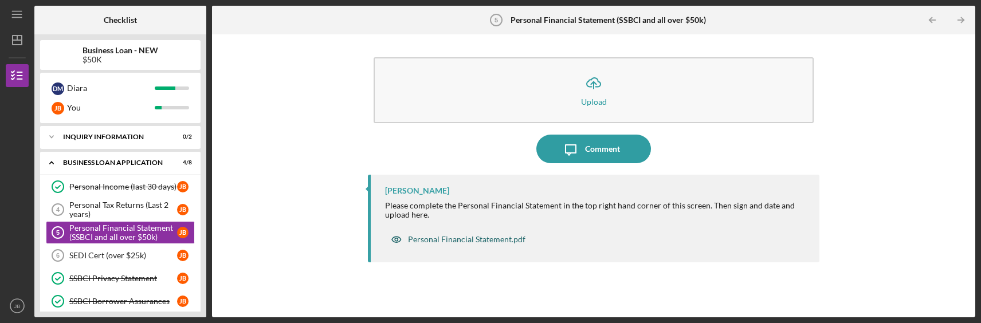
click at [450, 231] on div "Personal Financial Statement.pdf" at bounding box center [458, 239] width 146 height 23
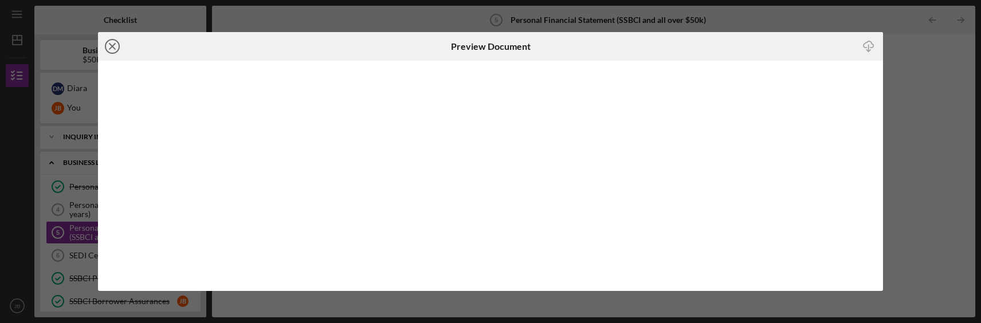
click at [112, 44] on icon "Icon/Close" at bounding box center [112, 46] width 29 height 29
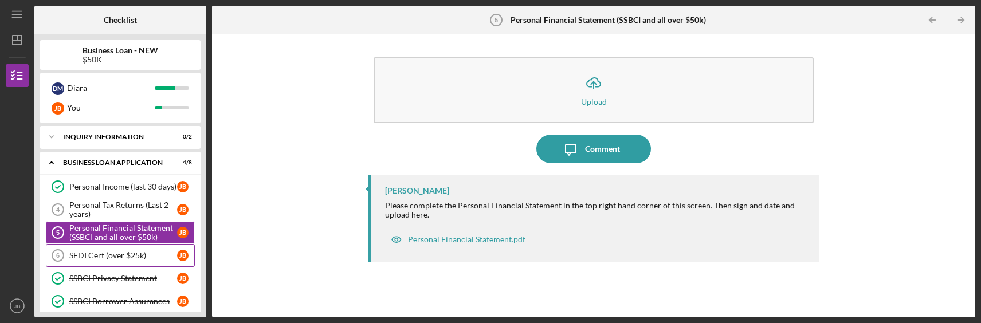
click at [105, 258] on div "SEDI Cert (over $25k)" at bounding box center [123, 255] width 108 height 9
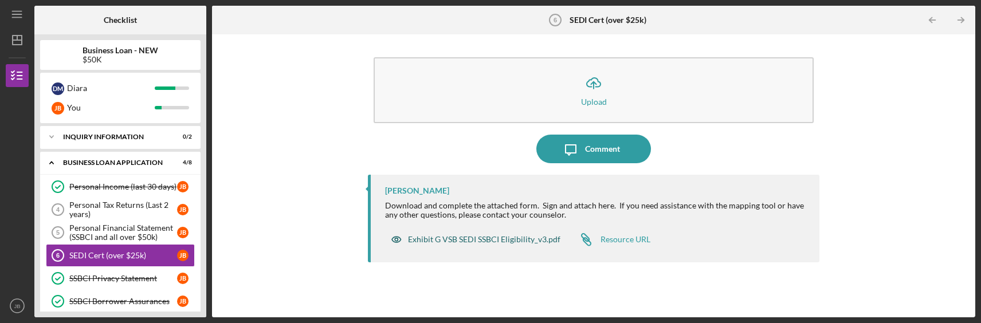
click at [519, 242] on div "Exhibit G VSB SEDI SSBCI Eligibility_v3.pdf" at bounding box center [484, 239] width 152 height 9
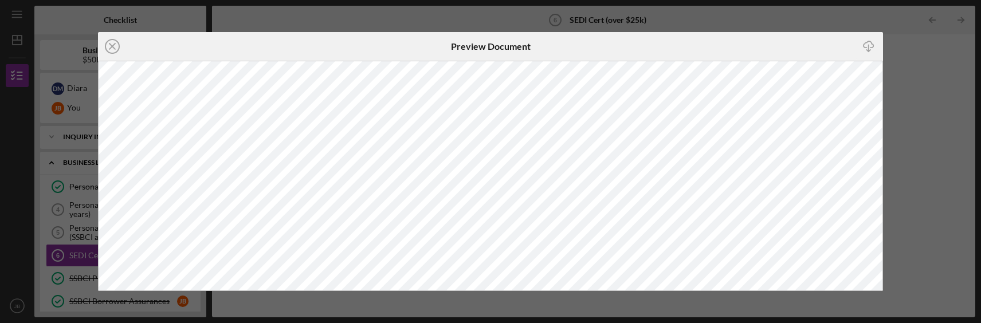
click at [868, 46] on line "button" at bounding box center [868, 48] width 0 height 6
click at [112, 46] on line at bounding box center [112, 47] width 6 height 6
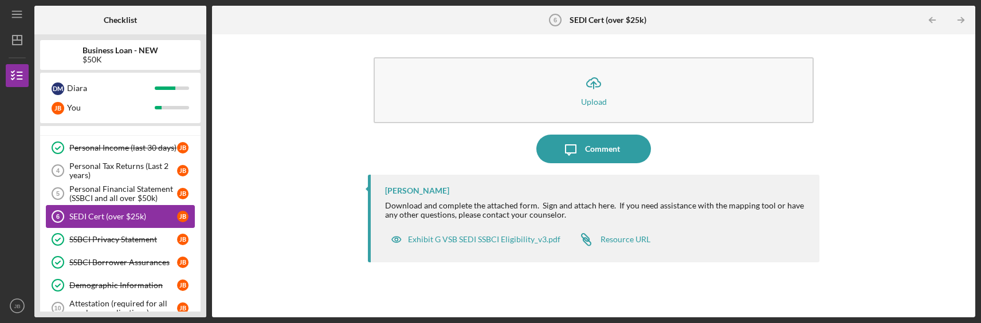
scroll to position [58, 0]
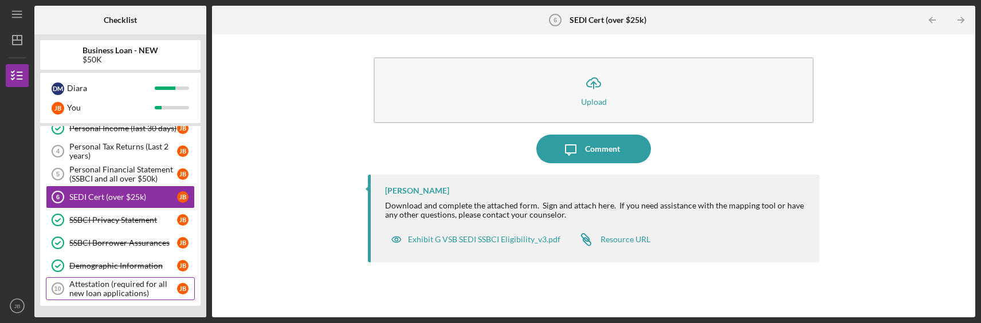
click at [123, 289] on div "Attestation (required for all new loan applications)" at bounding box center [123, 289] width 108 height 18
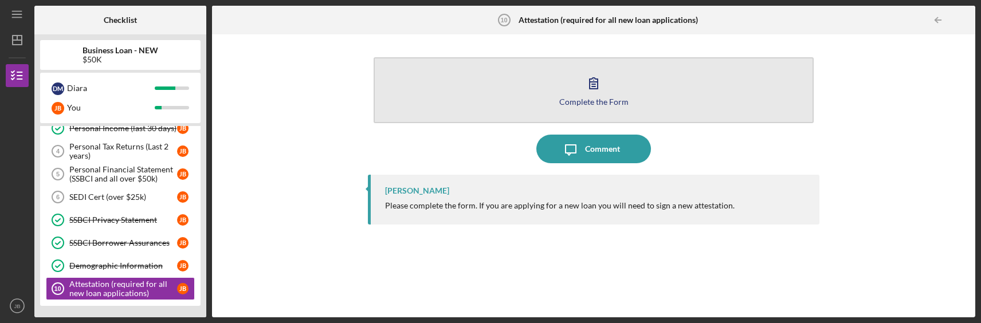
click at [583, 101] on div "Complete the Form" at bounding box center [593, 101] width 69 height 9
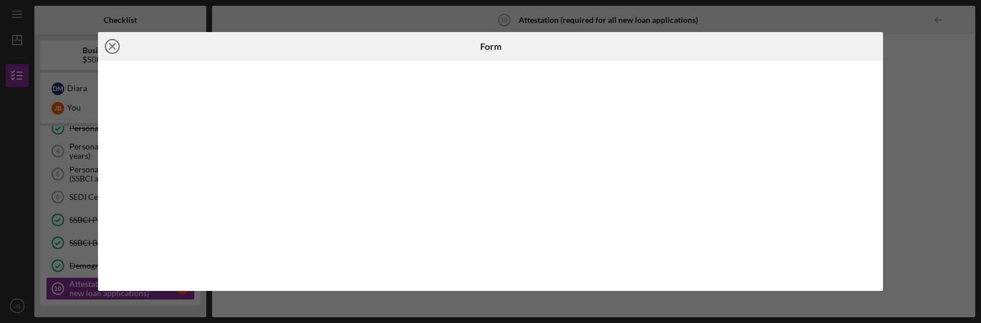
click at [112, 45] on icon "Icon/Close" at bounding box center [112, 46] width 29 height 29
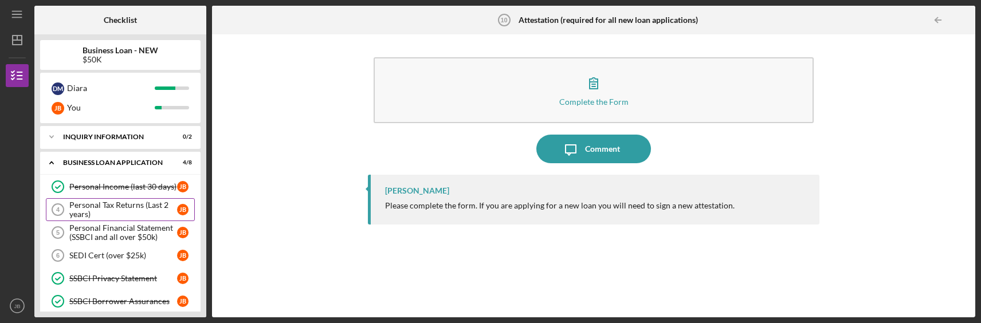
click at [96, 208] on div "Personal Tax Returns (Last 2 years)" at bounding box center [123, 210] width 108 height 18
